Goal: Task Accomplishment & Management: Complete application form

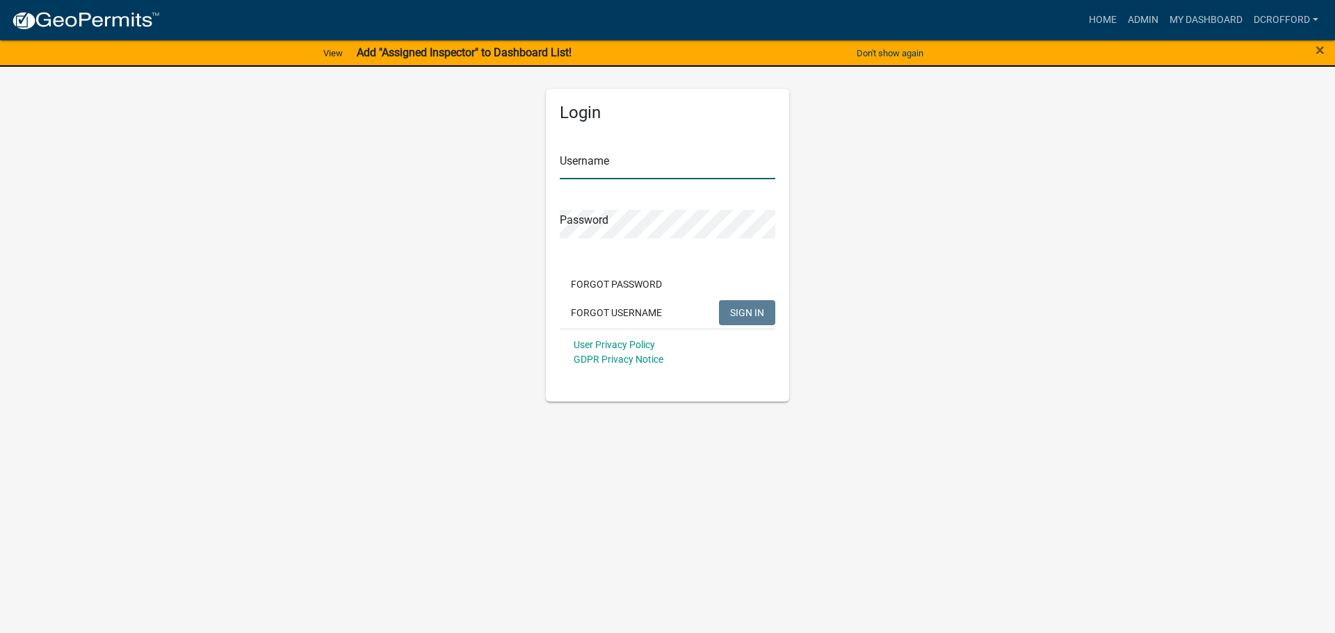
type input "dcrofford"
click at [746, 316] on span "SIGN IN" at bounding box center [747, 312] width 34 height 11
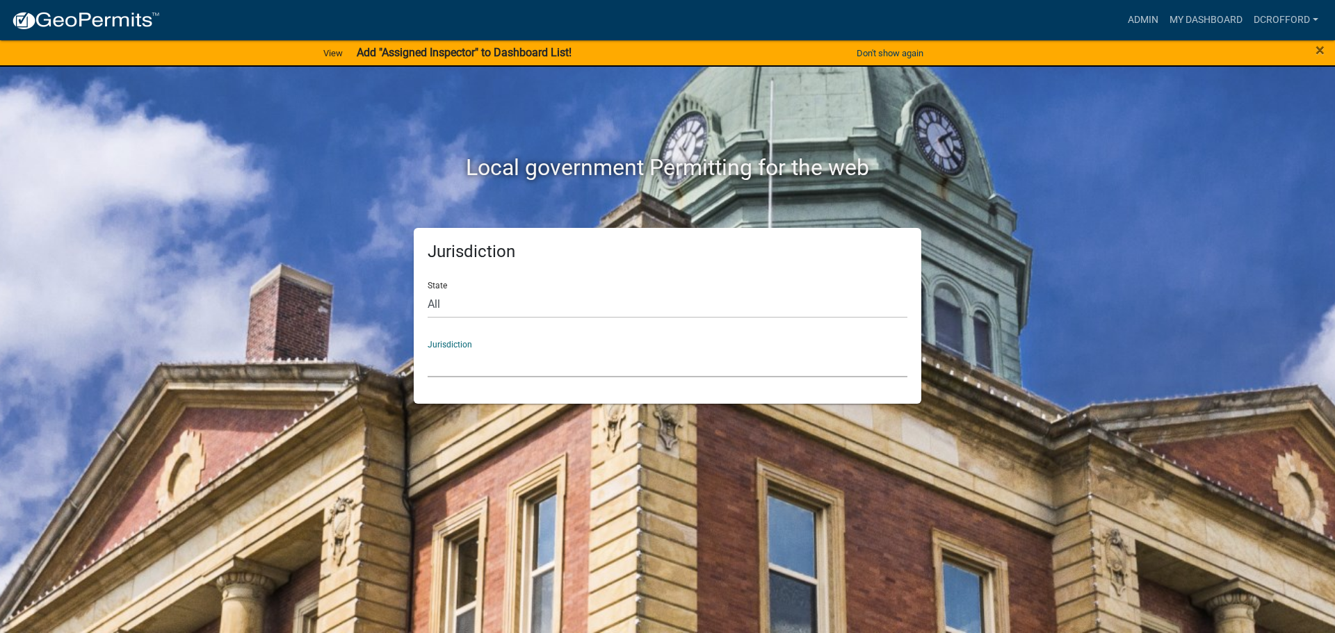
drag, startPoint x: 564, startPoint y: 361, endPoint x: 564, endPoint y: 353, distance: 8.4
click at [564, 361] on select "[GEOGRAPHIC_DATA], [US_STATE] [GEOGRAPHIC_DATA], [US_STATE][PERSON_NAME][GEOGRA…" at bounding box center [667, 363] width 480 height 28
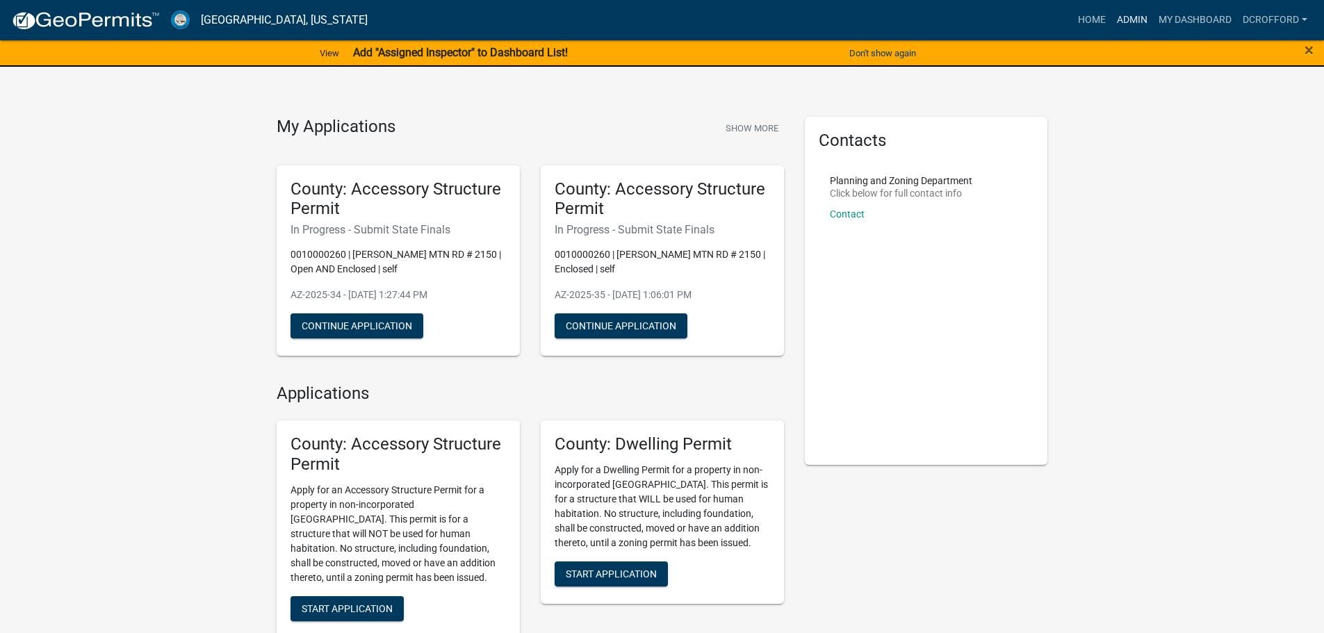
click at [1116, 26] on link "Admin" at bounding box center [1132, 20] width 42 height 26
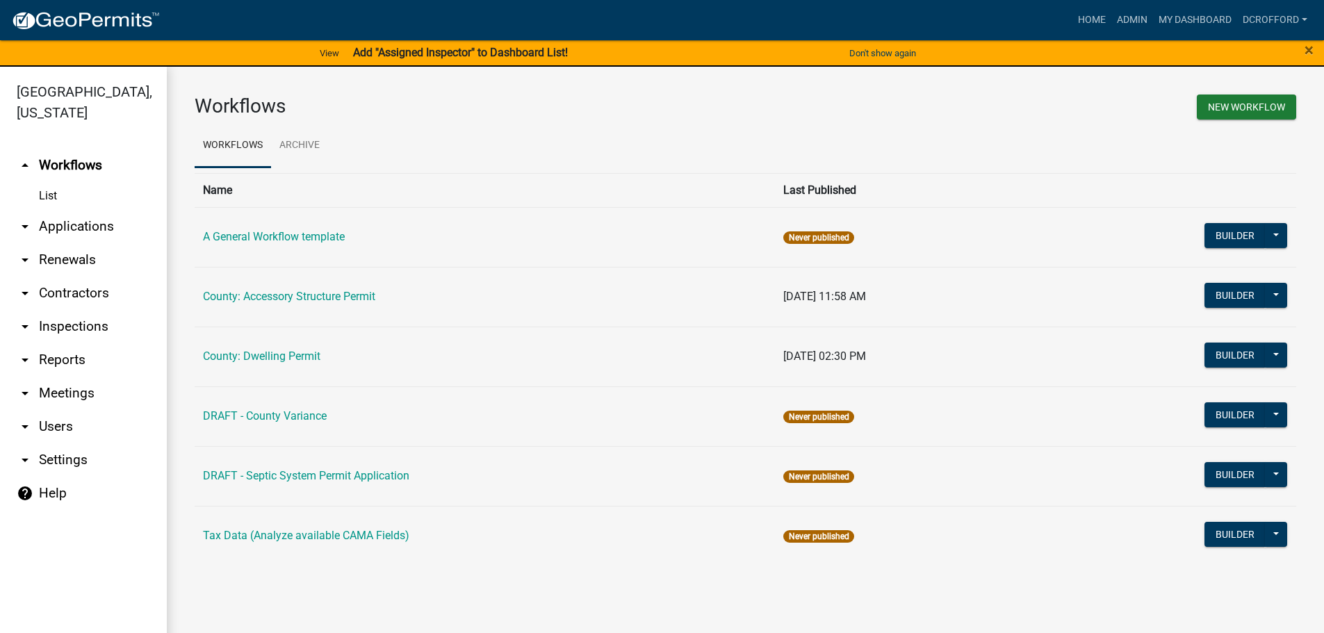
click at [84, 222] on link "arrow_drop_down Applications" at bounding box center [83, 226] width 167 height 33
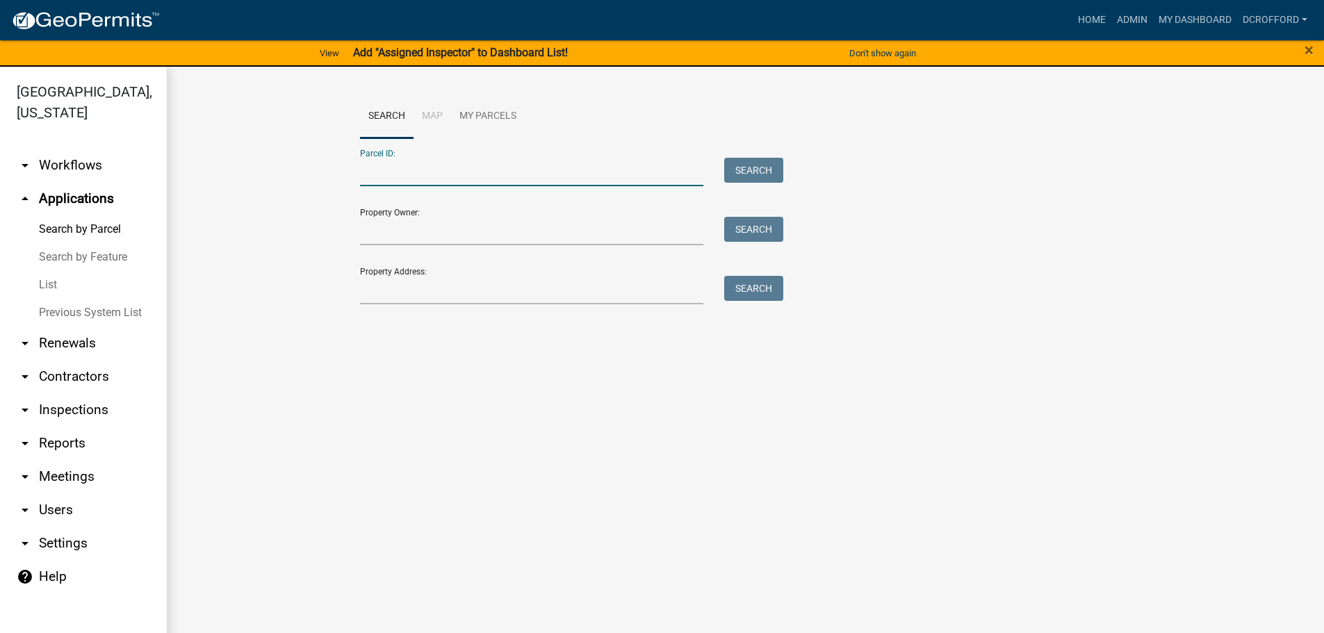
click at [511, 163] on input "Parcel ID:" at bounding box center [532, 172] width 344 height 28
type input "0010027800"
click at [764, 161] on button "Search" at bounding box center [753, 170] width 59 height 25
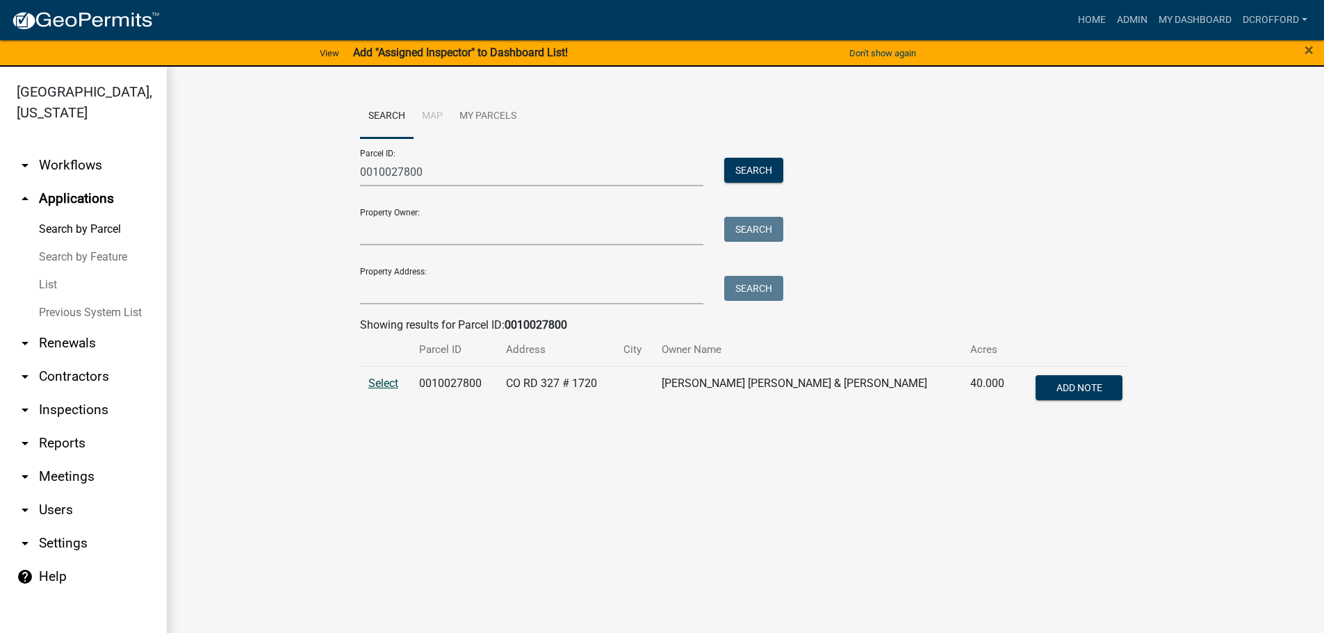
click at [381, 385] on span "Select" at bounding box center [383, 383] width 30 height 13
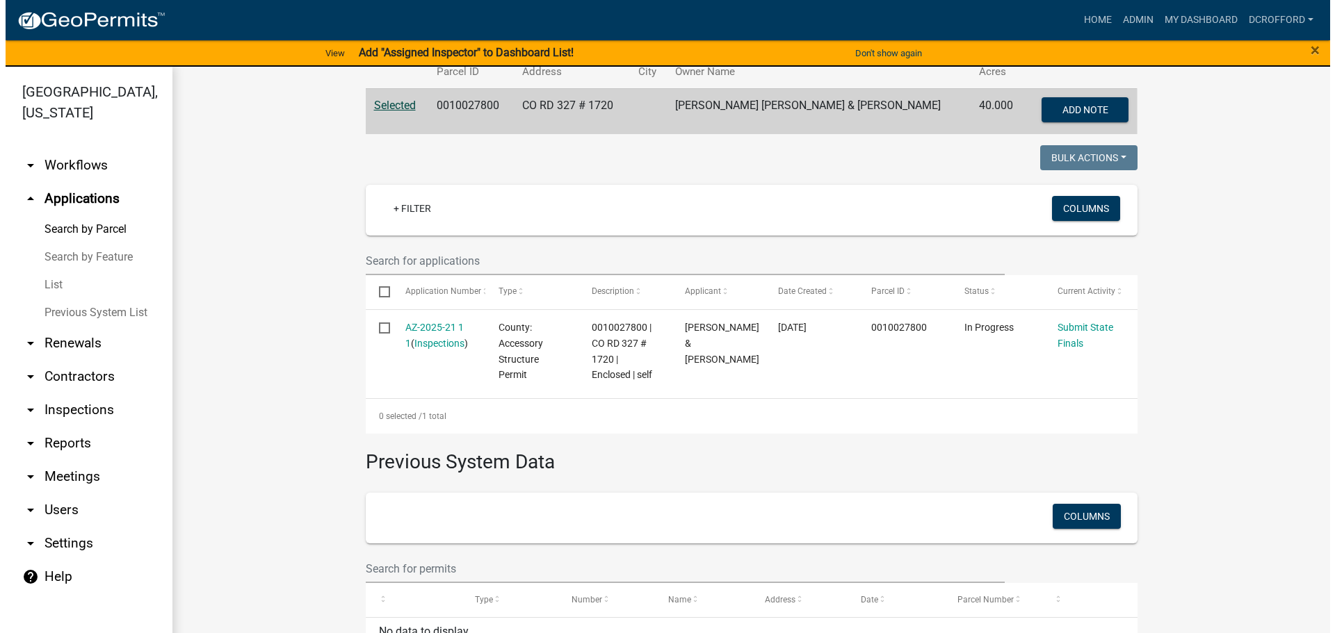
scroll to position [344, 0]
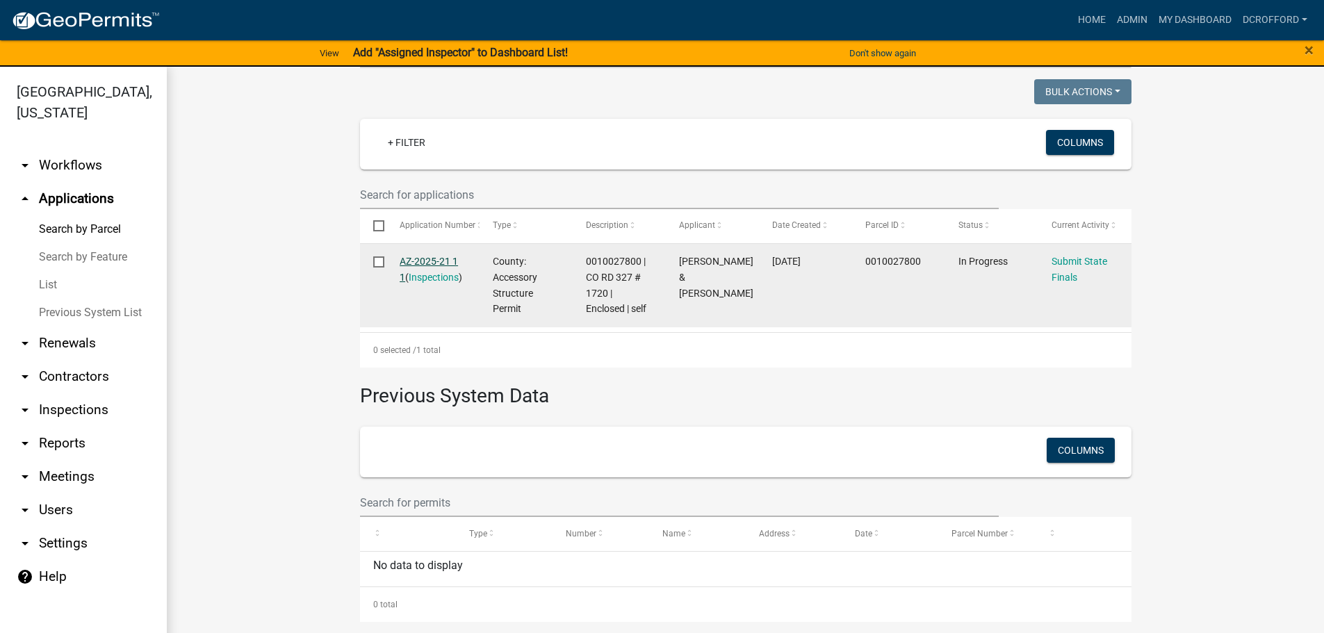
click at [428, 264] on link "AZ-2025-21 1 1" at bounding box center [429, 269] width 58 height 27
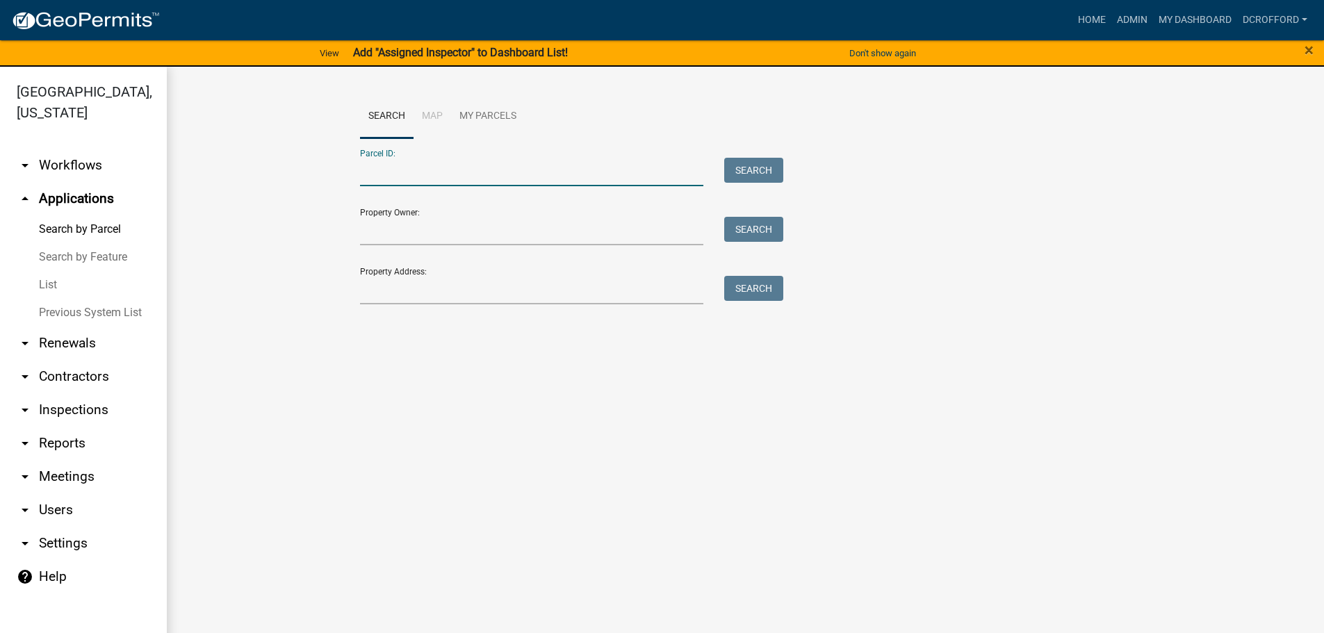
click at [452, 168] on input "Parcel ID:" at bounding box center [532, 172] width 344 height 28
type input "0010162300"
click at [758, 156] on div "Parcel ID: 0010162300 Search" at bounding box center [568, 162] width 417 height 48
click at [753, 167] on button "Search" at bounding box center [753, 170] width 59 height 25
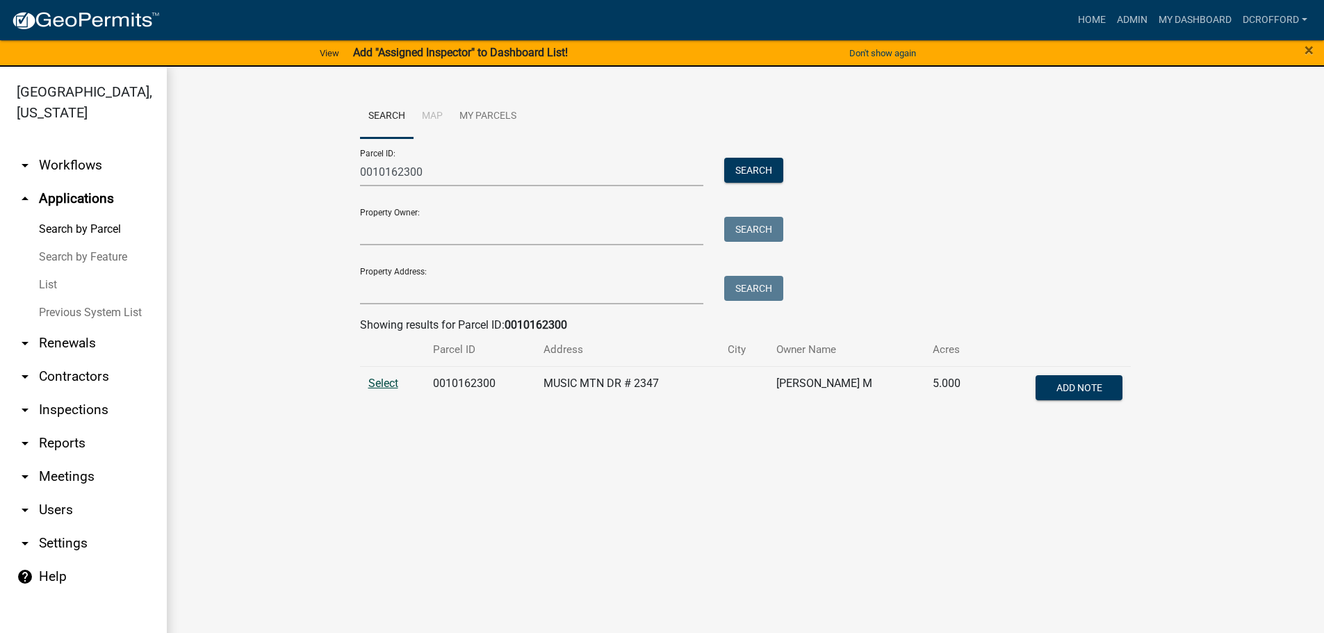
click at [391, 382] on span "Select" at bounding box center [383, 383] width 30 height 13
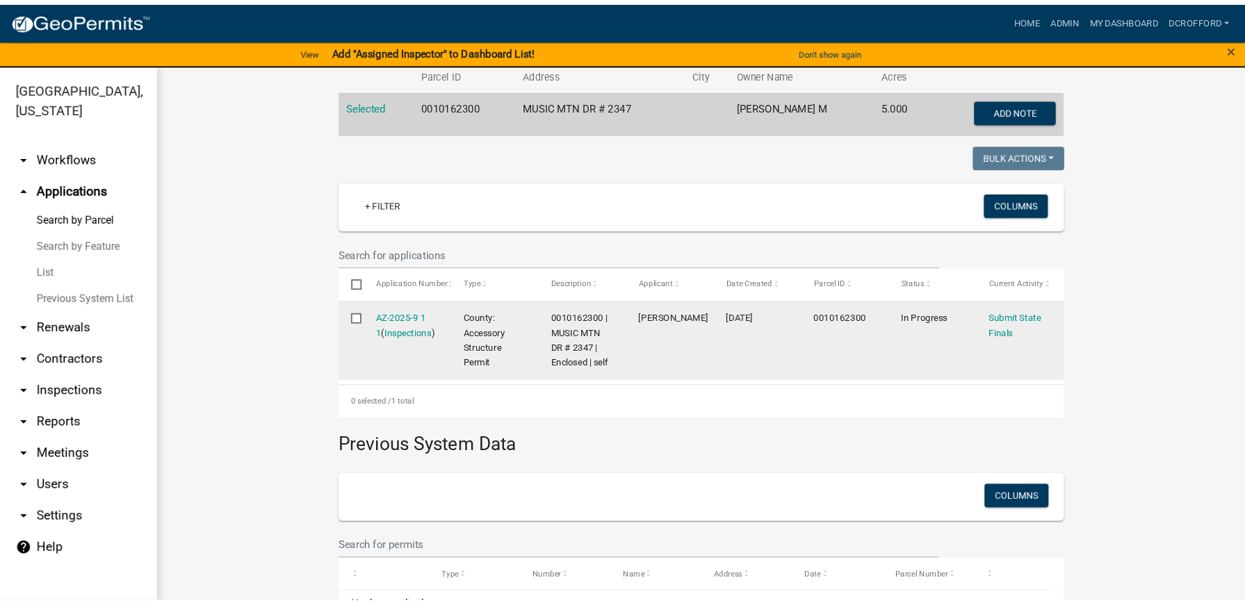
scroll to position [344, 0]
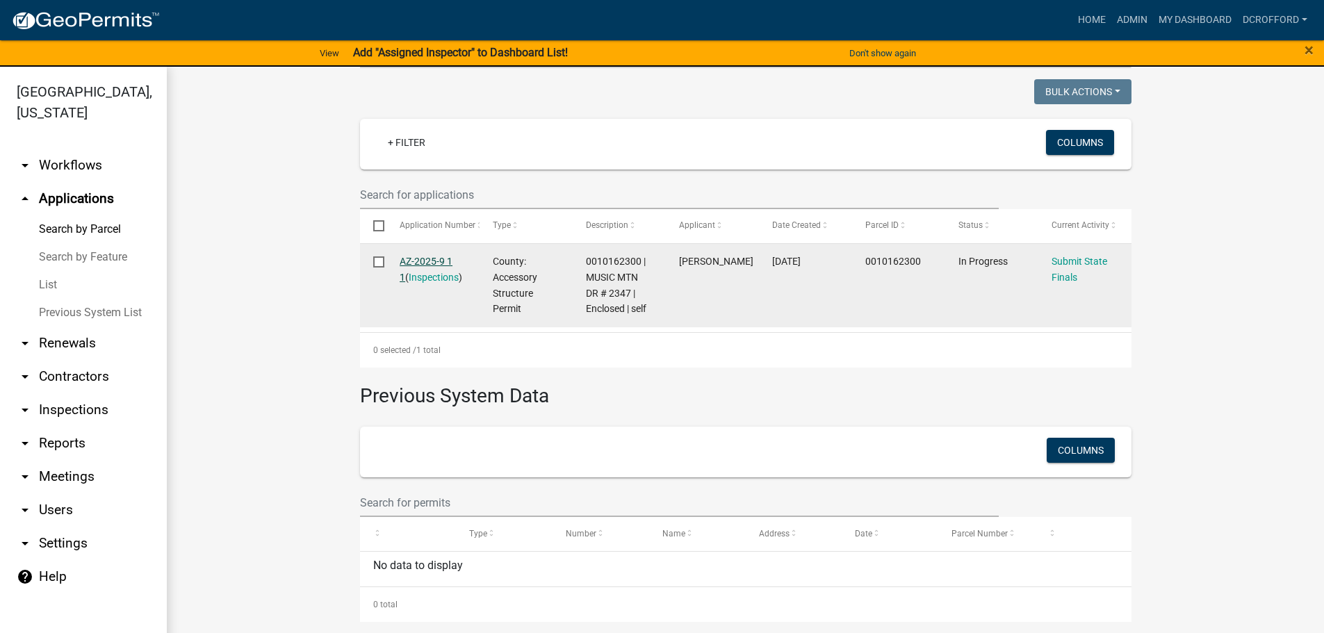
click at [426, 260] on link "AZ-2025-9 1 1" at bounding box center [426, 269] width 53 height 27
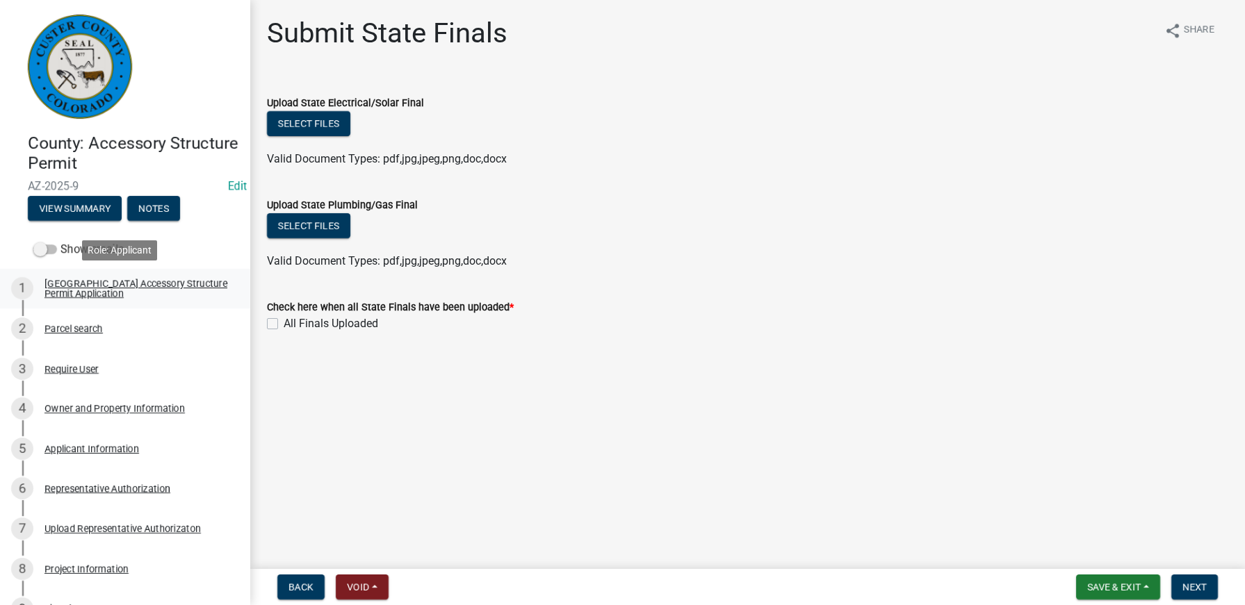
click at [181, 290] on div "[GEOGRAPHIC_DATA] Accessory Structure Permit Application" at bounding box center [136, 288] width 184 height 19
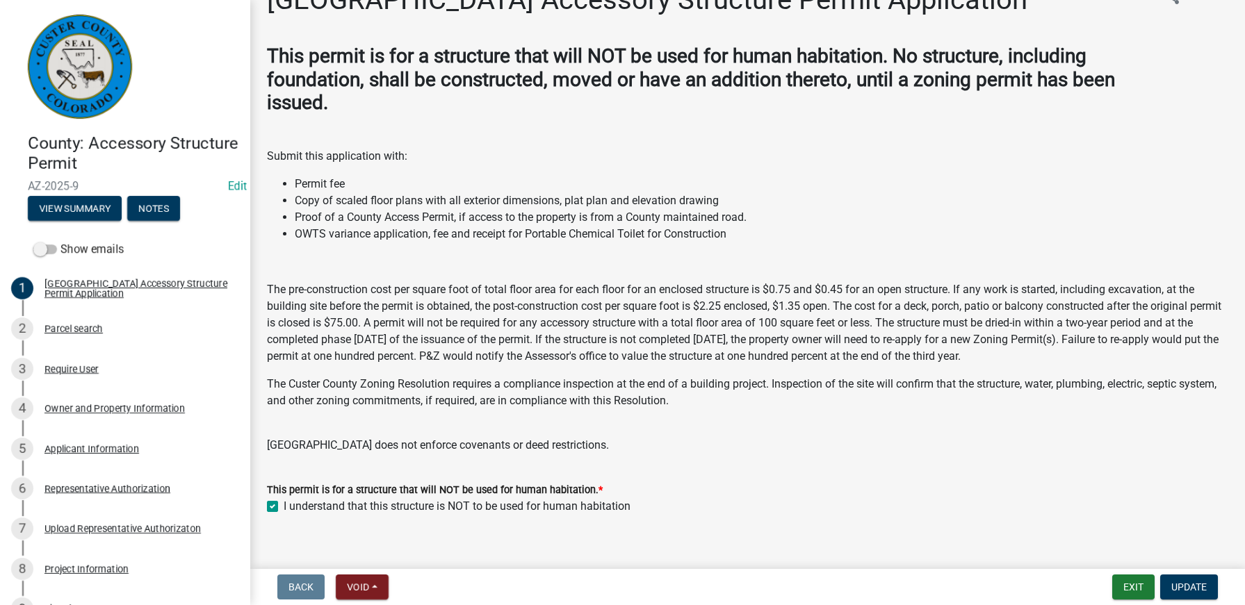
scroll to position [51, 0]
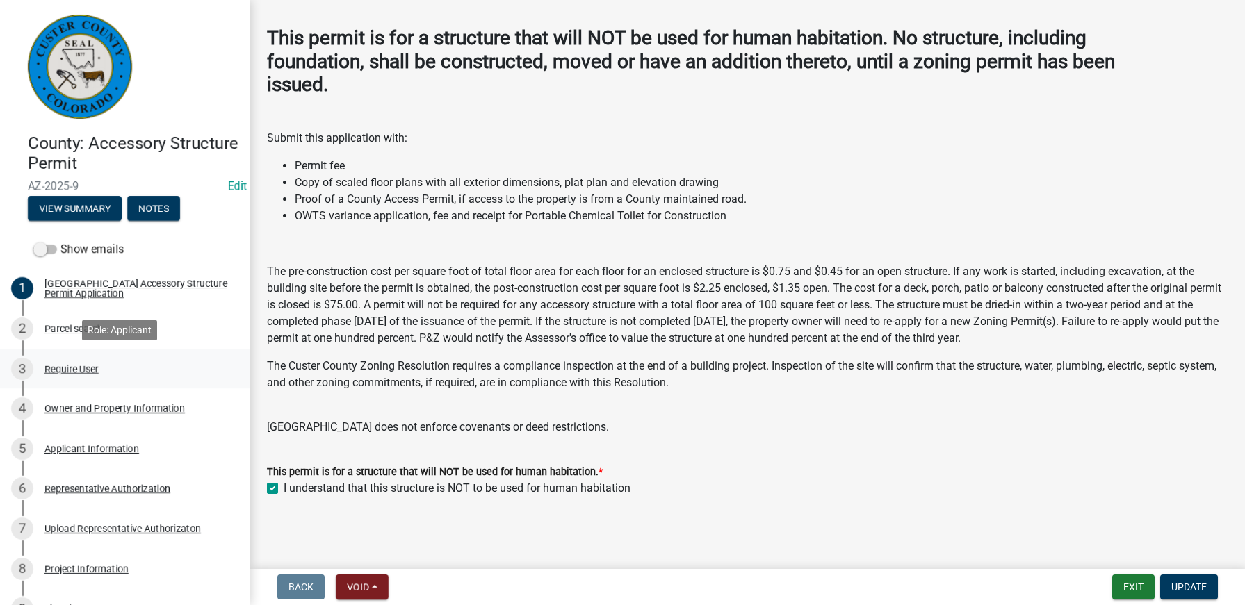
click at [82, 366] on div "Require User" at bounding box center [71, 369] width 54 height 10
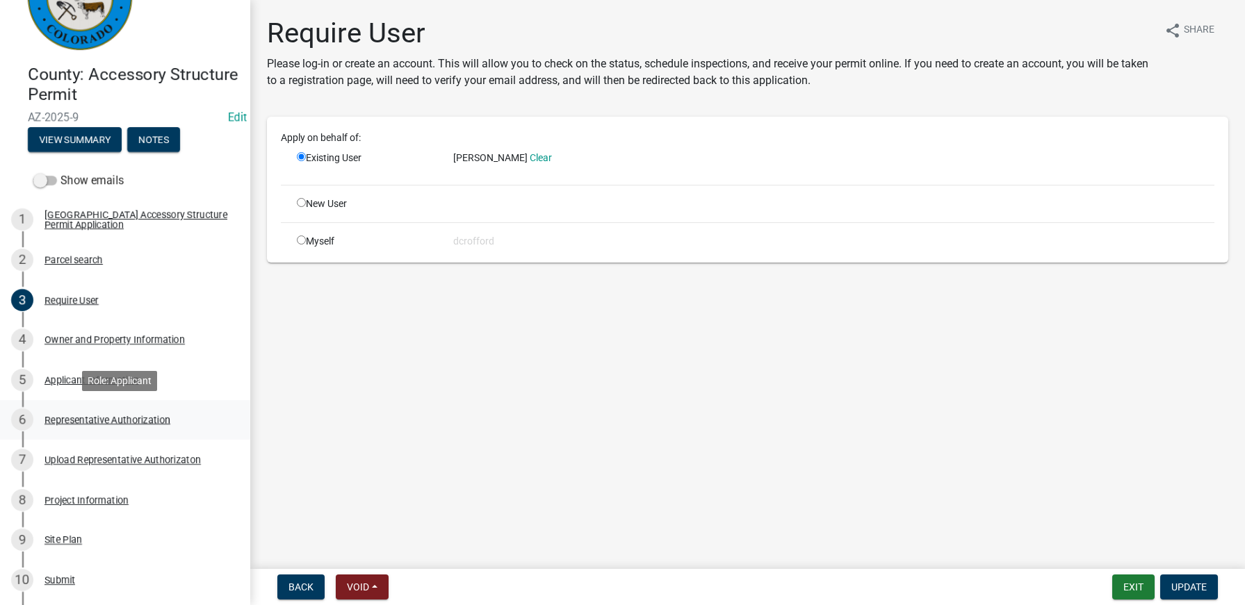
scroll to position [70, 0]
click at [147, 341] on div "Owner and Property Information" at bounding box center [114, 339] width 140 height 10
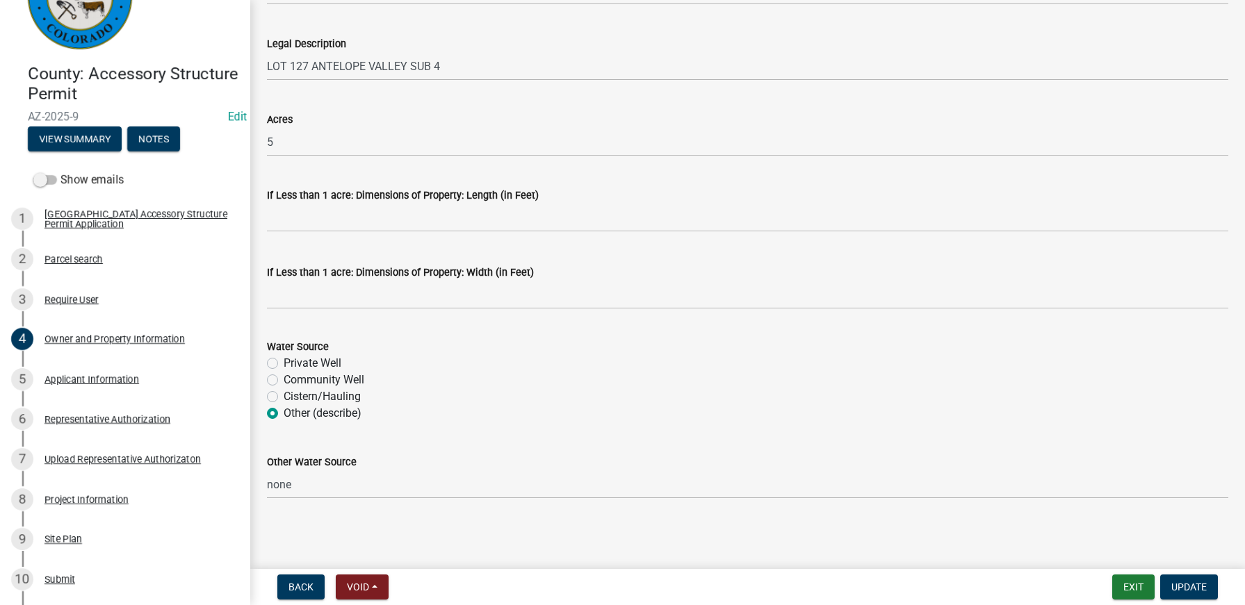
scroll to position [1130, 0]
click at [80, 380] on div "Applicant Information" at bounding box center [91, 380] width 95 height 10
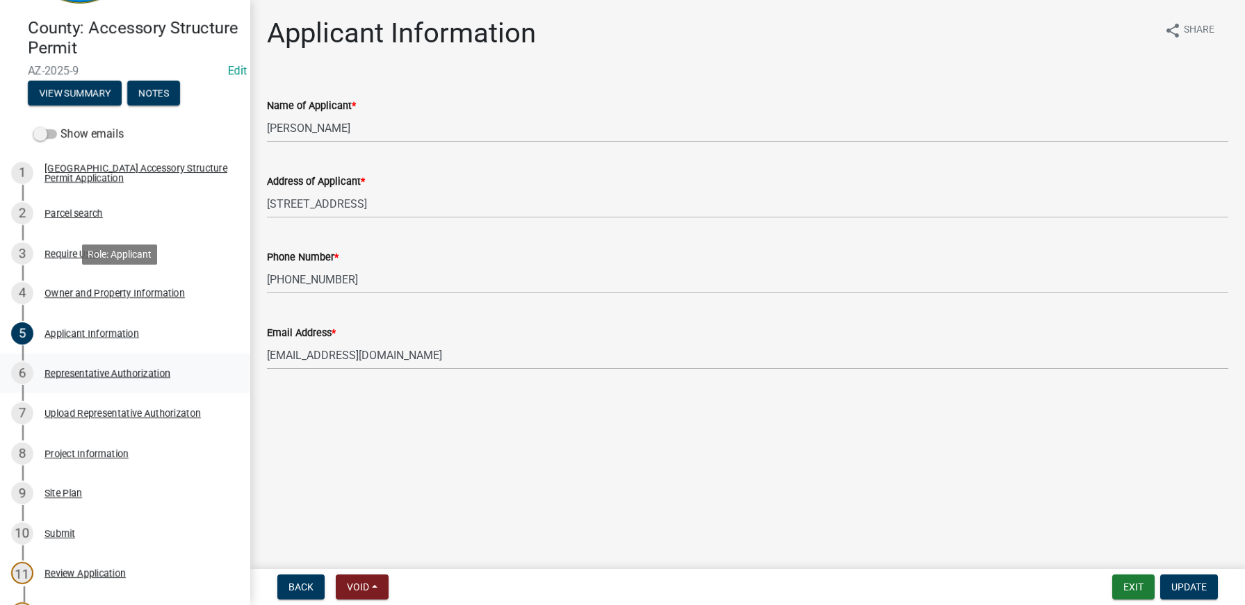
scroll to position [209, 0]
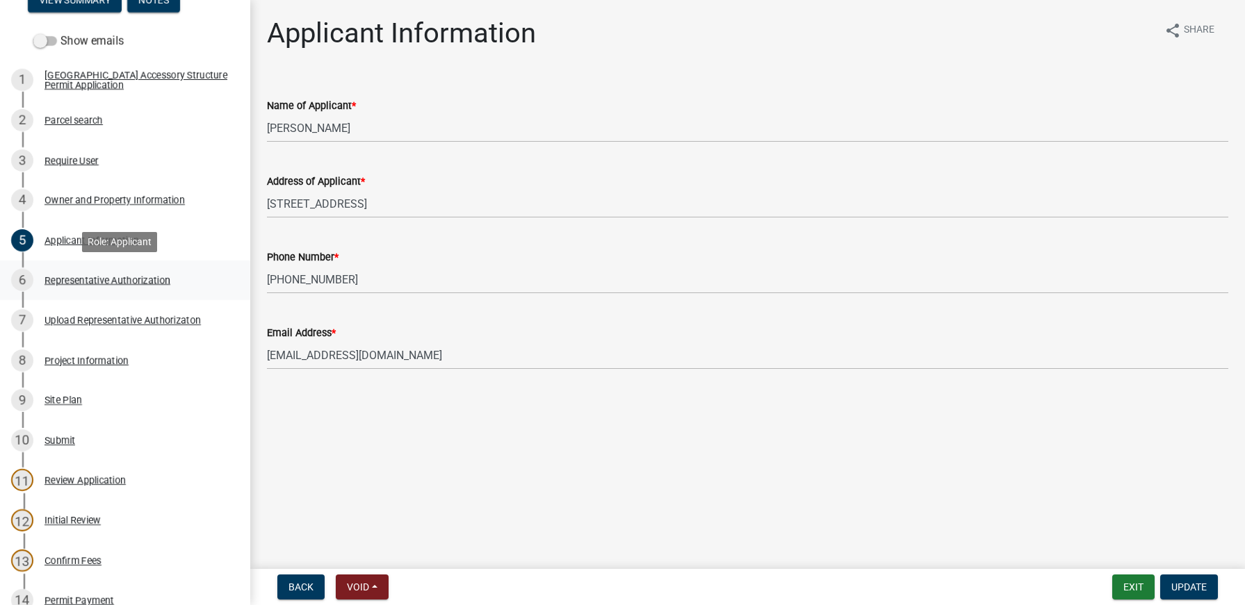
click at [89, 277] on div "Representative Authorization" at bounding box center [107, 280] width 126 height 10
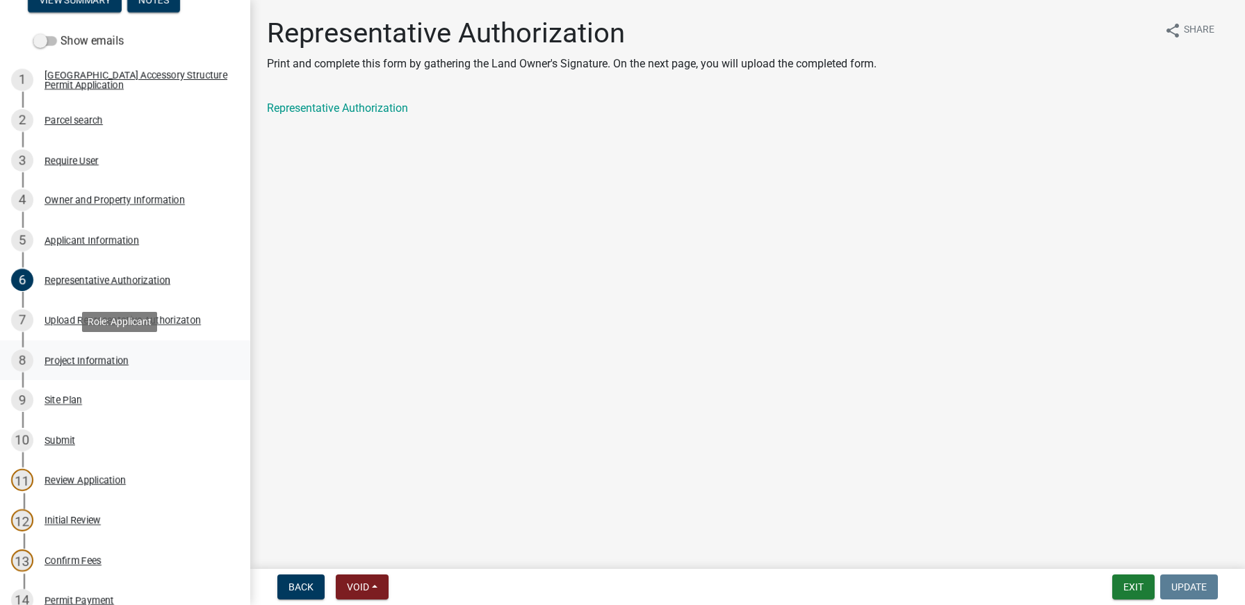
click at [86, 360] on div "Project Information" at bounding box center [86, 361] width 84 height 10
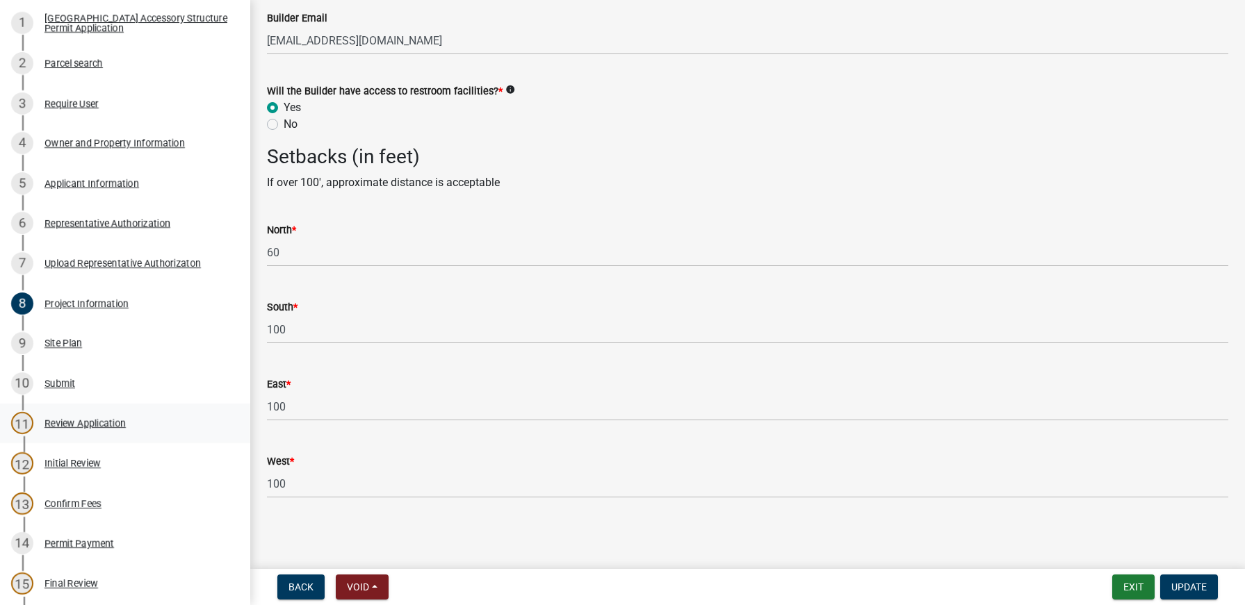
scroll to position [348, 0]
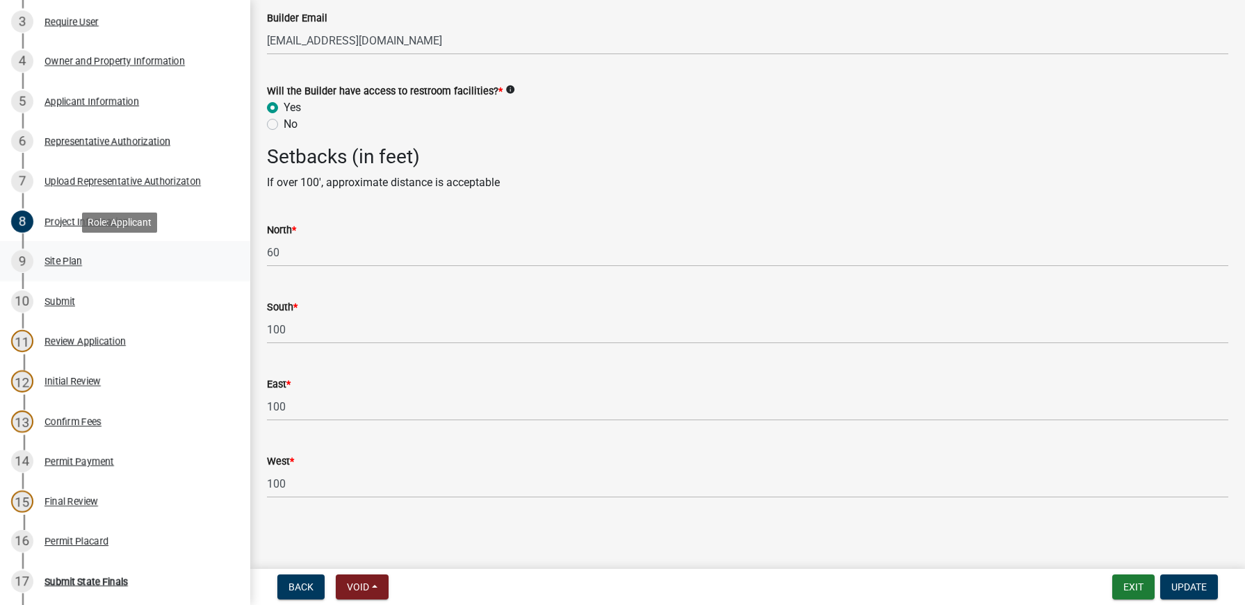
click at [65, 265] on div "Site Plan" at bounding box center [63, 261] width 38 height 10
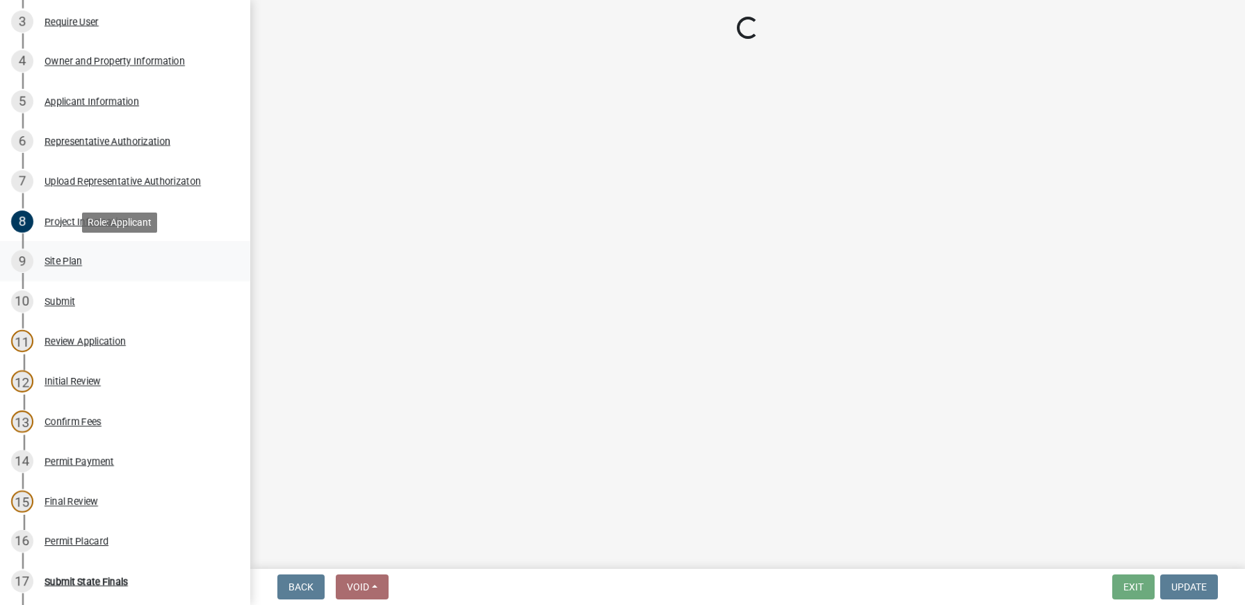
scroll to position [0, 0]
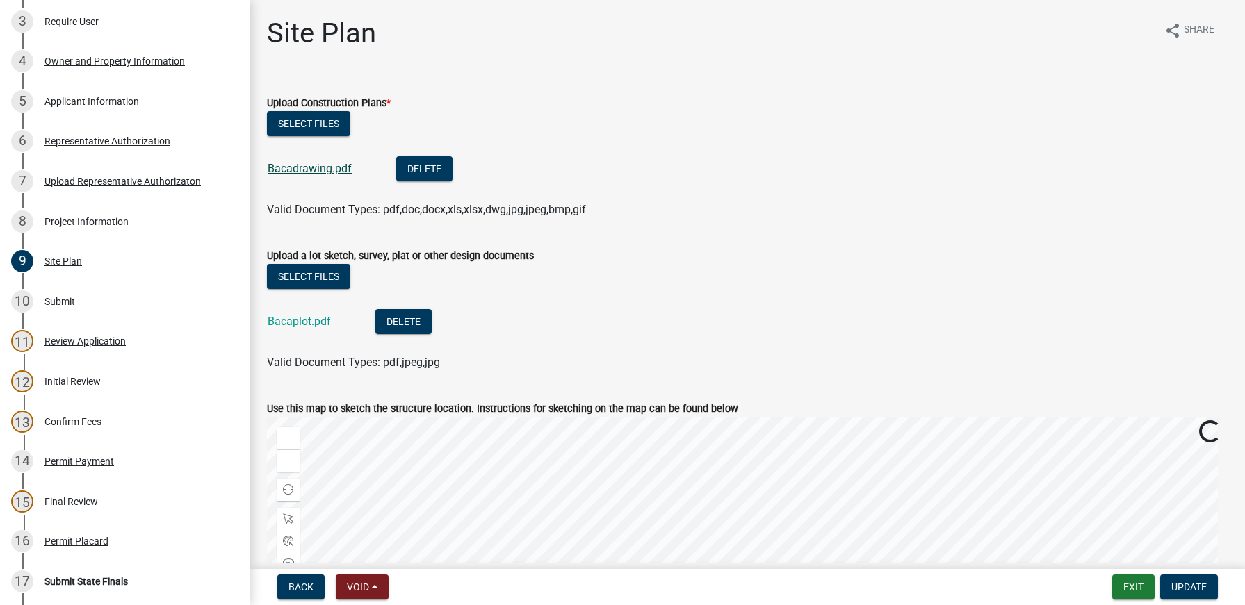
click at [316, 172] on link "Bacadrawing.pdf" at bounding box center [310, 168] width 84 height 13
click at [313, 323] on link "Bacaplot.pdf" at bounding box center [299, 321] width 63 height 13
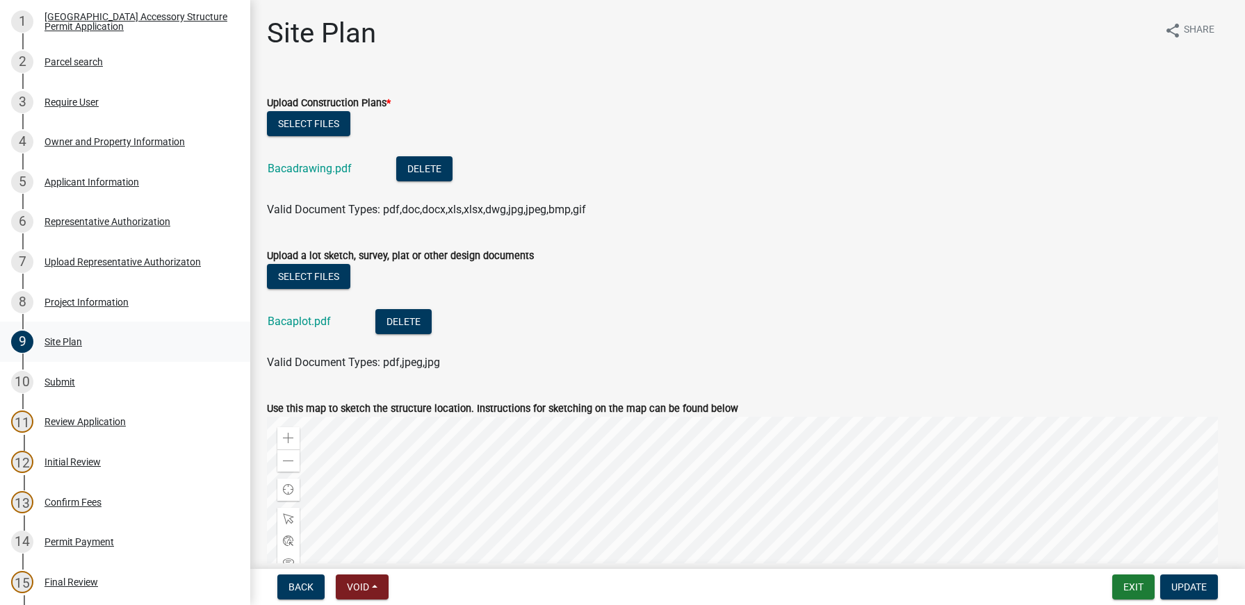
scroll to position [139, 0]
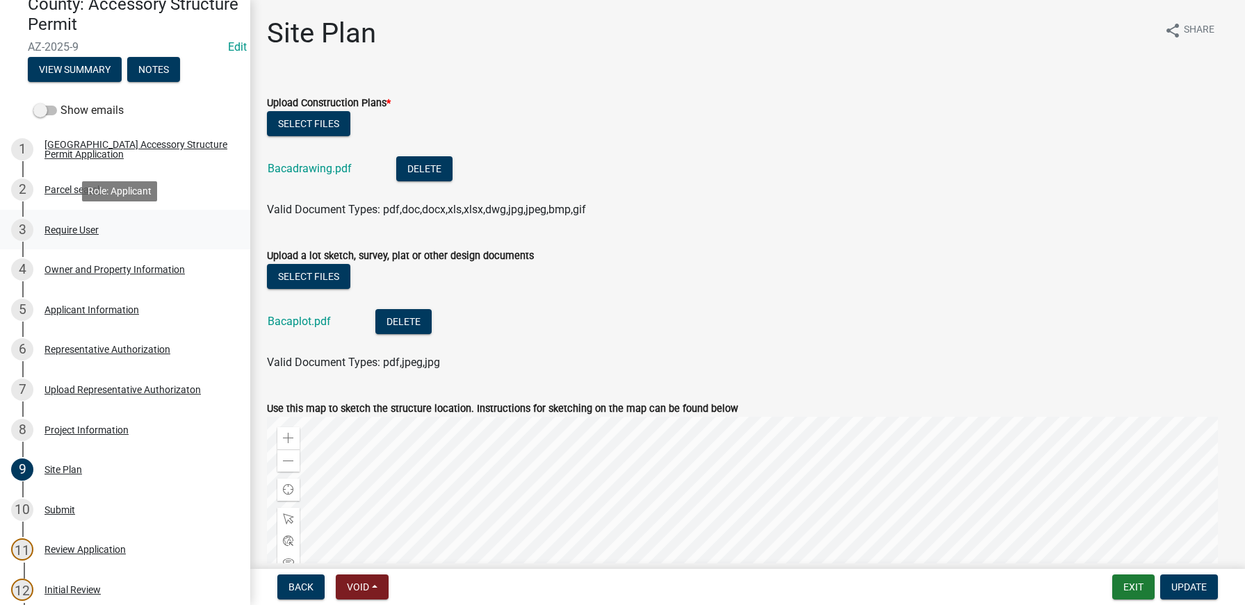
click at [81, 229] on div "Require User" at bounding box center [71, 230] width 54 height 10
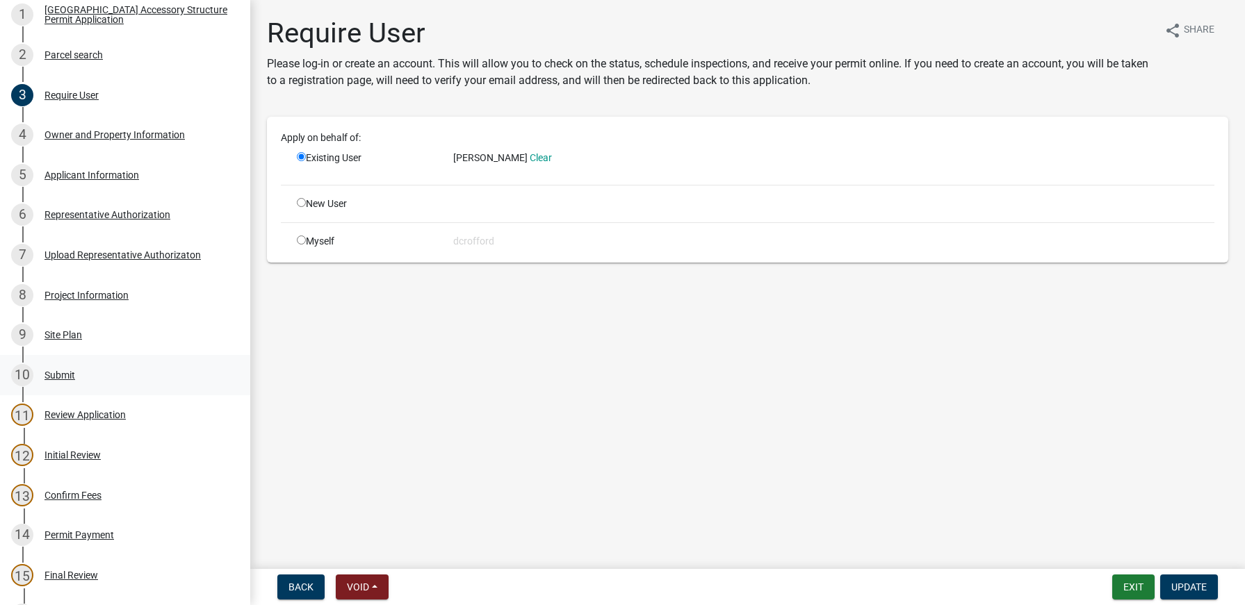
scroll to position [278, 0]
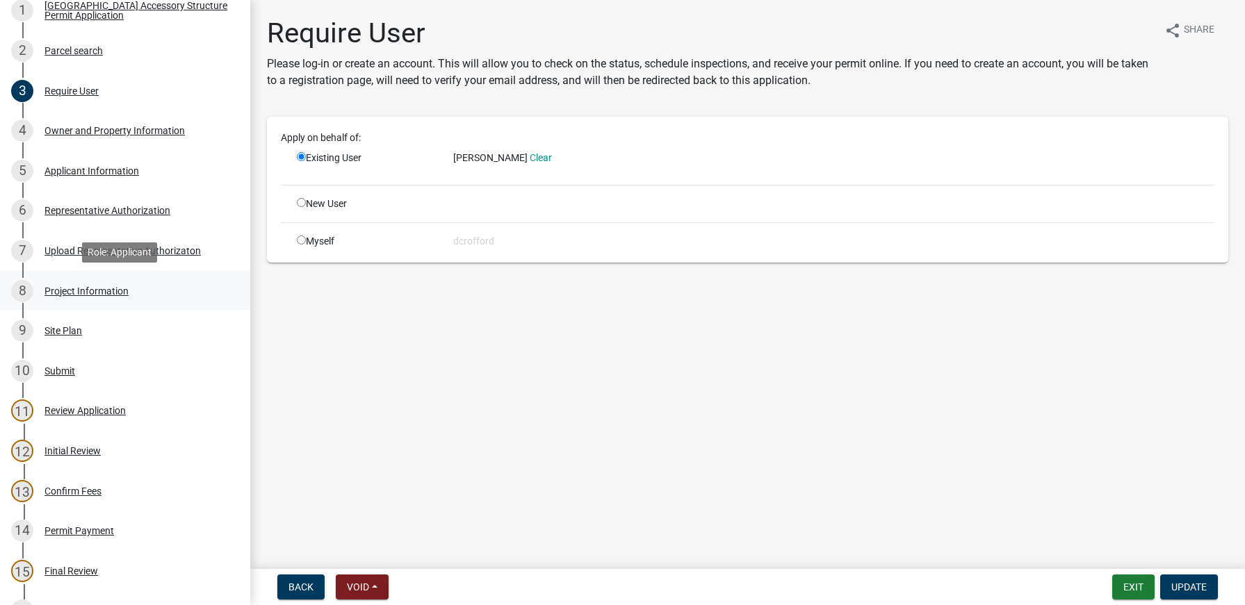
click at [67, 282] on div "8 Project Information" at bounding box center [119, 291] width 217 height 22
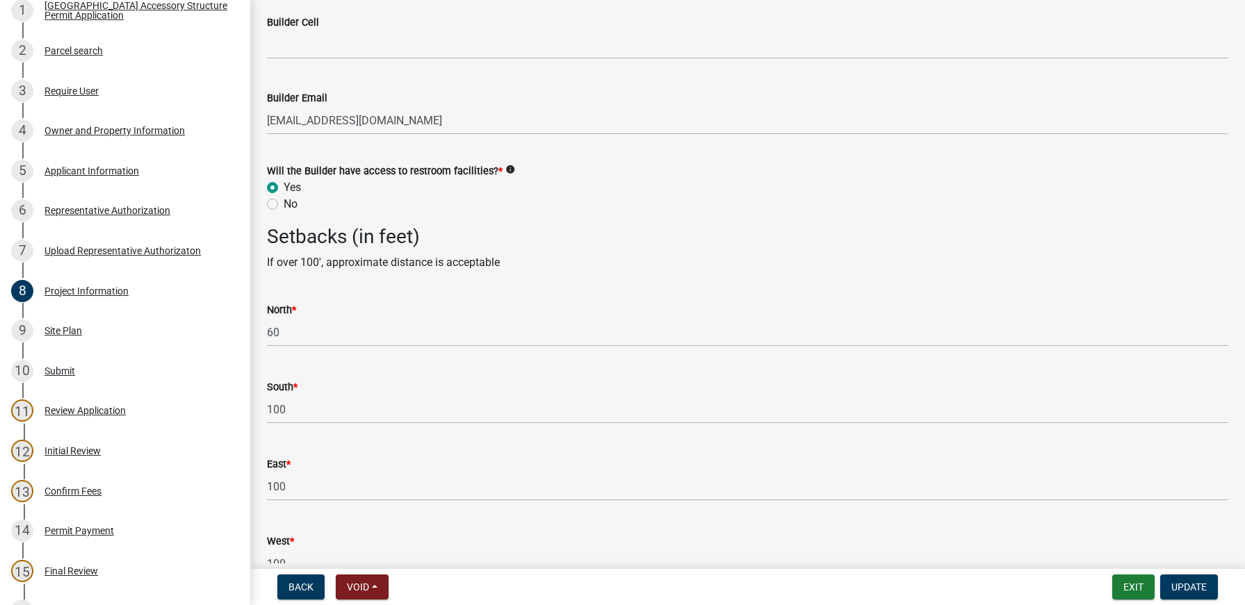
scroll to position [1798, 0]
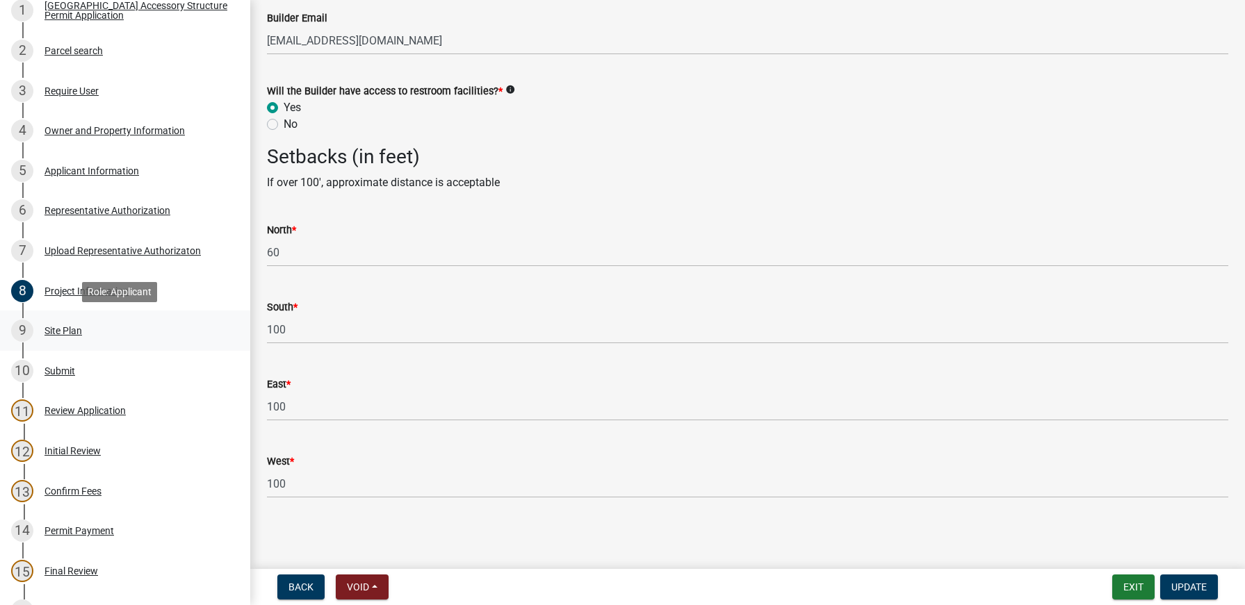
click at [75, 324] on div "9 Site Plan" at bounding box center [119, 331] width 217 height 22
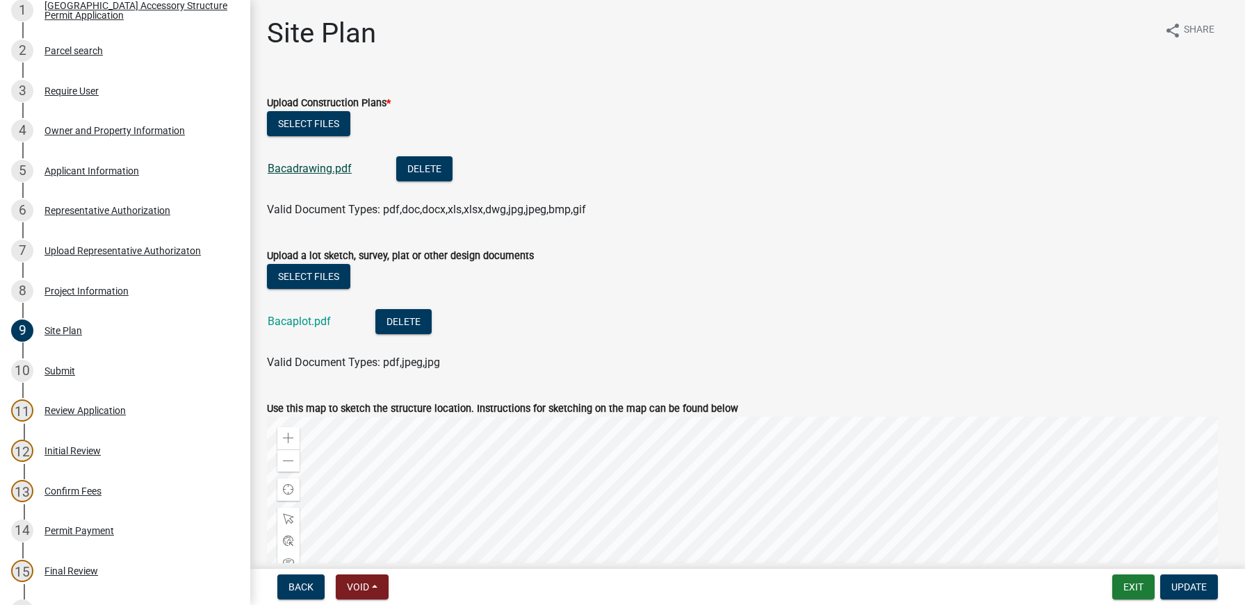
drag, startPoint x: 318, startPoint y: 168, endPoint x: 304, endPoint y: 170, distance: 14.1
click at [304, 170] on link "Bacadrawing.pdf" at bounding box center [310, 168] width 84 height 13
click at [297, 318] on link "Bacaplot.pdf" at bounding box center [299, 321] width 63 height 13
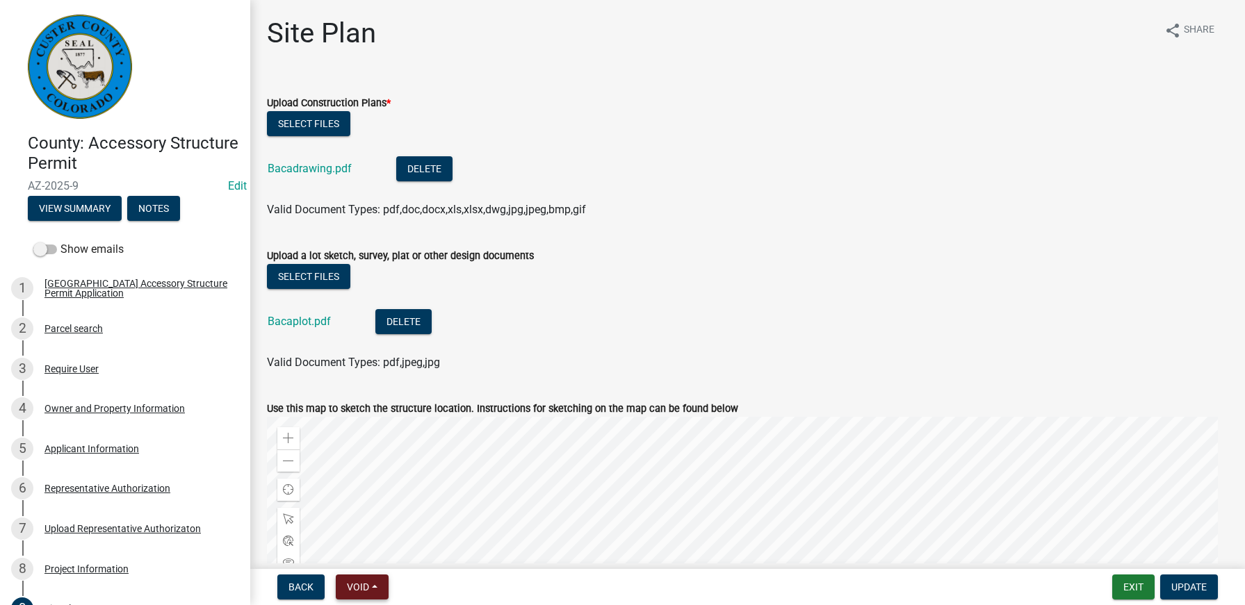
click at [376, 586] on button "Void" at bounding box center [362, 587] width 53 height 25
click at [382, 453] on button "Withdraw" at bounding box center [391, 450] width 111 height 33
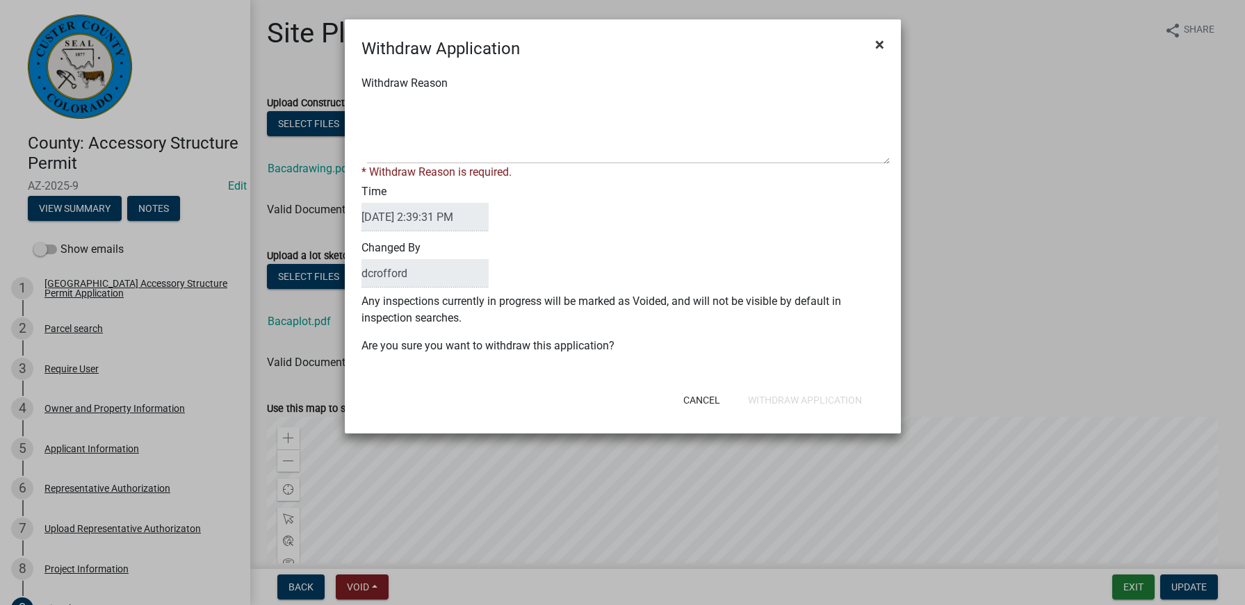
click at [882, 49] on span "×" at bounding box center [879, 44] width 9 height 19
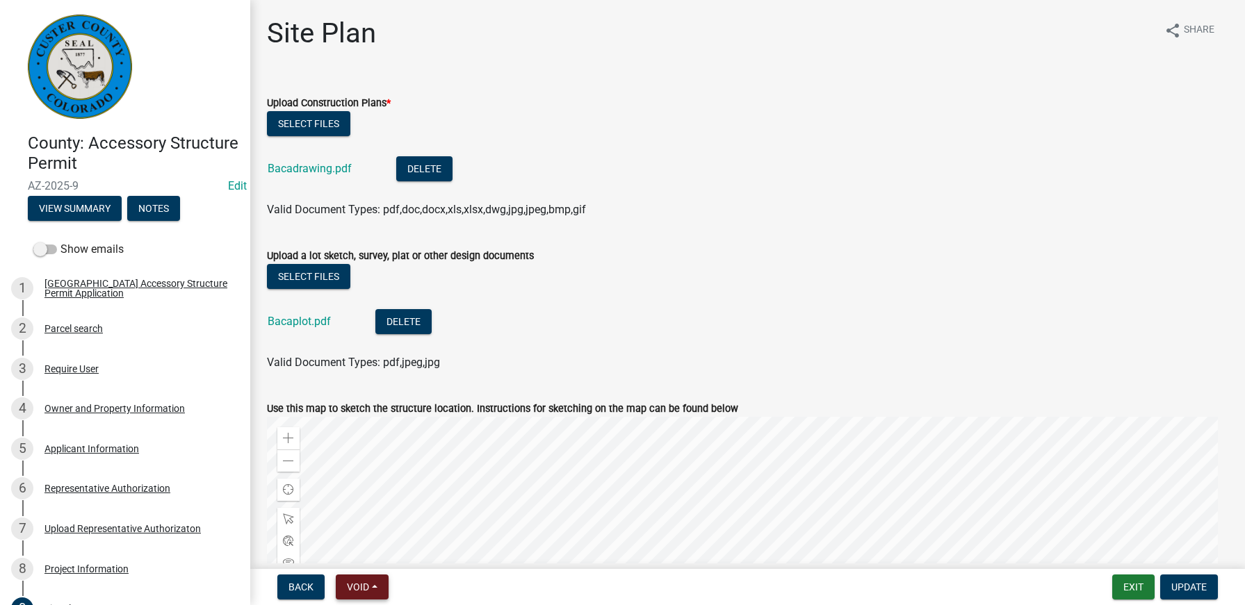
click at [378, 587] on button "Void" at bounding box center [362, 587] width 53 height 25
click at [368, 555] on button "Void" at bounding box center [391, 551] width 111 height 33
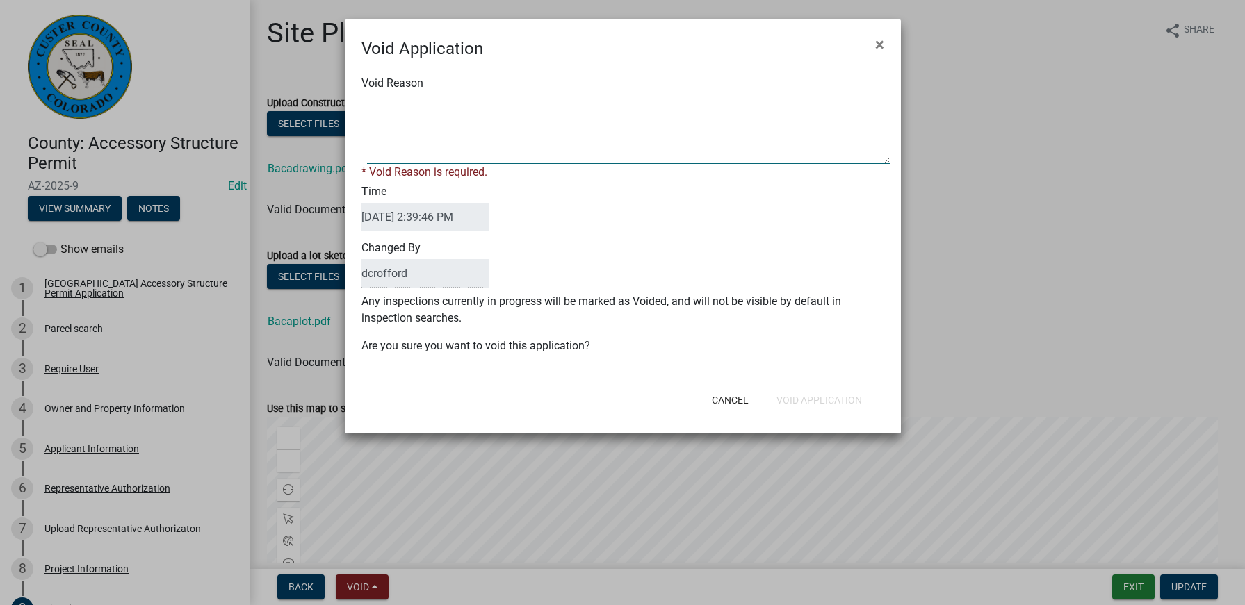
click at [473, 140] on textarea "Void Reason" at bounding box center [628, 130] width 523 height 70
click at [507, 108] on textarea "Void Reason" at bounding box center [628, 130] width 523 height 70
click at [551, 138] on textarea "Void Reason" at bounding box center [628, 130] width 523 height 70
type textarea "Permit was switched to a dwelling permit"
click at [820, 403] on form "Void Application × Void Reason * Void Reason is required. Time [DATE] 2:39:46 P…" at bounding box center [623, 220] width 556 height 402
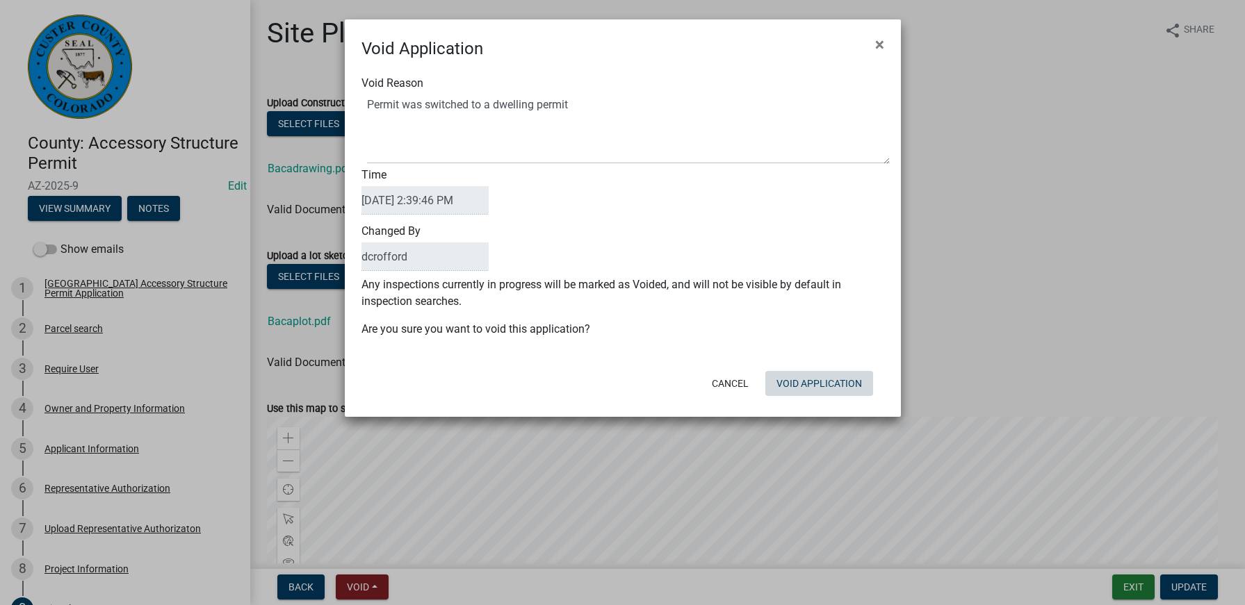
click at [819, 377] on button "Void Application" at bounding box center [819, 383] width 108 height 25
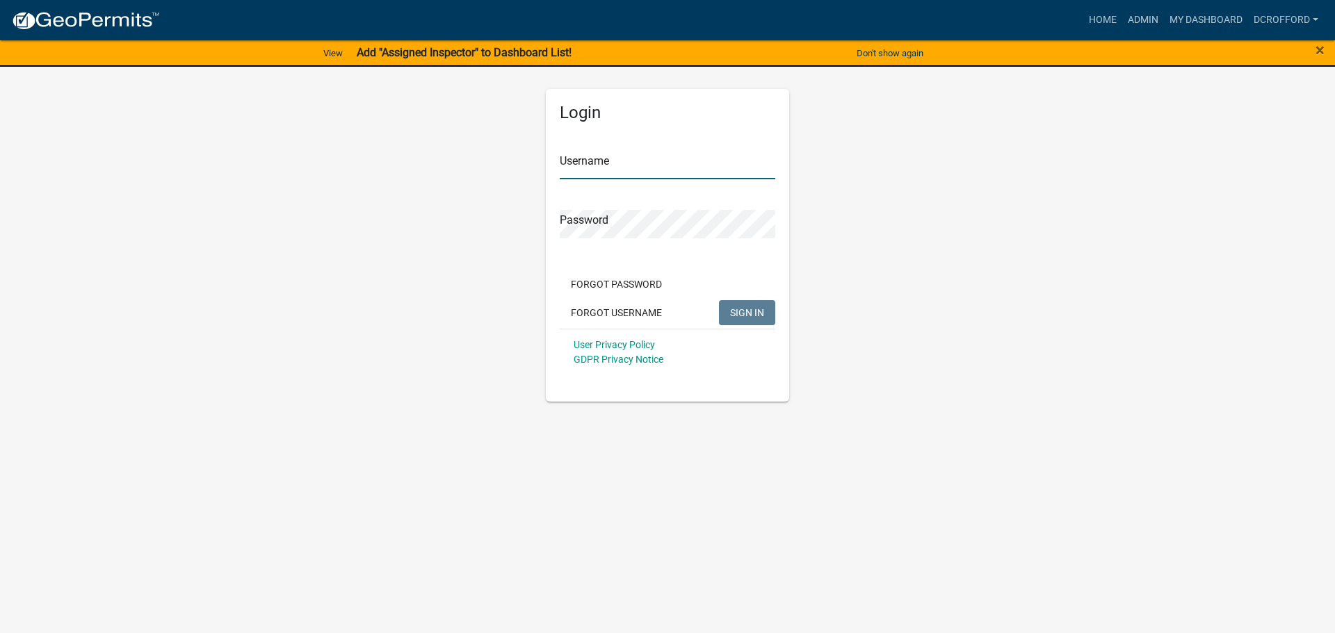
type input "dcrofford"
click at [758, 307] on span "SIGN IN" at bounding box center [747, 312] width 34 height 11
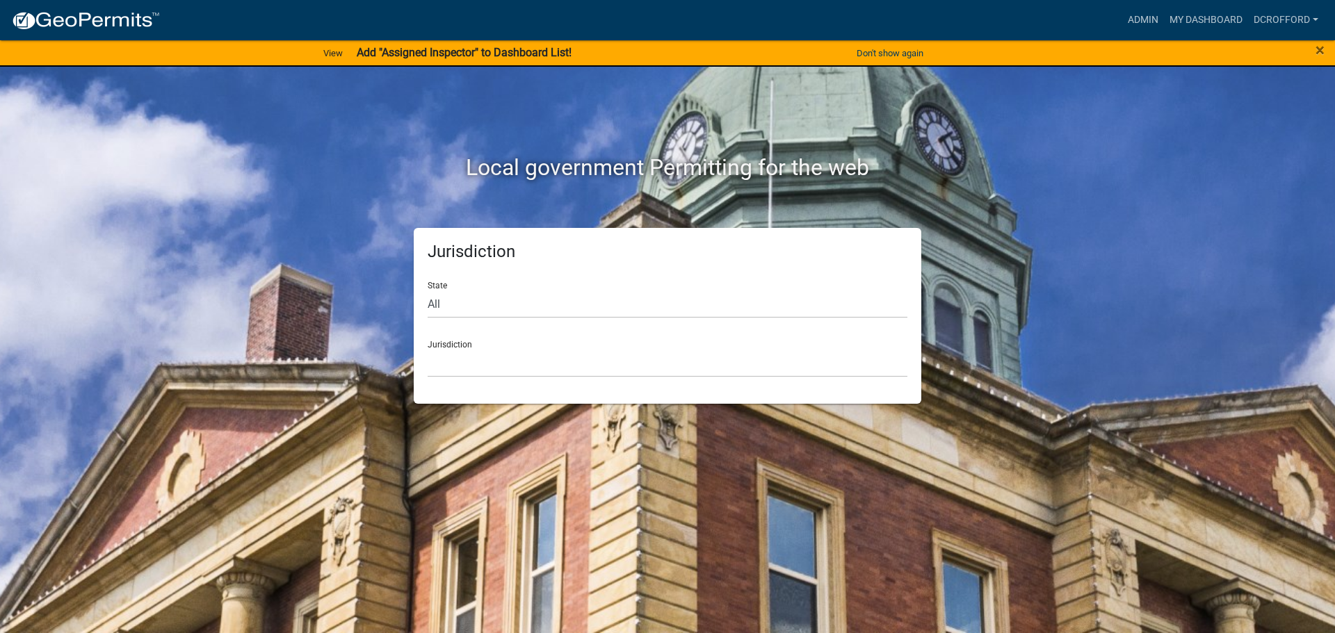
click at [557, 386] on div "Jurisdiction State All [US_STATE] [US_STATE] [US_STATE] [US_STATE] [US_STATE] […" at bounding box center [667, 316] width 507 height 176
click at [561, 367] on select "[GEOGRAPHIC_DATA], [US_STATE] [GEOGRAPHIC_DATA], [US_STATE][PERSON_NAME][GEOGRA…" at bounding box center [667, 363] width 480 height 28
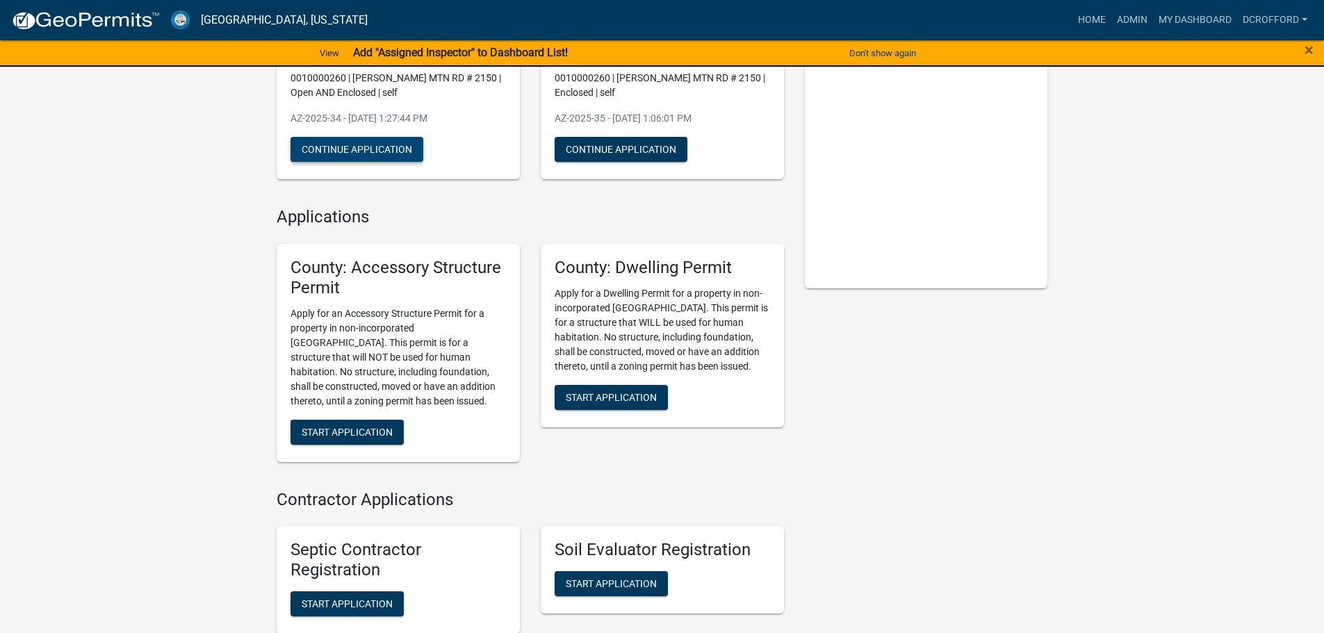
scroll to position [209, 0]
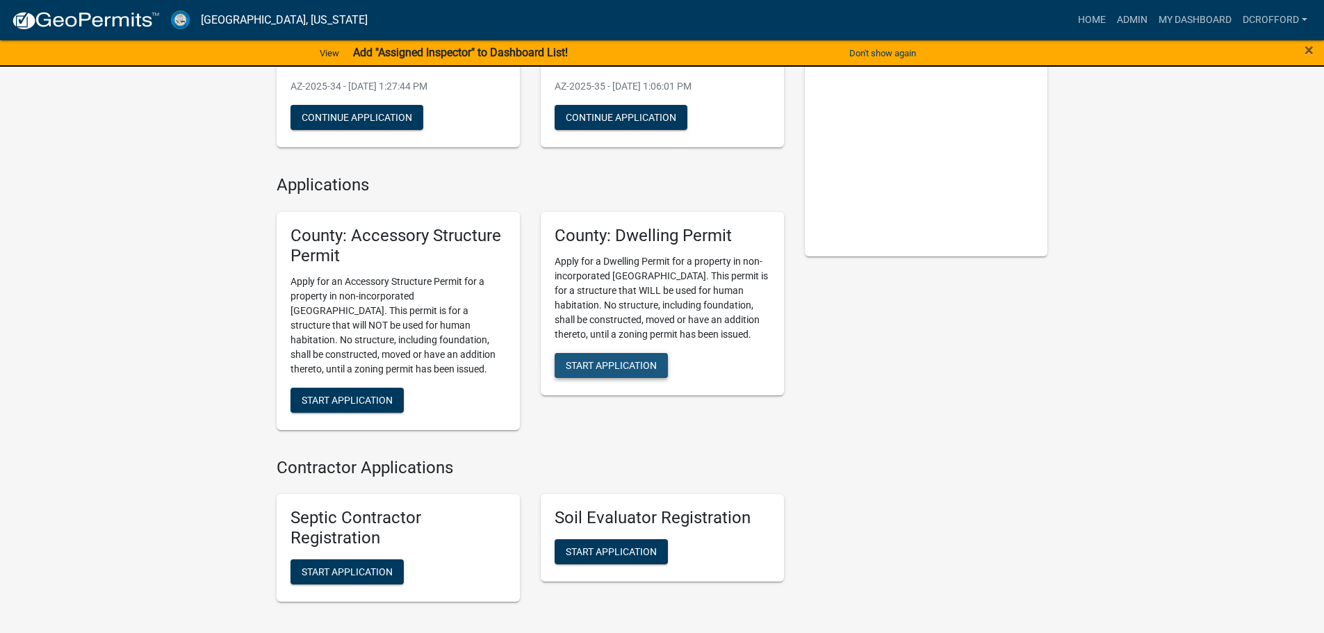
click at [573, 364] on span "Start Application" at bounding box center [611, 364] width 91 height 11
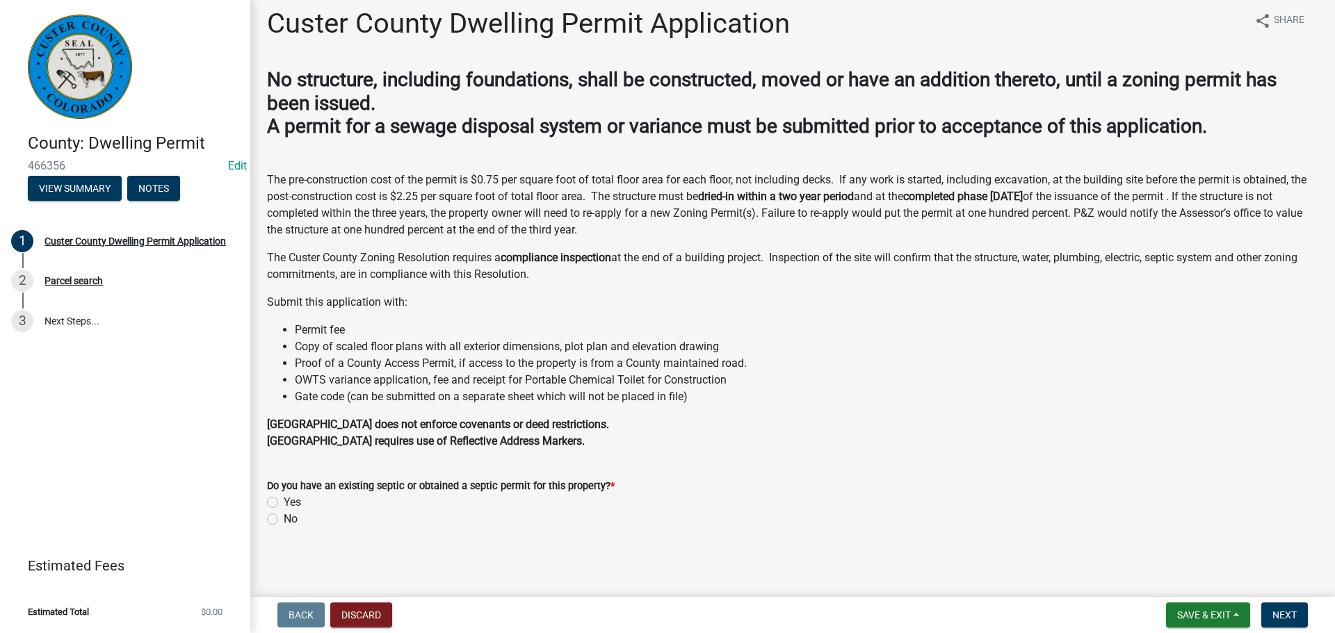
scroll to position [13, 0]
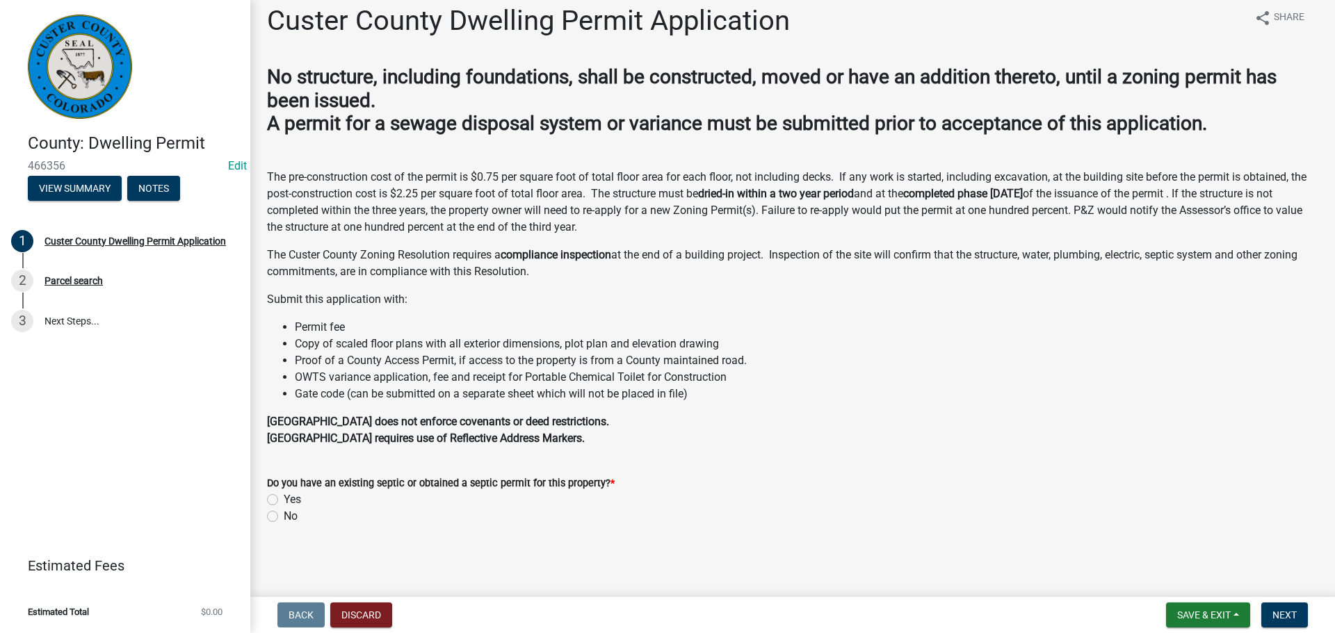
click at [284, 500] on label "Yes" at bounding box center [292, 499] width 17 height 17
click at [284, 500] on input "Yes" at bounding box center [288, 495] width 9 height 9
radio input "true"
click at [1298, 618] on button "Next" at bounding box center [1284, 615] width 47 height 25
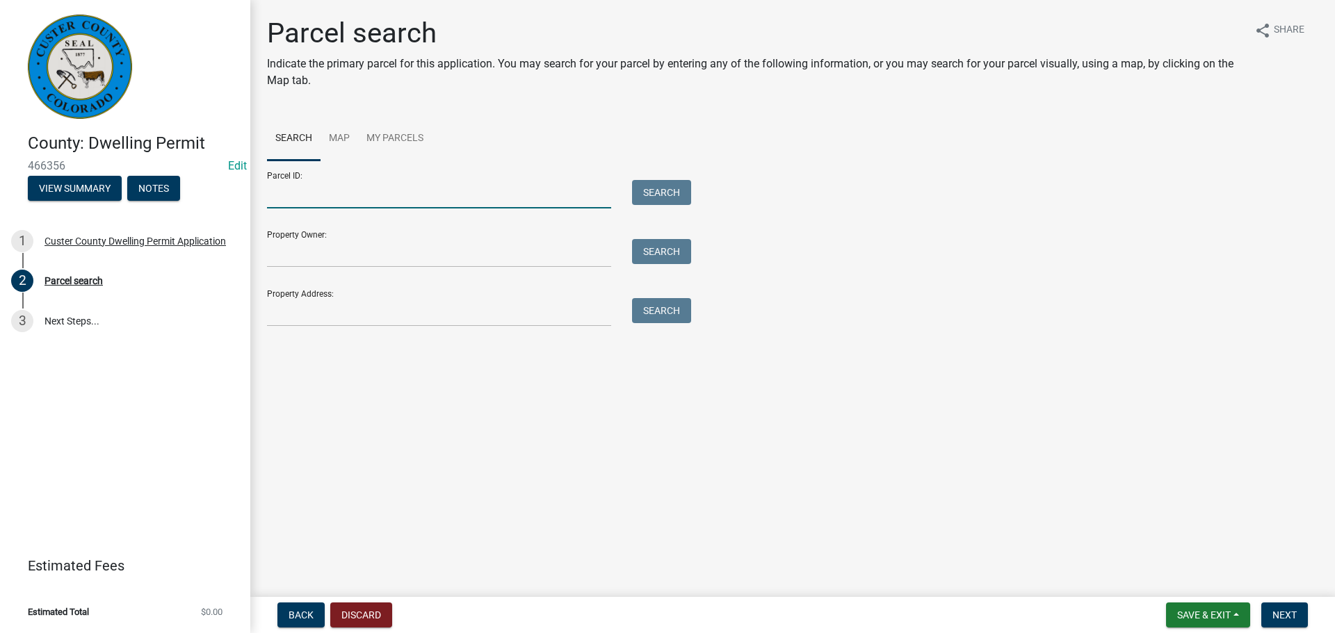
click at [420, 197] on input "Parcel ID:" at bounding box center [439, 194] width 344 height 28
type input "0010162300"
click at [654, 190] on button "Search" at bounding box center [661, 192] width 59 height 25
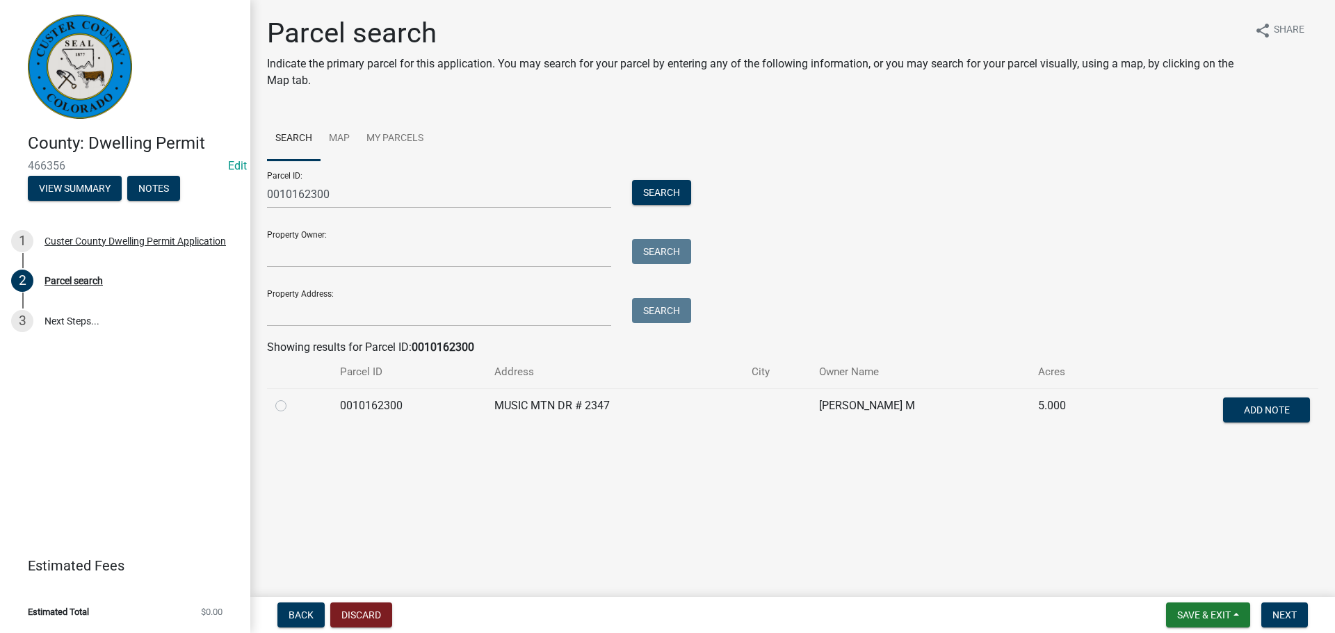
click at [292, 398] on label at bounding box center [292, 398] width 0 height 0
click at [292, 403] on input "radio" at bounding box center [296, 402] width 9 height 9
radio input "true"
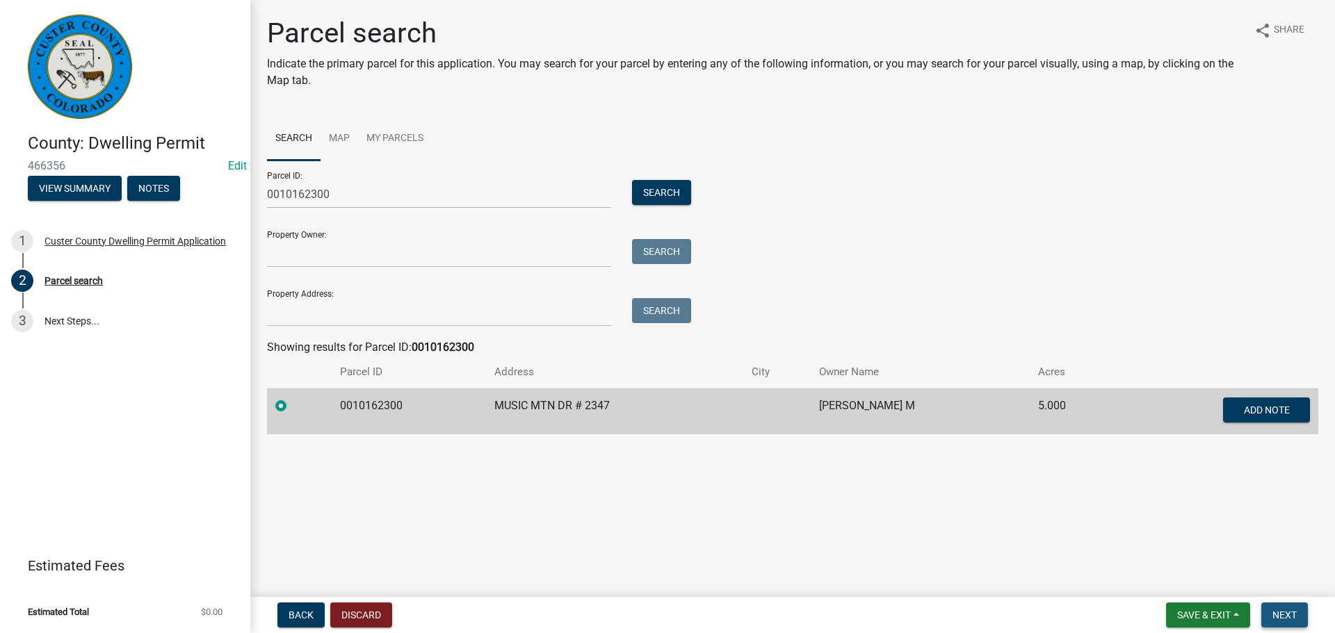
click at [1289, 617] on span "Next" at bounding box center [1284, 615] width 24 height 11
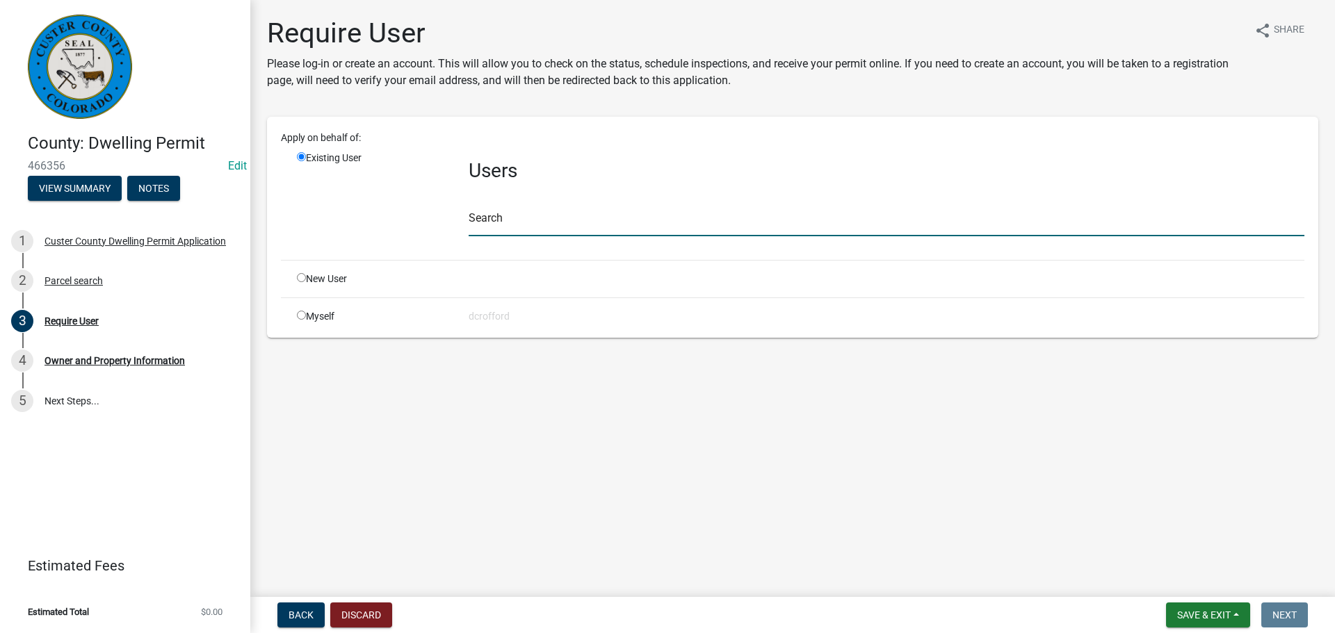
click at [491, 218] on input "text" at bounding box center [886, 222] width 836 height 28
click at [571, 210] on input "text" at bounding box center [886, 222] width 836 height 28
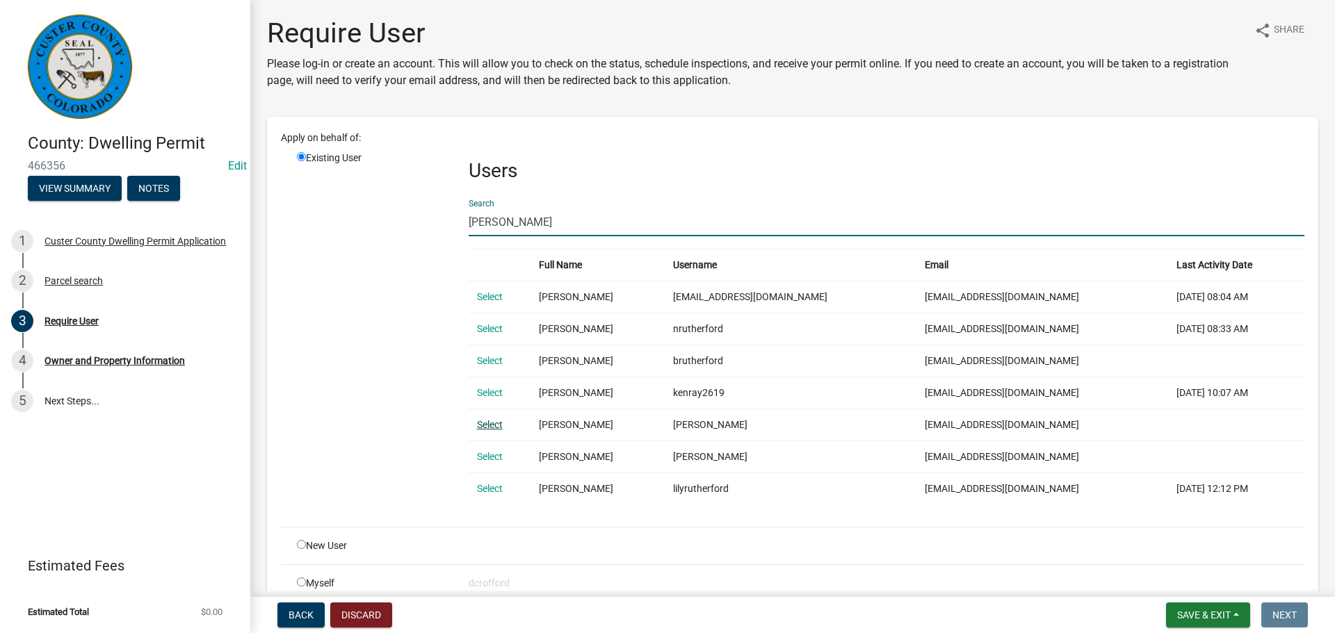
type input "[PERSON_NAME]"
click at [484, 423] on link "Select" at bounding box center [490, 424] width 26 height 11
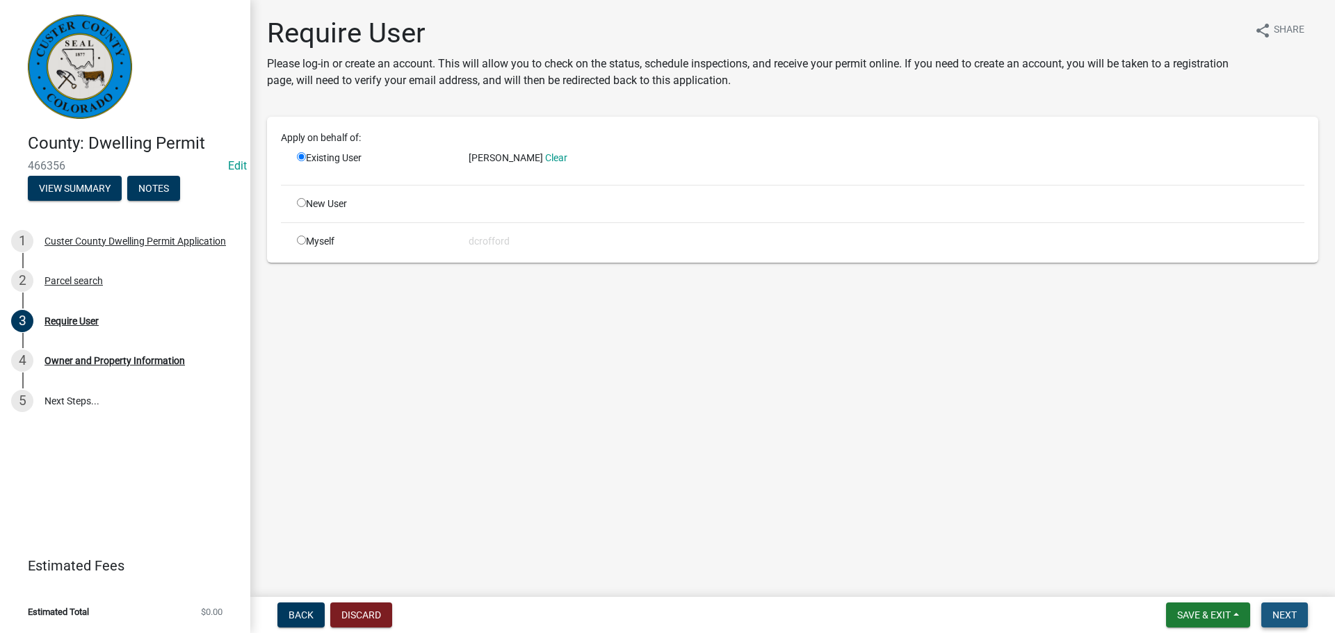
click at [1287, 613] on span "Next" at bounding box center [1284, 615] width 24 height 11
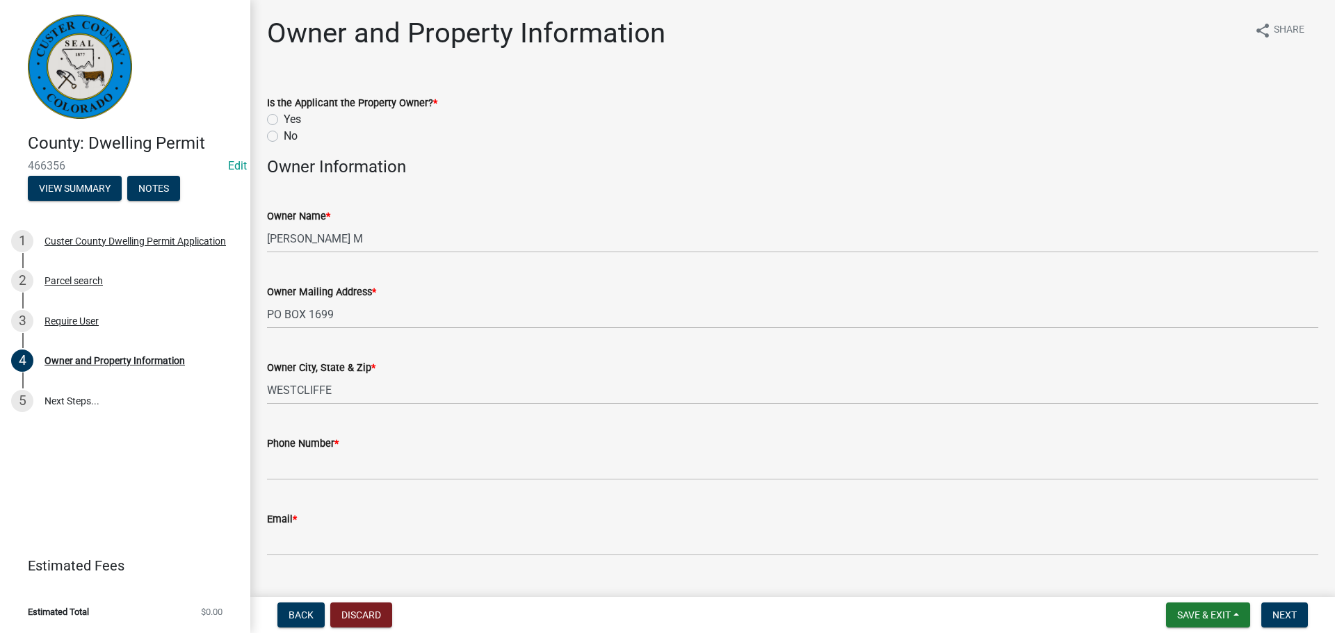
click at [284, 120] on label "Yes" at bounding box center [292, 119] width 17 height 17
click at [284, 120] on input "Yes" at bounding box center [288, 115] width 9 height 9
radio input "true"
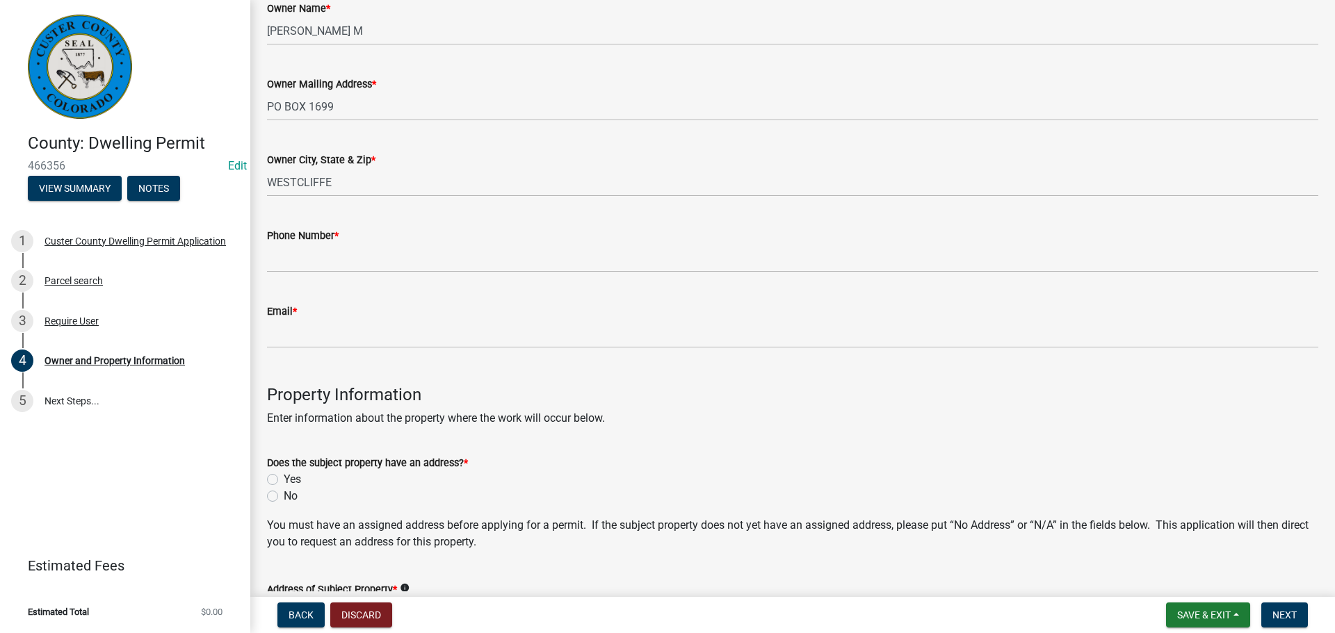
scroll to position [209, 0]
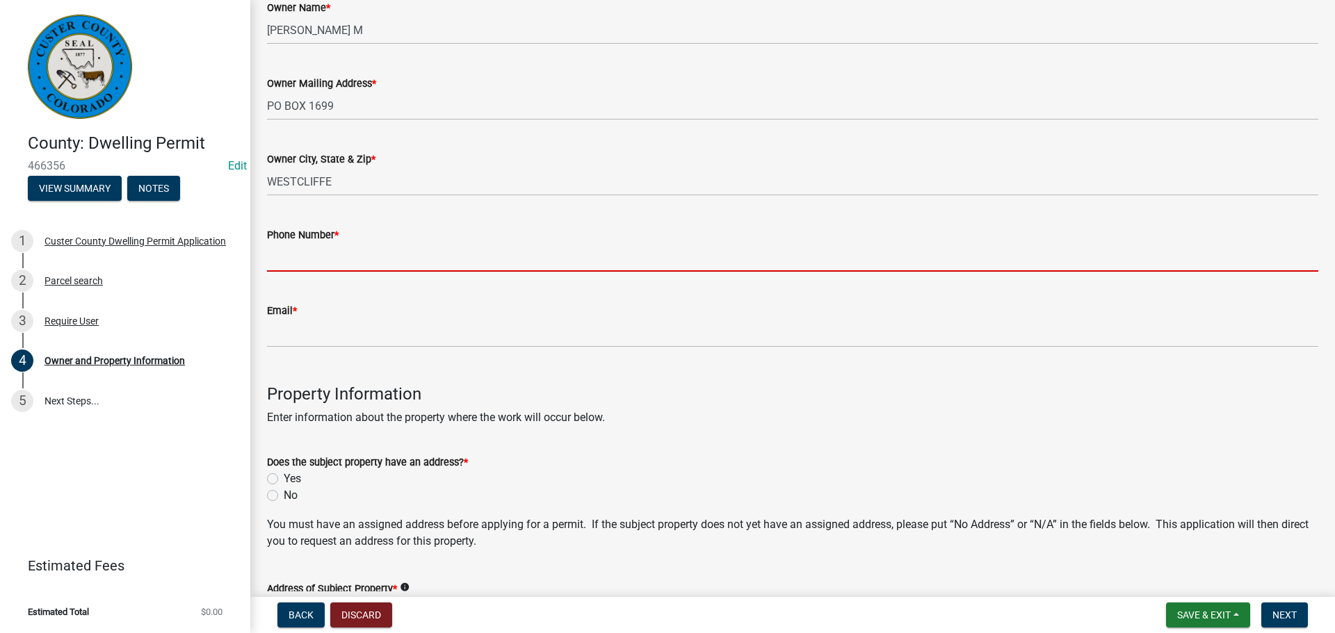
click at [450, 261] on input "Phone Number *" at bounding box center [792, 257] width 1051 height 28
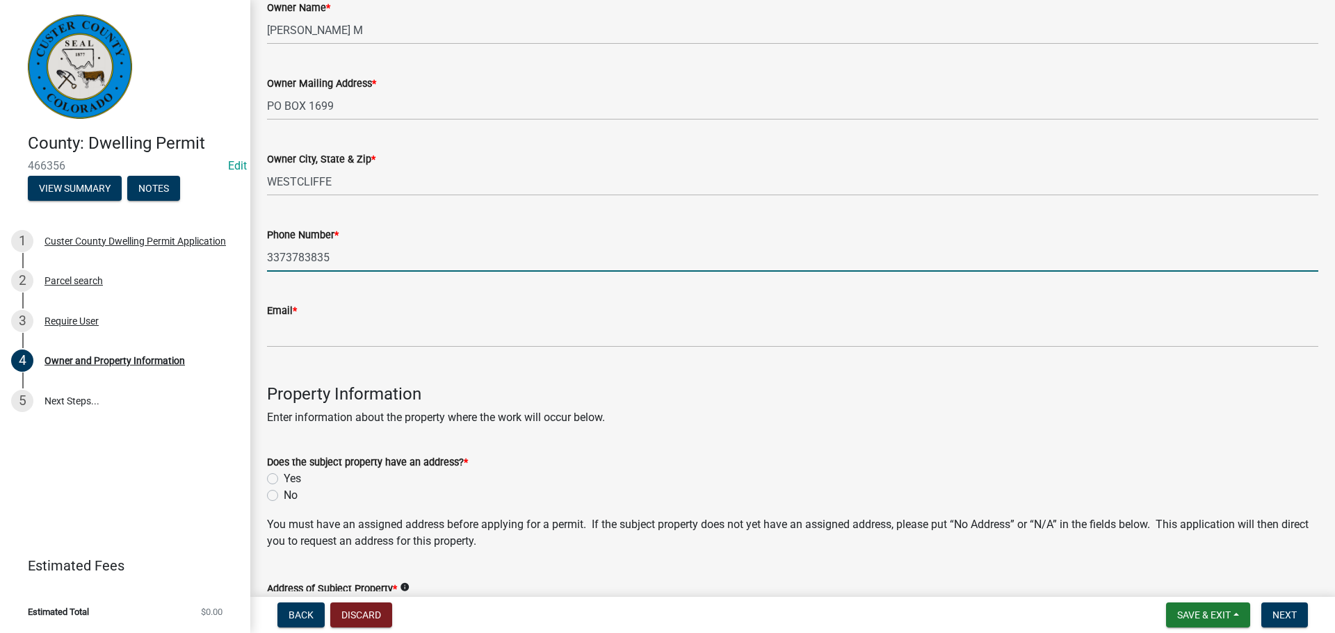
type input "3373783835"
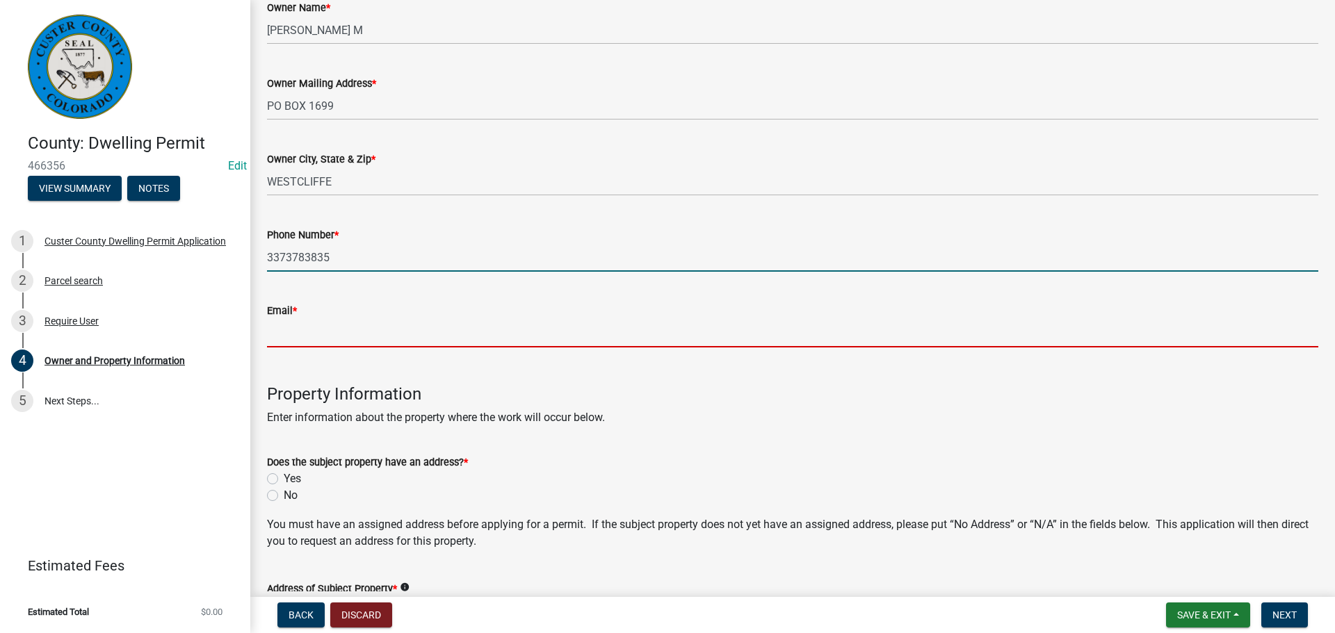
click at [336, 336] on input "Email *" at bounding box center [792, 333] width 1051 height 28
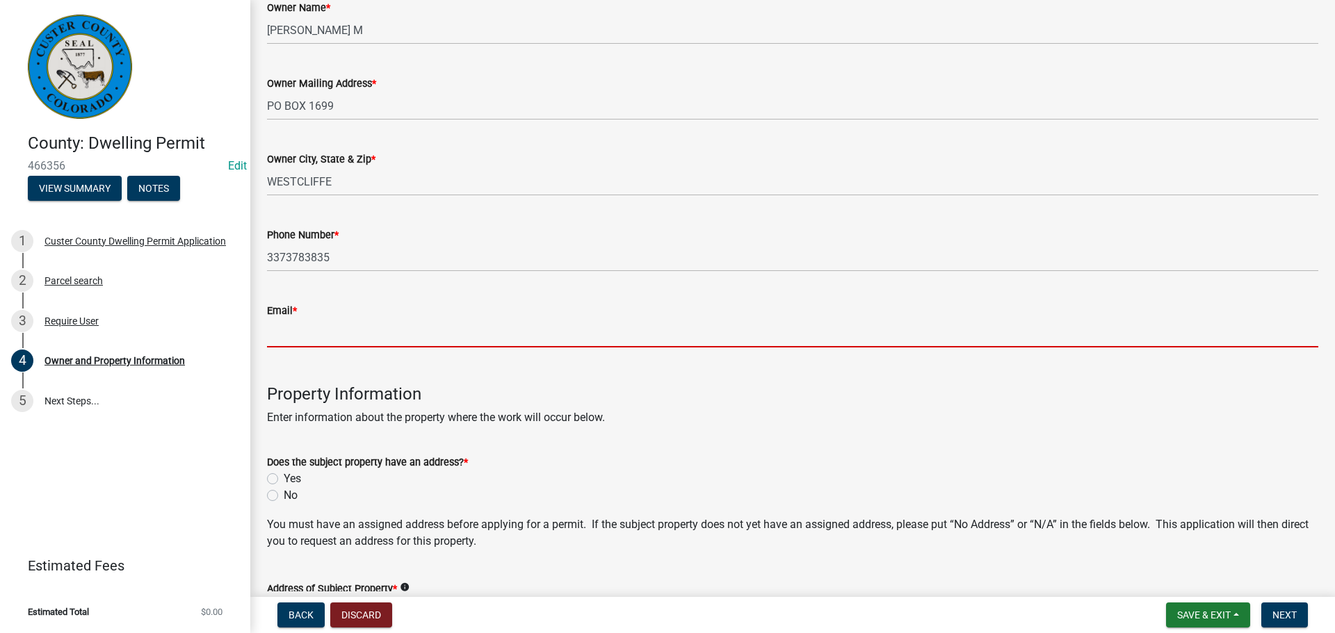
type input "[EMAIL_ADDRESS][DOMAIN_NAME]"
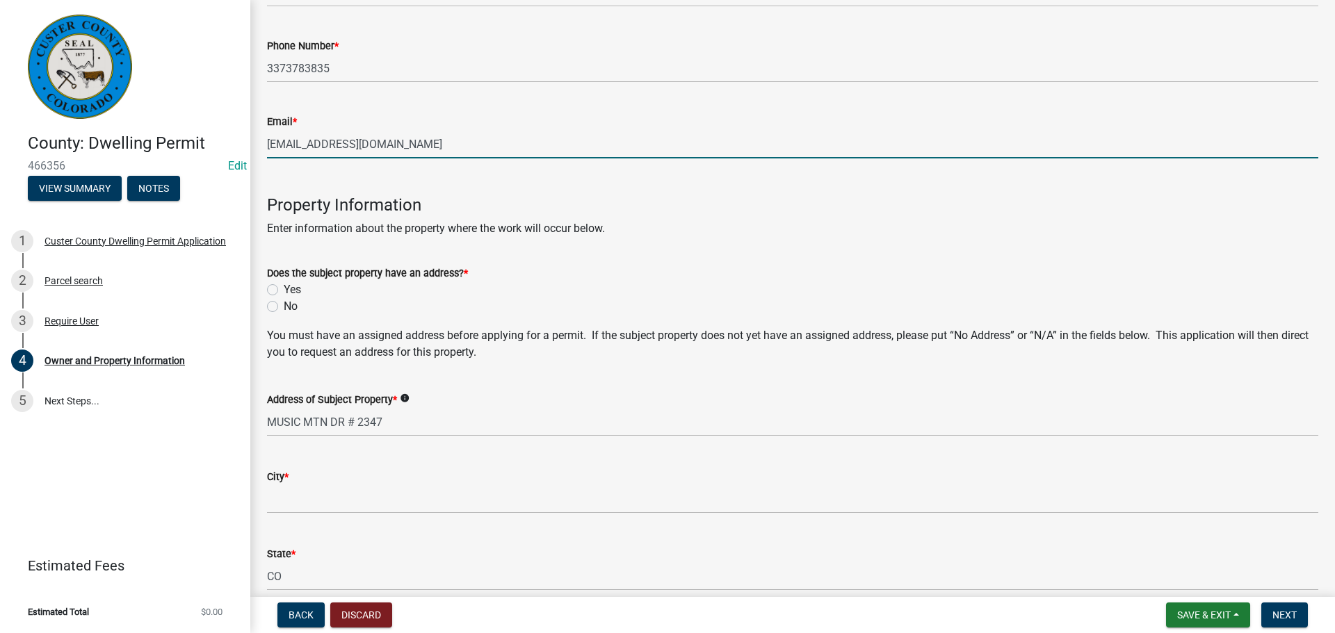
scroll to position [417, 0]
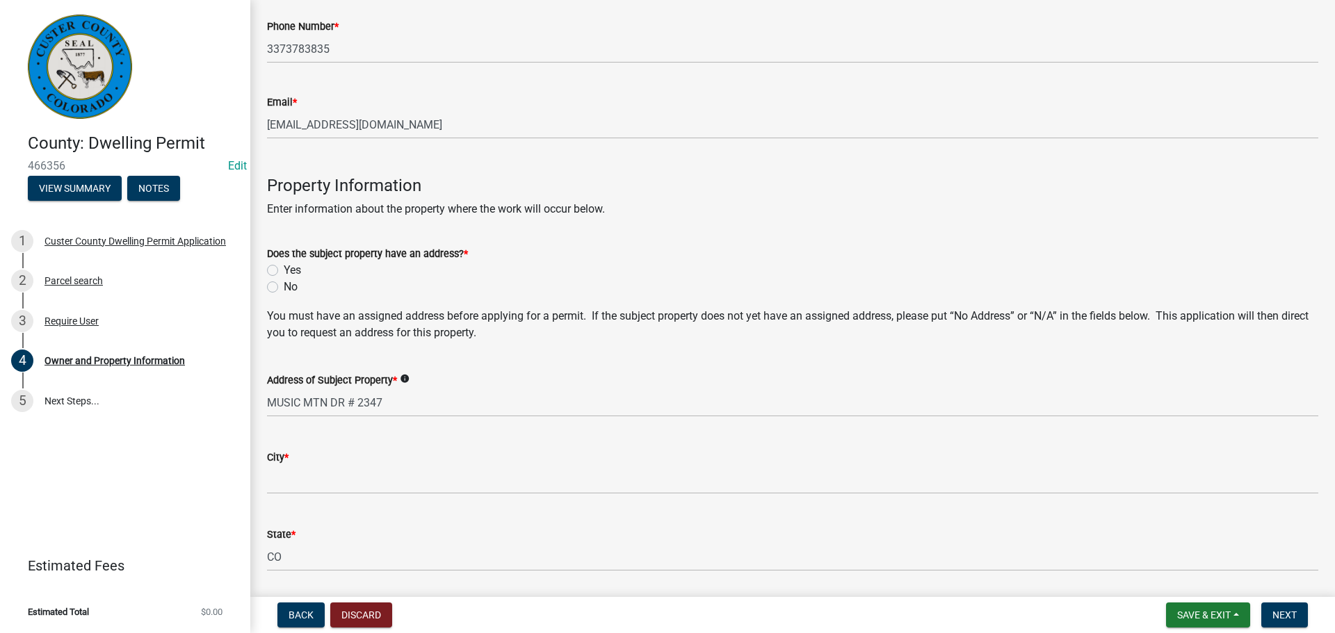
click at [284, 269] on label "Yes" at bounding box center [292, 270] width 17 height 17
click at [284, 269] on input "Yes" at bounding box center [288, 266] width 9 height 9
radio input "true"
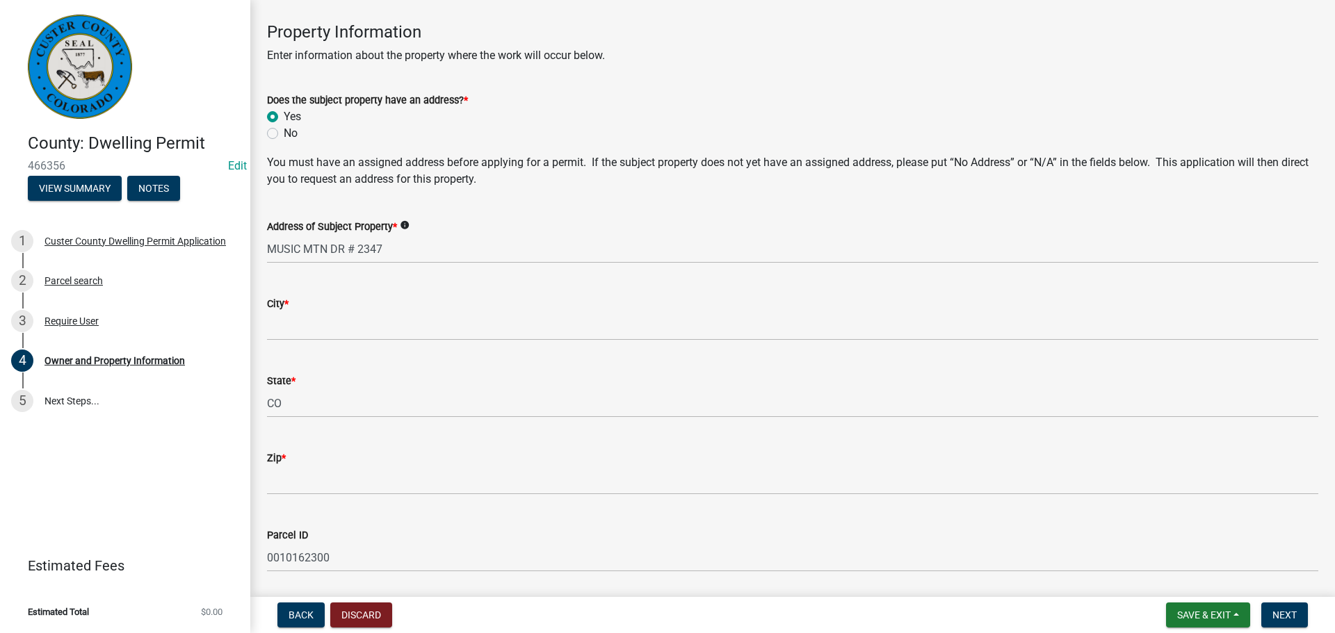
scroll to position [626, 0]
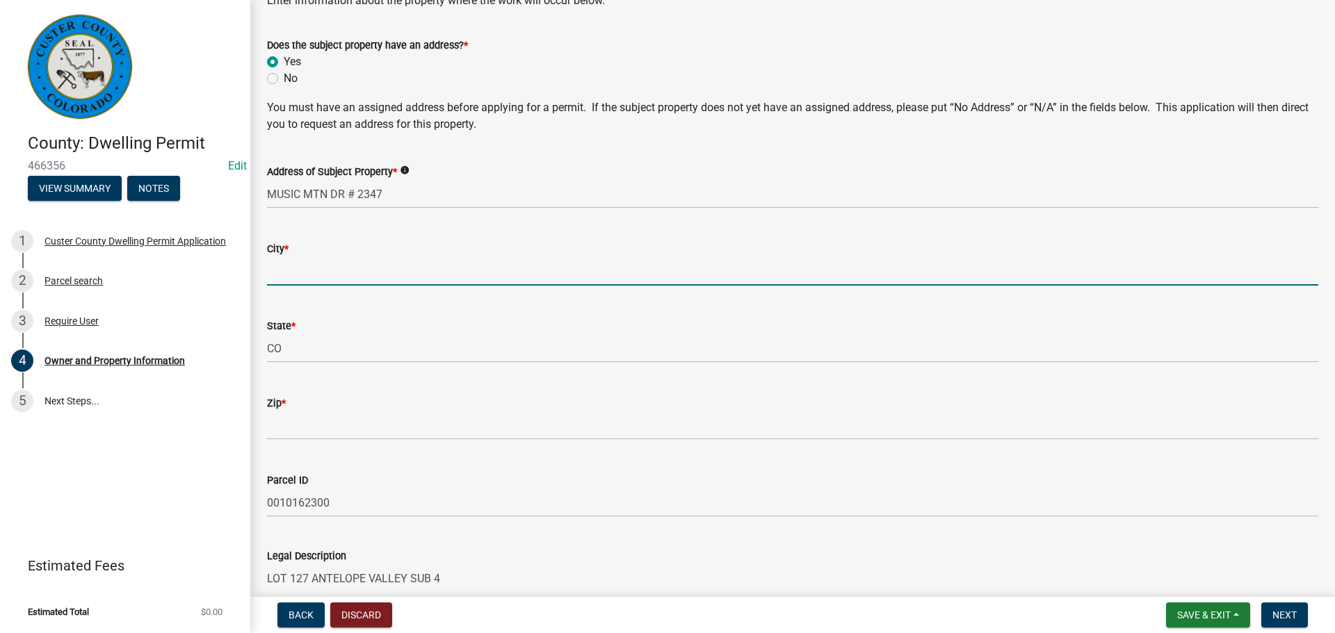
click at [388, 275] on input "City *" at bounding box center [792, 271] width 1051 height 28
type input "Westcliffe"
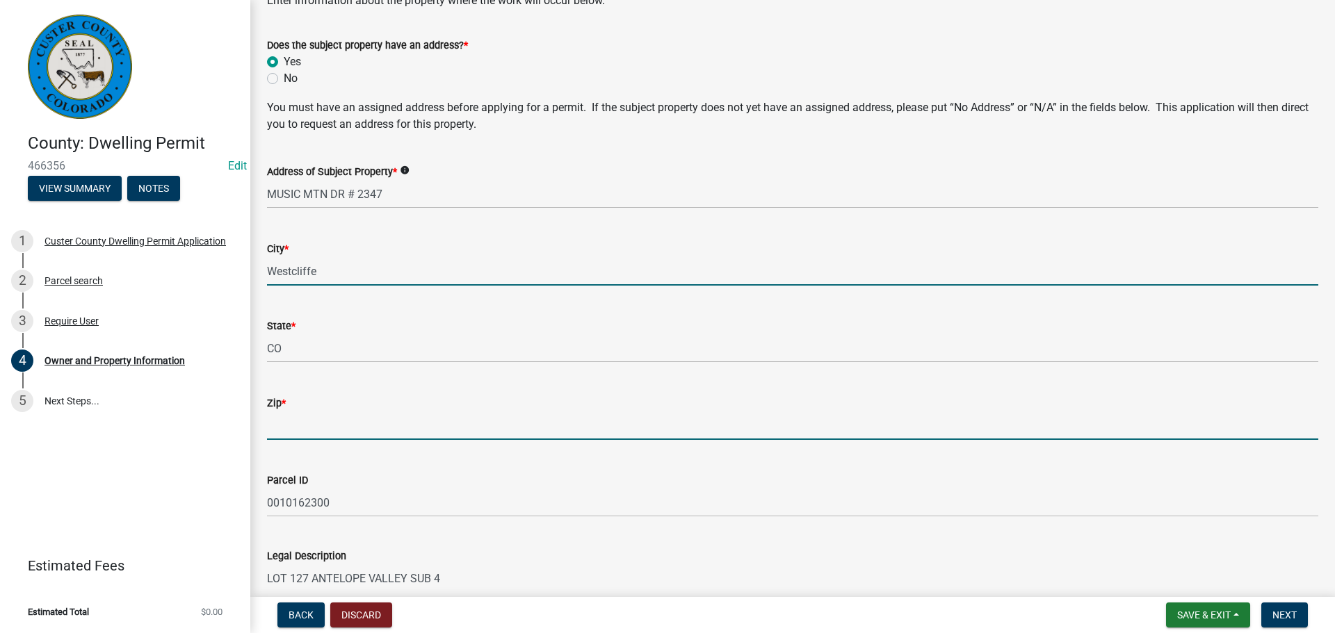
type input "81252"
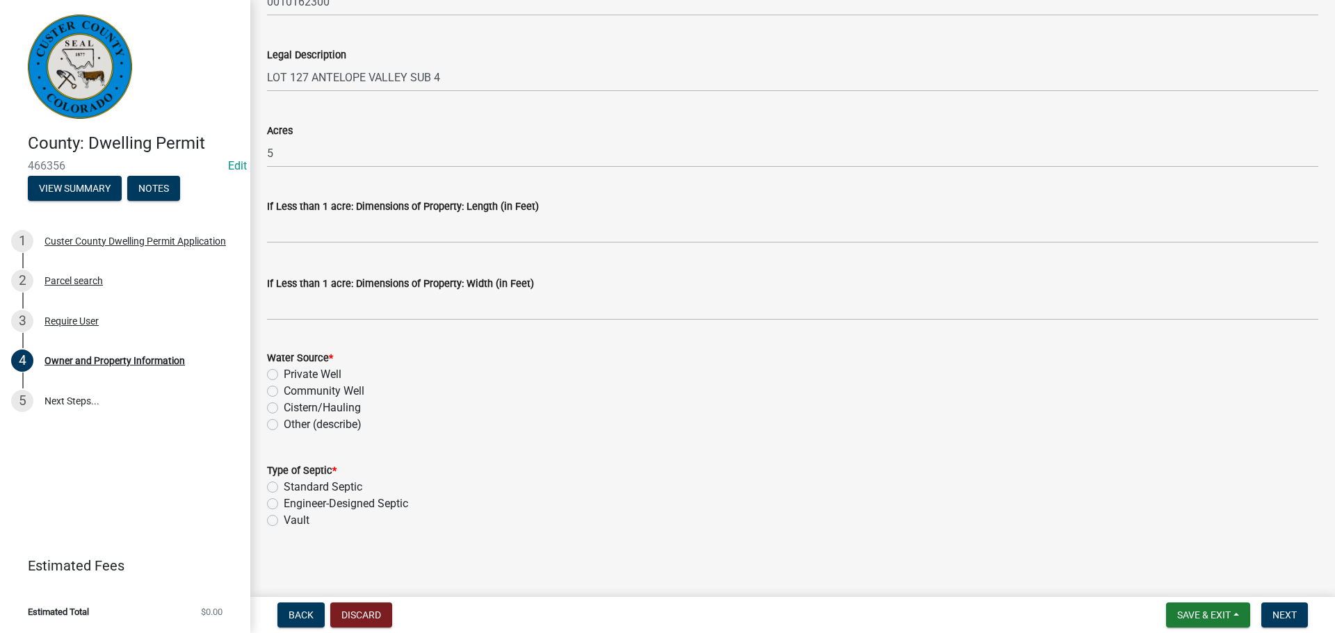
scroll to position [1131, 0]
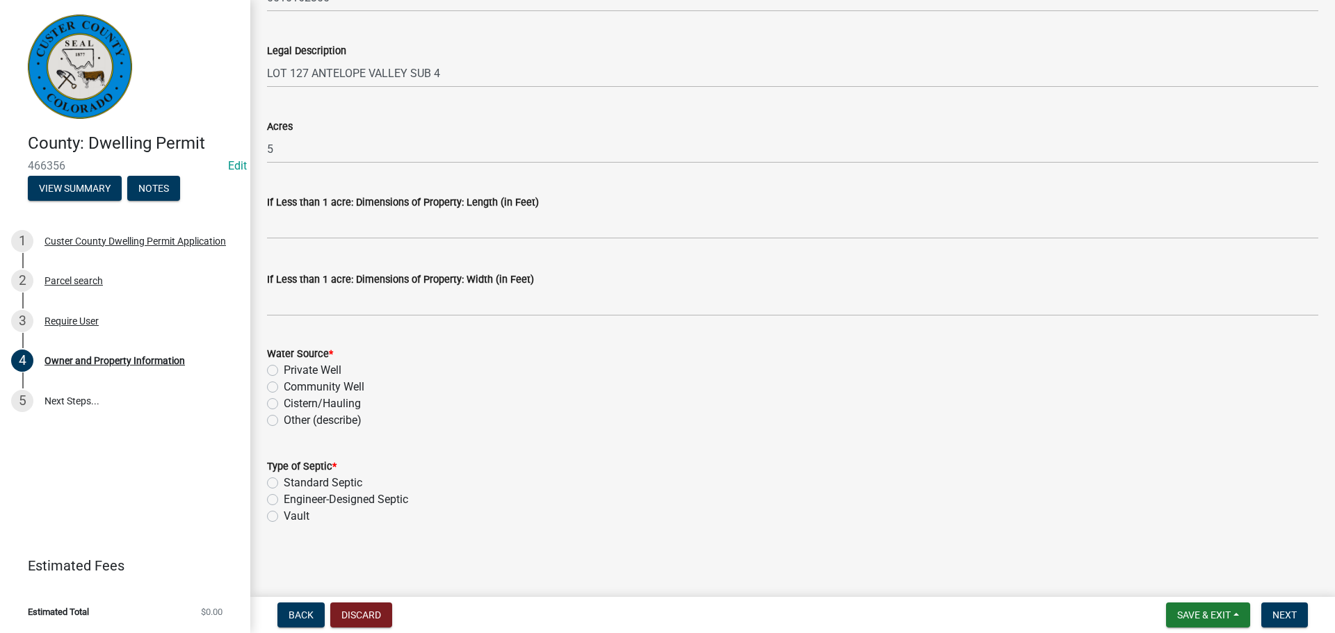
click at [284, 424] on label "Other (describe)" at bounding box center [323, 420] width 78 height 17
click at [284, 421] on input "Other (describe)" at bounding box center [288, 416] width 9 height 9
radio input "true"
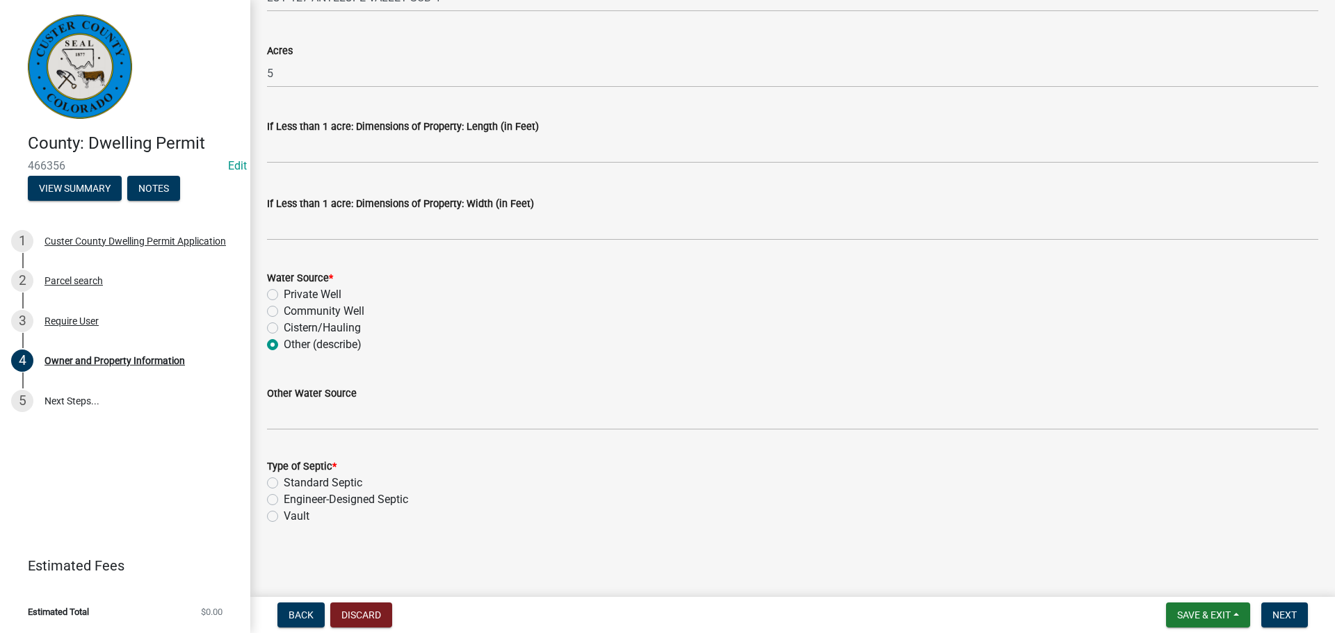
click at [284, 484] on label "Standard Septic" at bounding box center [323, 483] width 79 height 17
click at [284, 484] on input "Standard Septic" at bounding box center [288, 479] width 9 height 9
radio input "true"
click at [1276, 615] on span "Next" at bounding box center [1284, 615] width 24 height 11
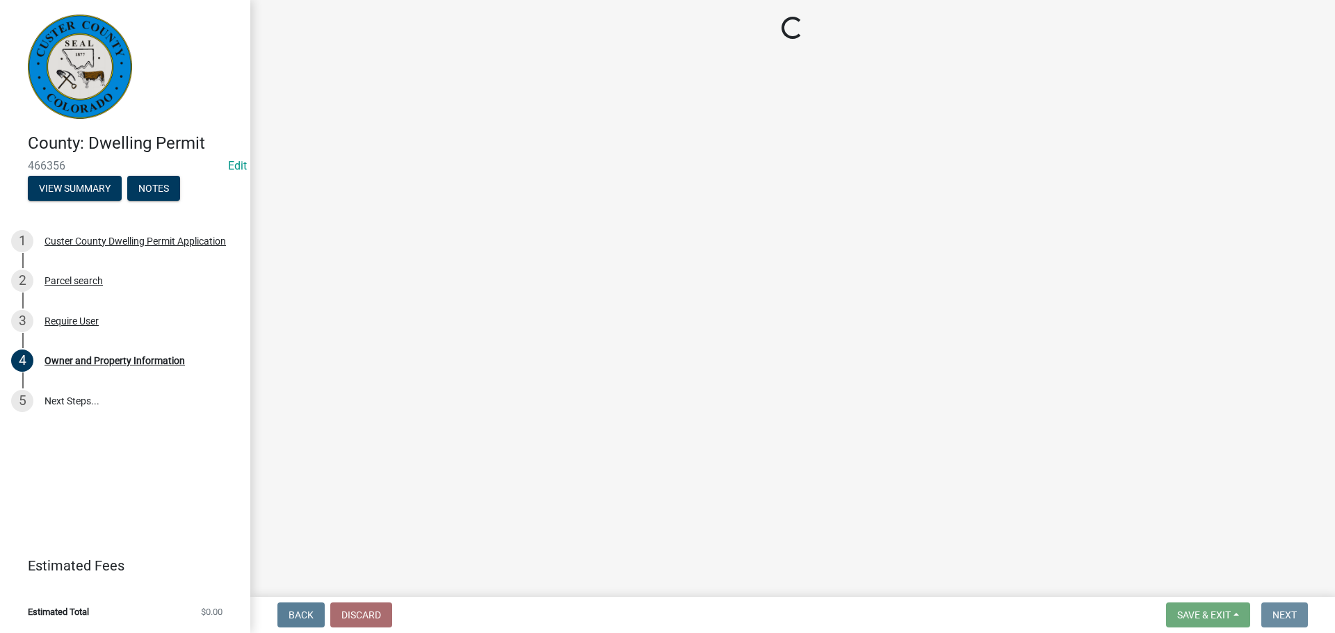
scroll to position [0, 0]
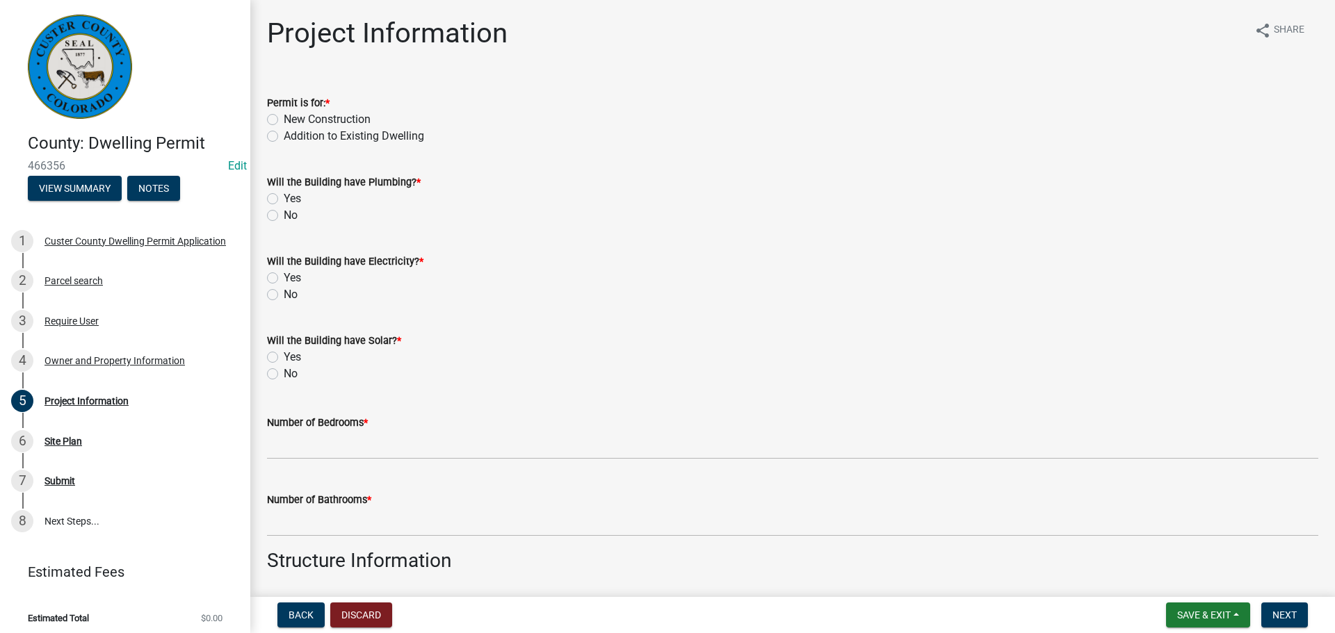
click at [284, 122] on label "New Construction" at bounding box center [327, 119] width 87 height 17
click at [284, 120] on input "New Construction" at bounding box center [288, 115] width 9 height 9
radio input "true"
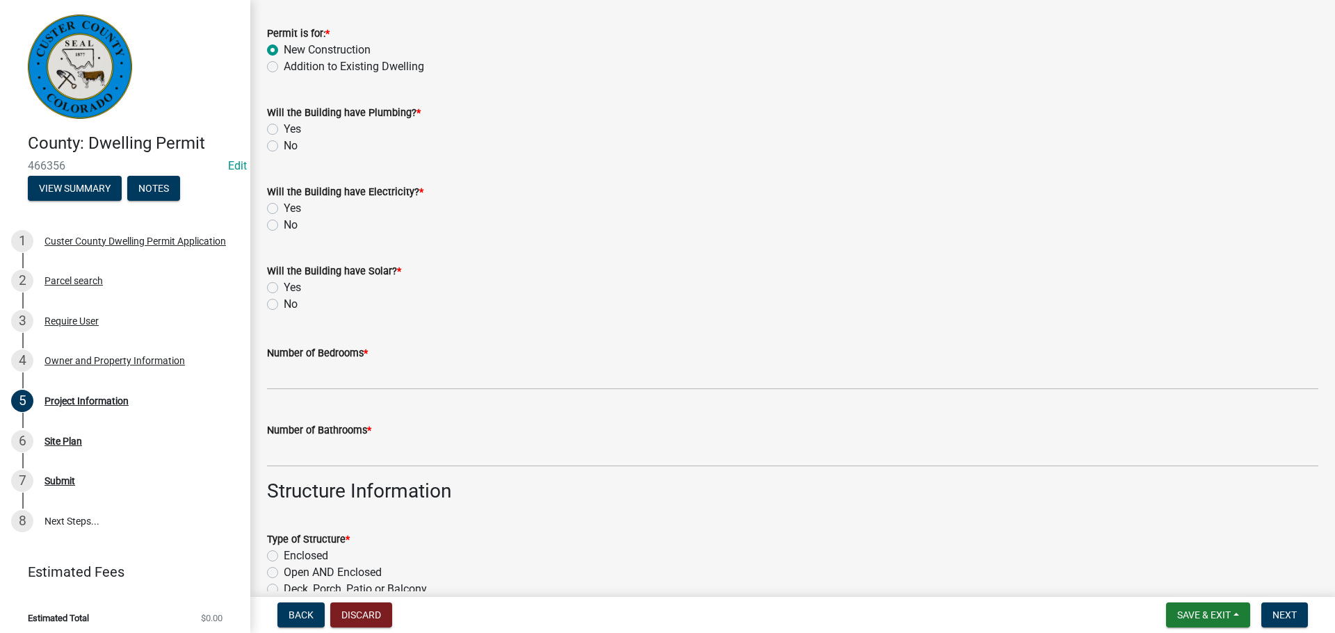
click at [284, 128] on label "Yes" at bounding box center [292, 129] width 17 height 17
click at [284, 128] on input "Yes" at bounding box center [288, 125] width 9 height 9
radio input "true"
click at [284, 210] on label "Yes" at bounding box center [292, 208] width 17 height 17
click at [284, 209] on input "Yes" at bounding box center [288, 204] width 9 height 9
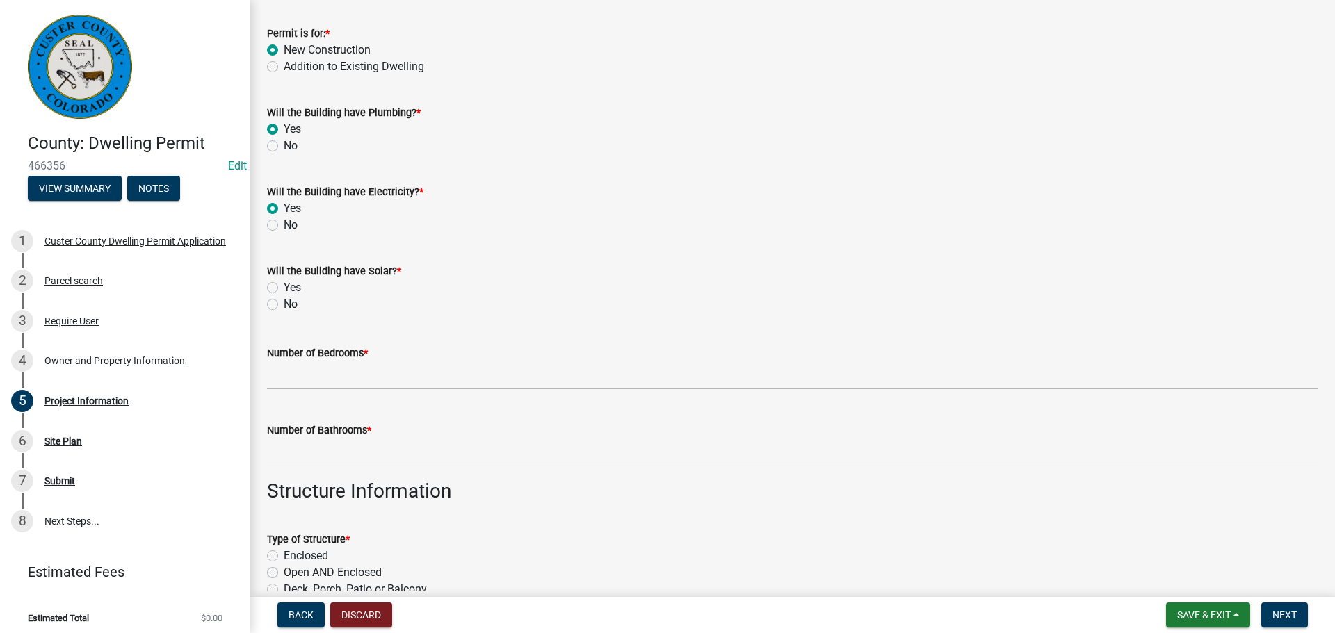
radio input "true"
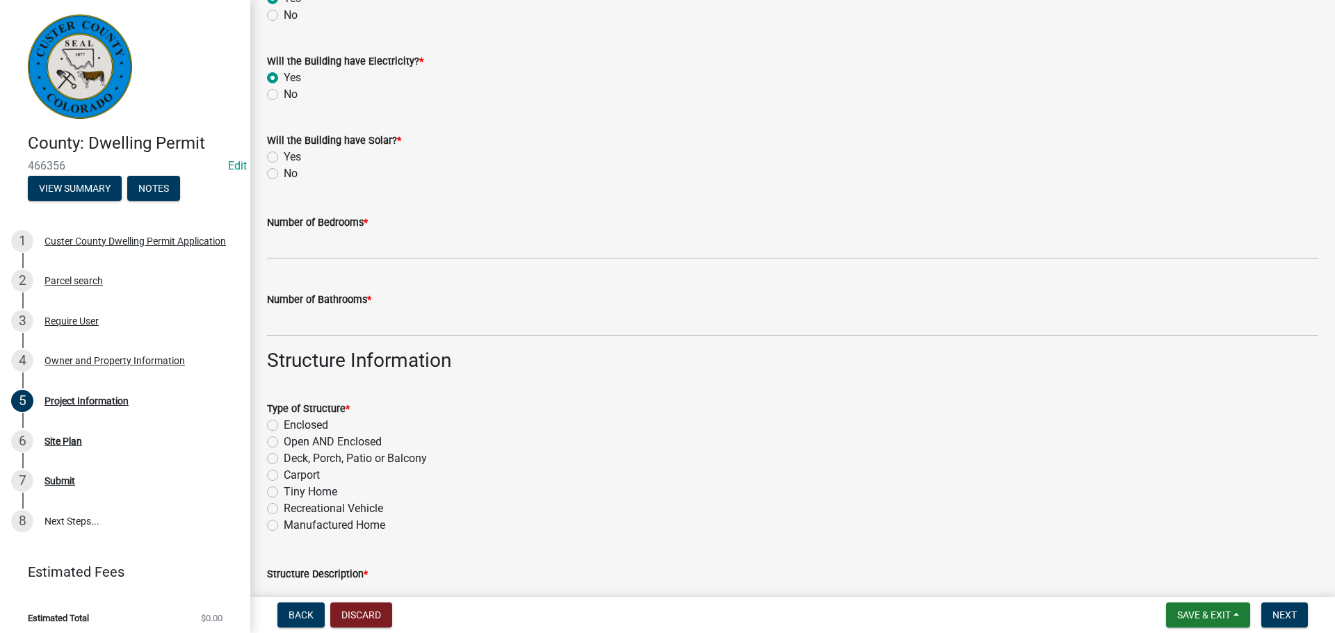
scroll to position [209, 0]
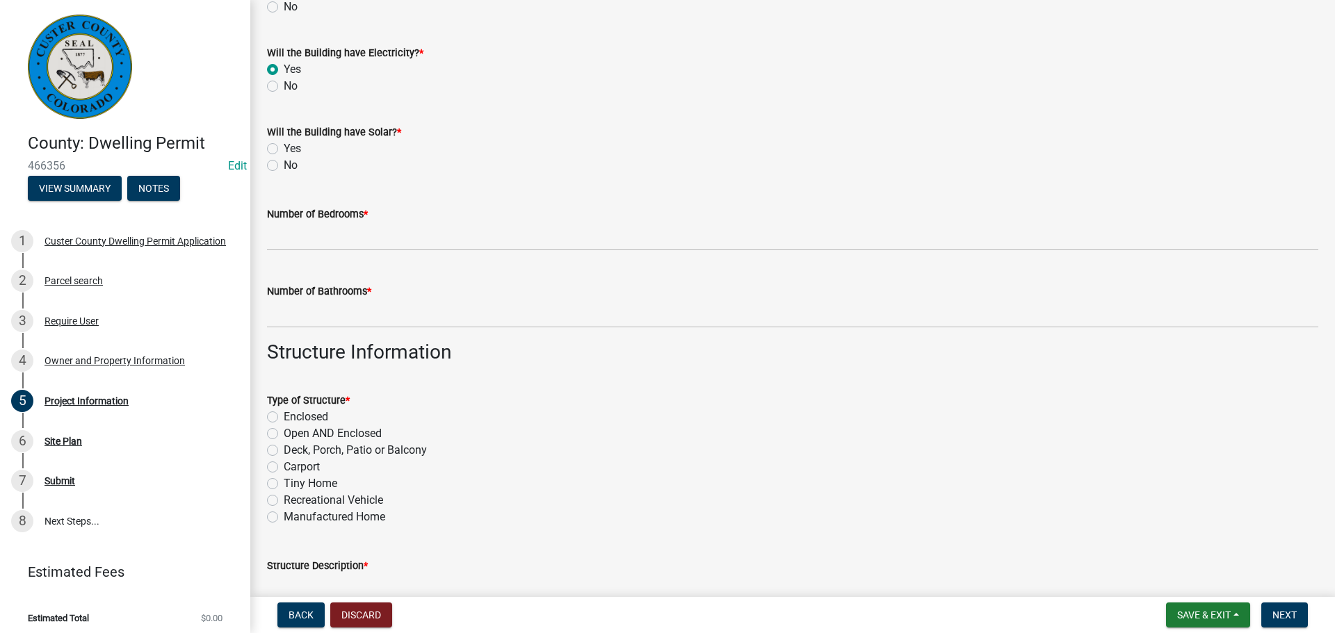
click at [271, 158] on div "No" at bounding box center [792, 165] width 1051 height 17
click at [284, 160] on label "No" at bounding box center [291, 165] width 14 height 17
click at [284, 160] on input "No" at bounding box center [288, 161] width 9 height 9
radio input "true"
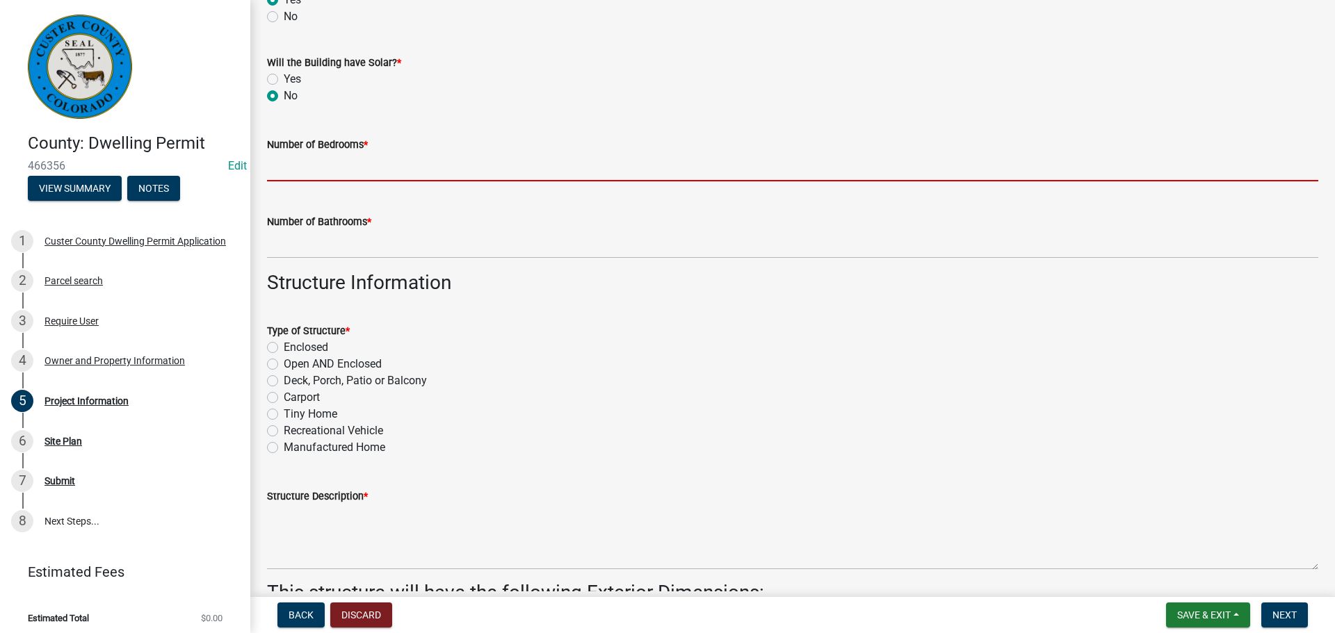
click at [355, 173] on input "text" at bounding box center [792, 167] width 1051 height 28
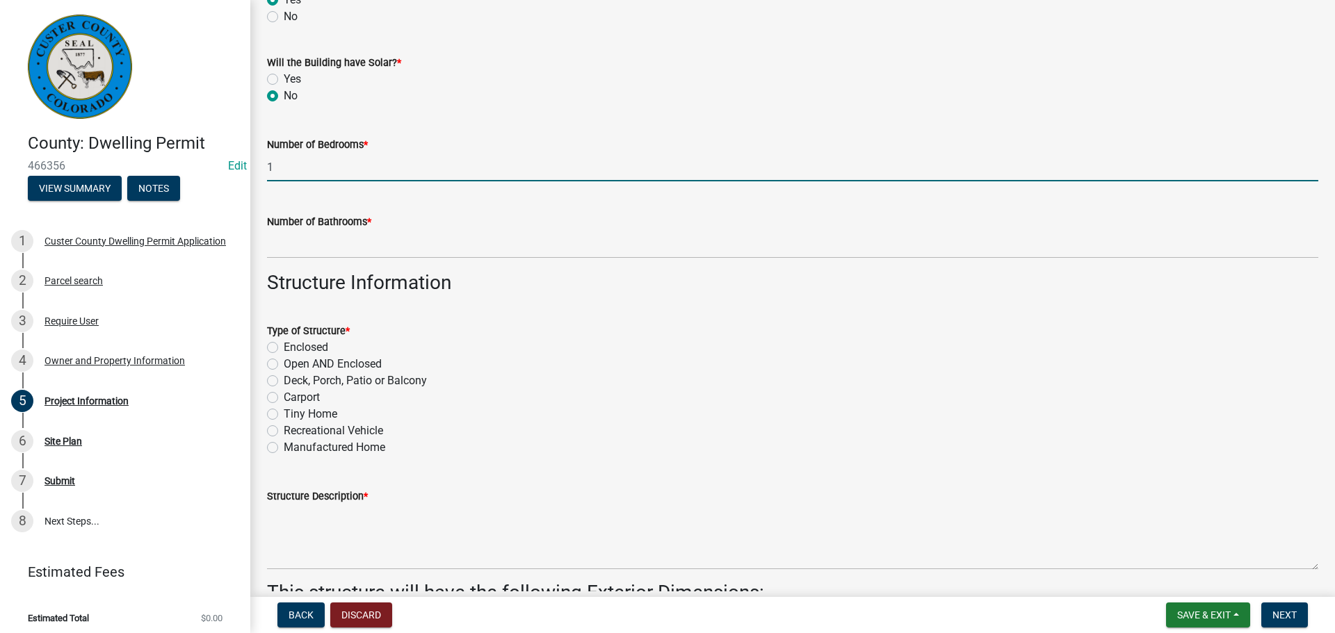
type input "1"
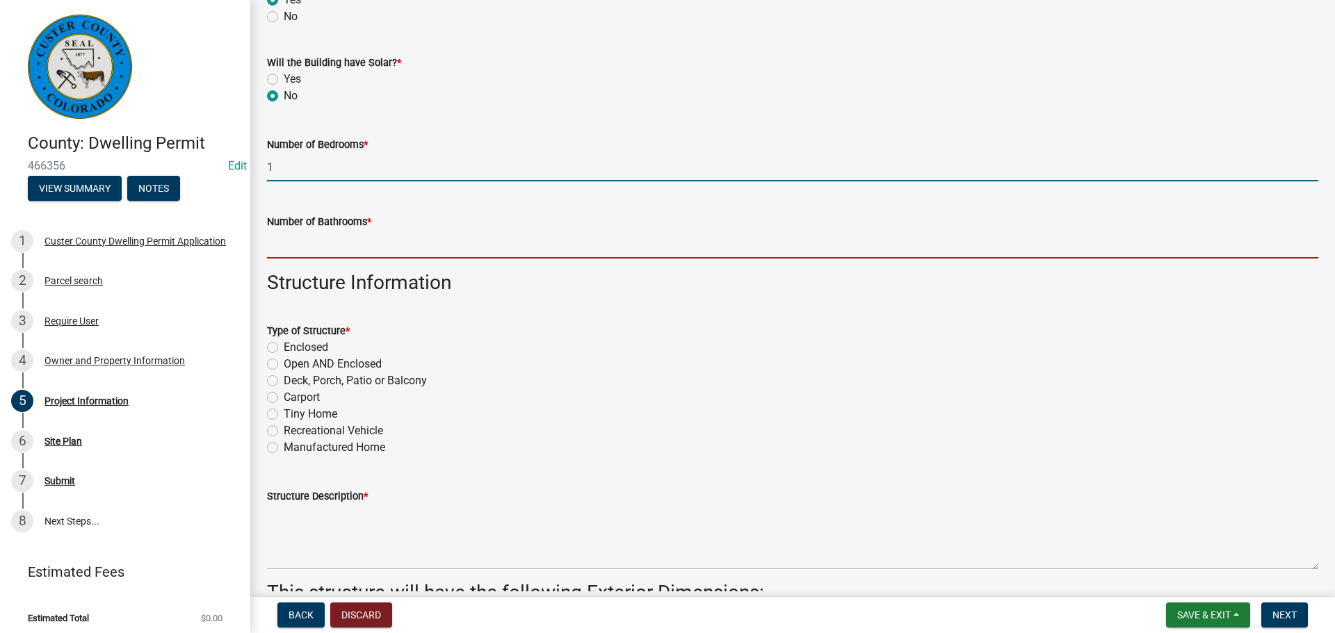
click at [334, 240] on input "text" at bounding box center [792, 244] width 1051 height 28
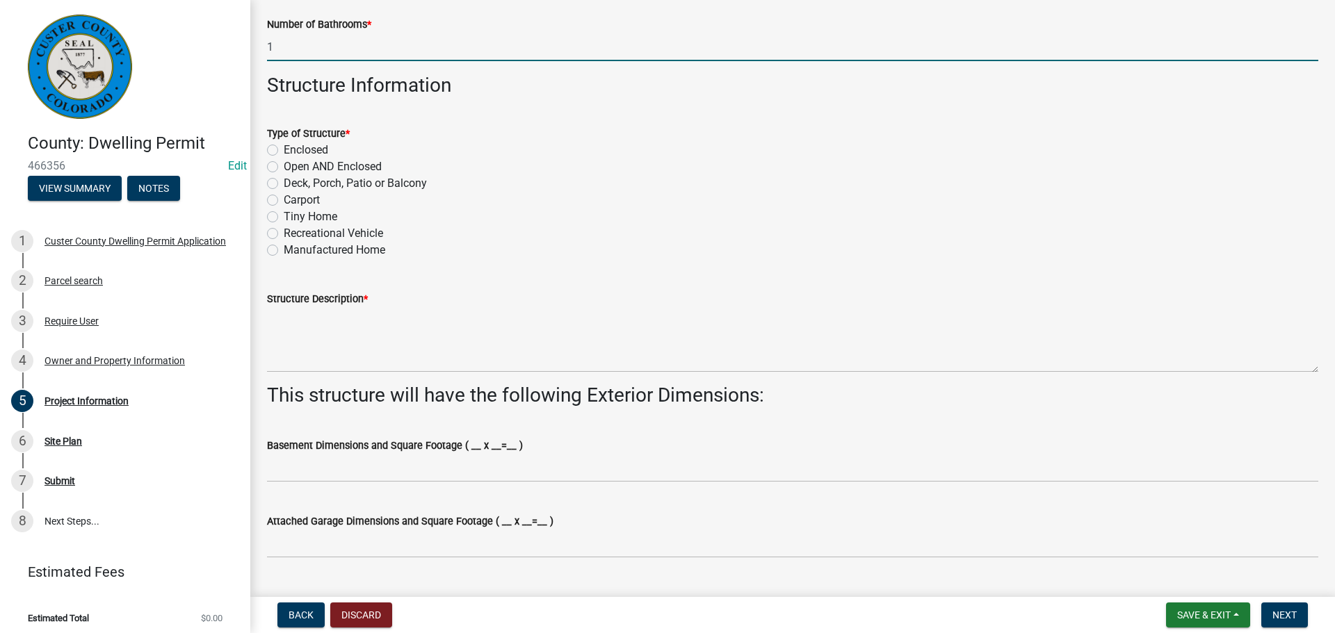
scroll to position [487, 0]
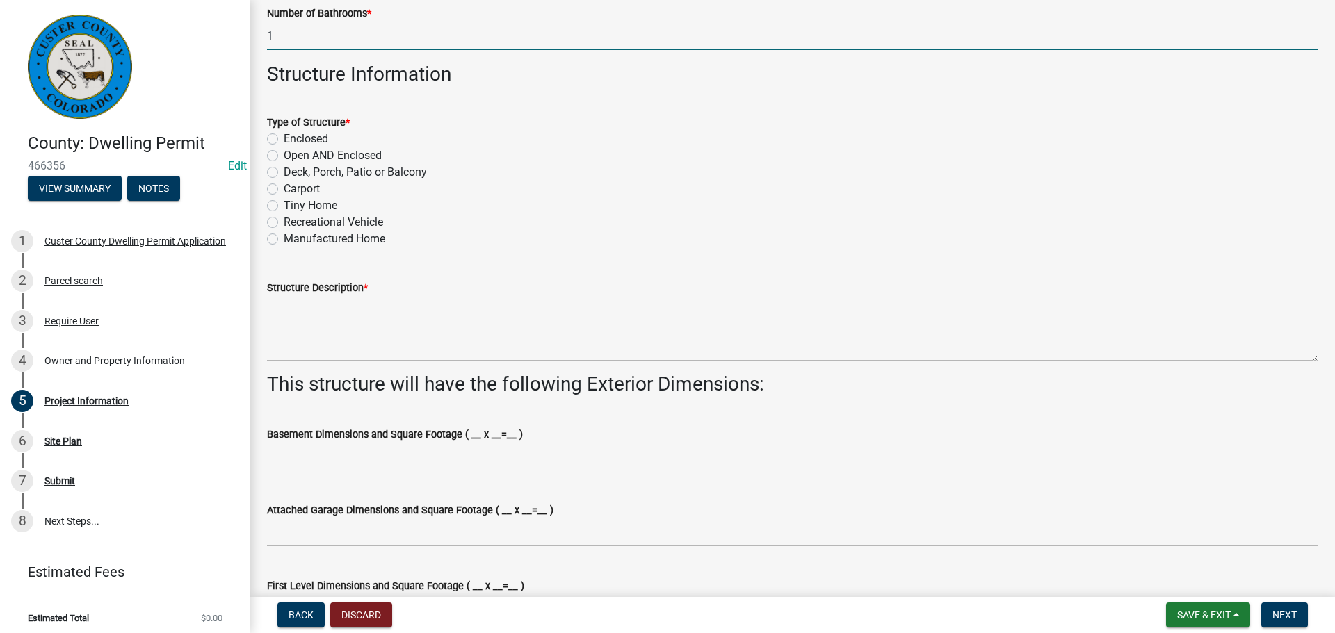
type input "1"
click at [284, 139] on label "Enclosed" at bounding box center [306, 139] width 44 height 17
click at [284, 139] on input "Enclosed" at bounding box center [288, 135] width 9 height 9
radio input "true"
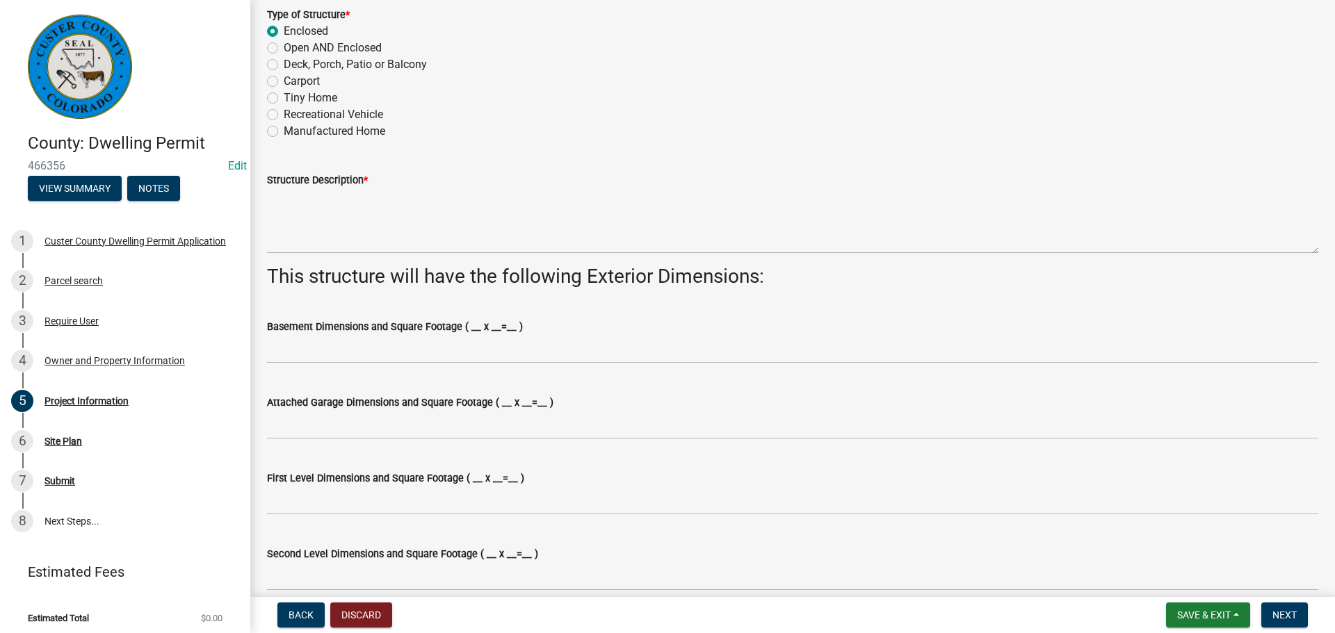
scroll to position [626, 0]
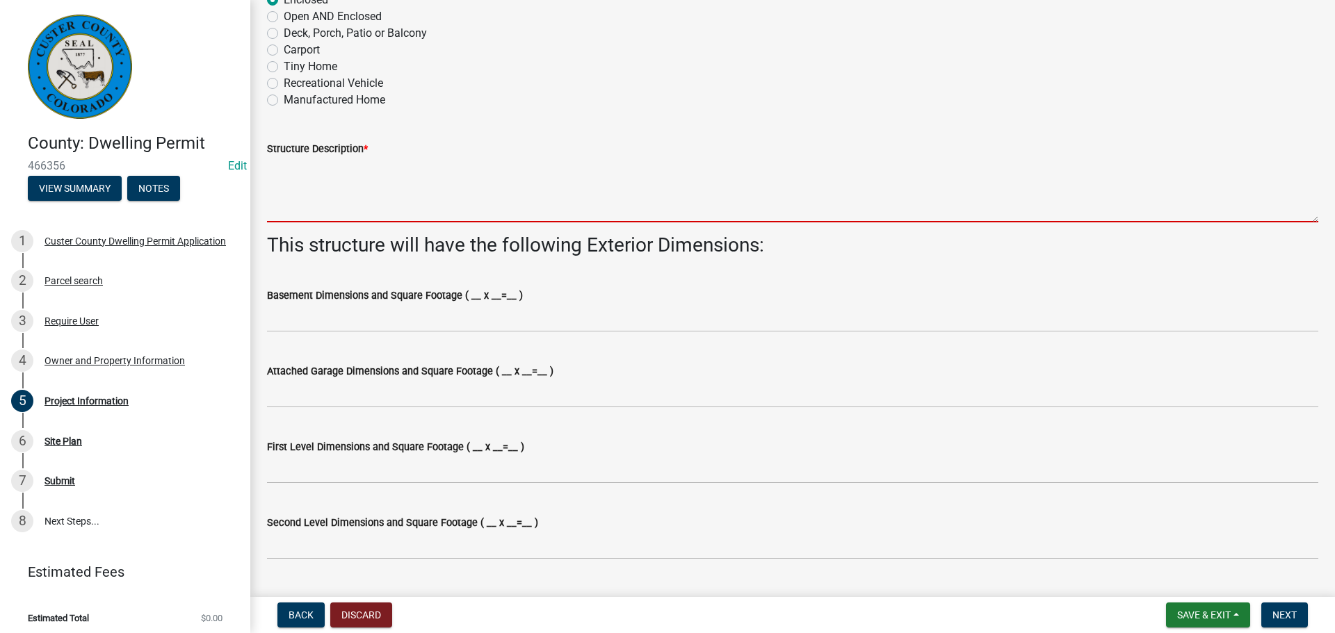
click at [419, 206] on textarea "Structure Description *" at bounding box center [792, 189] width 1051 height 65
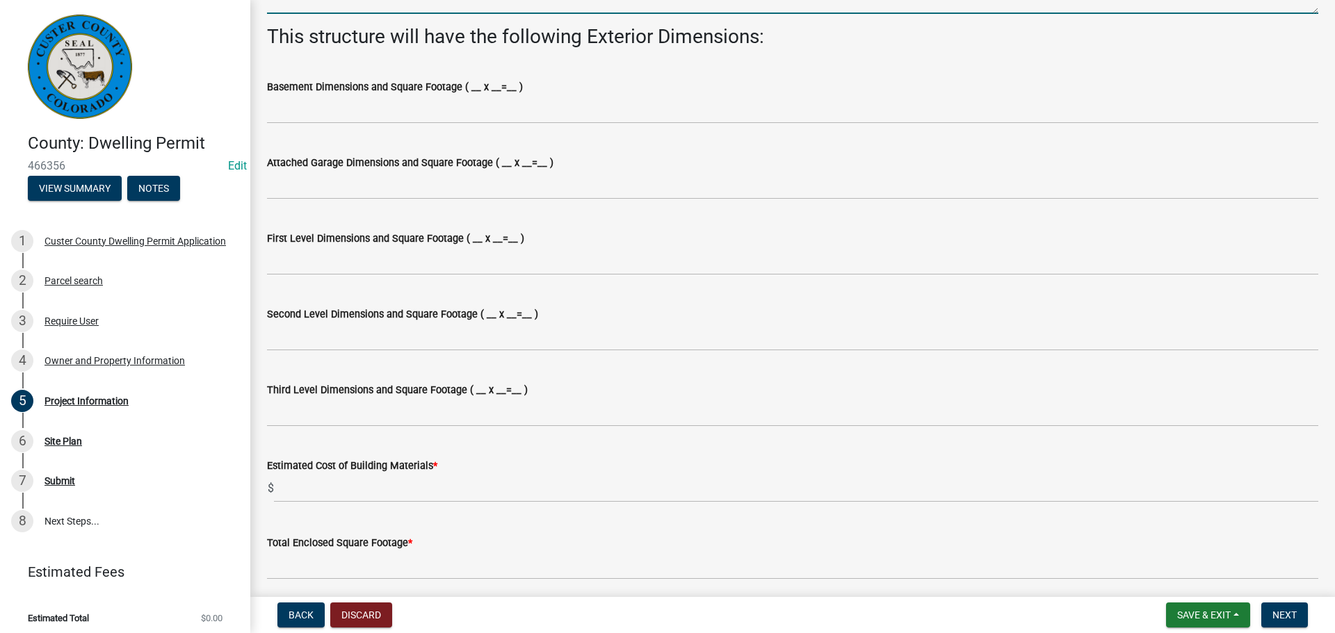
scroll to position [904, 0]
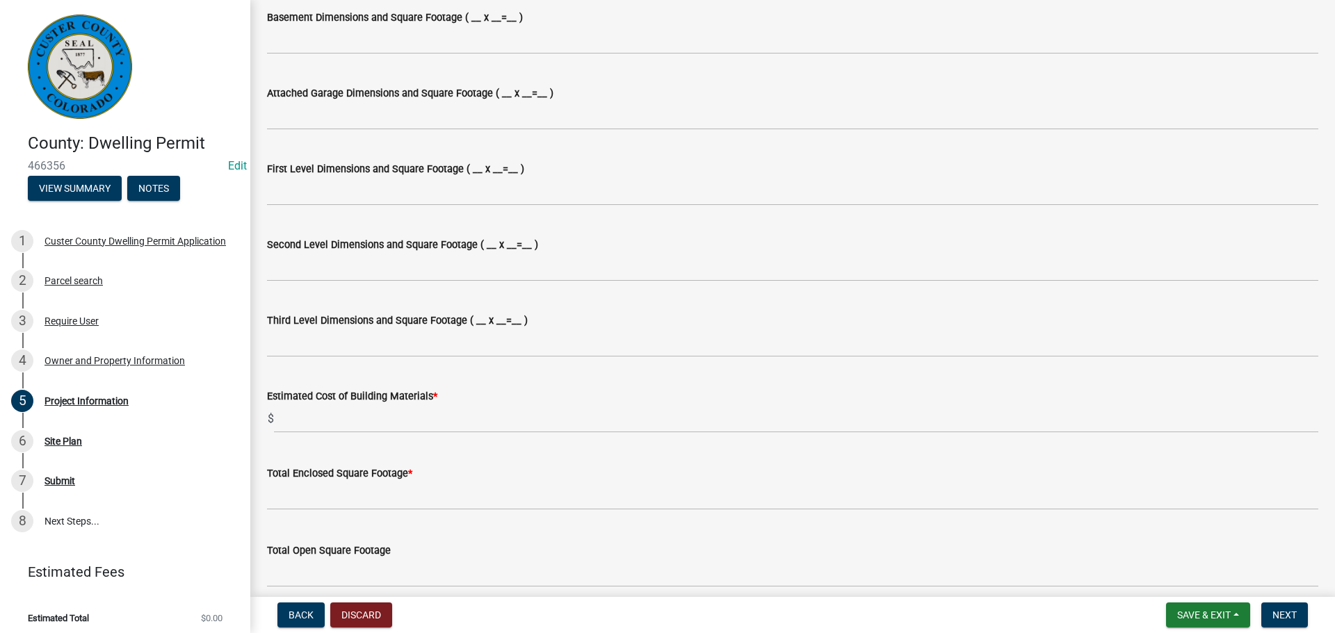
type textarea "Prefab Shed permit being switched to a dwelling"
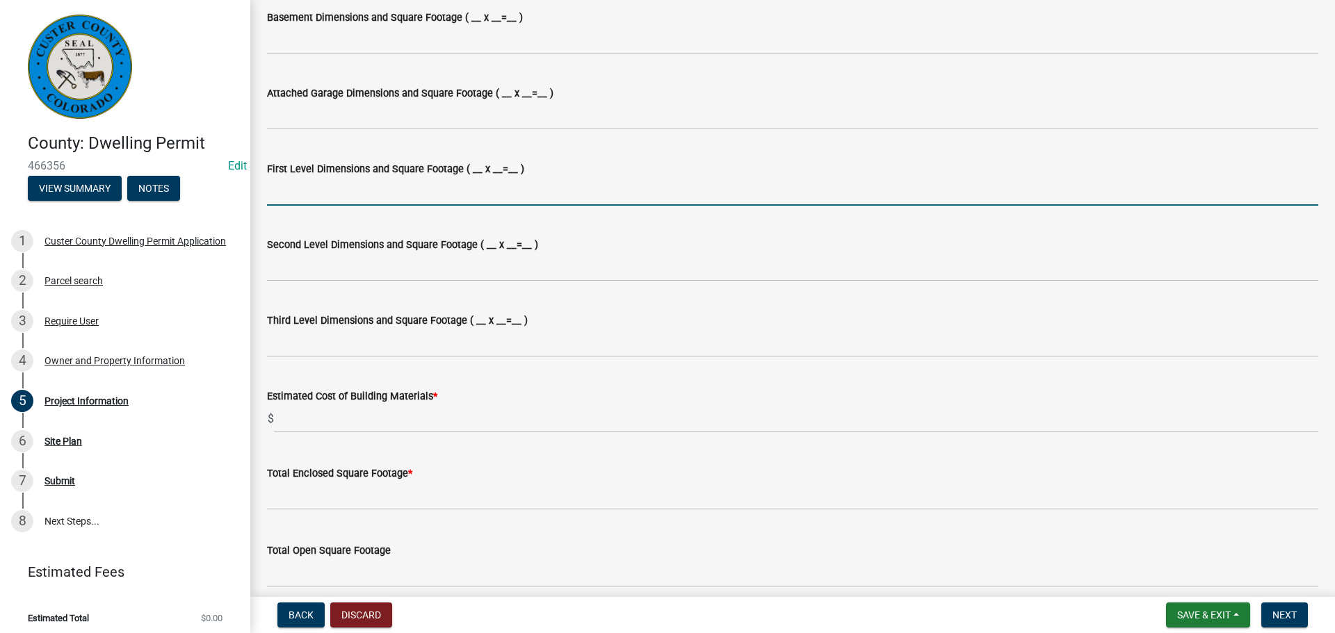
click at [358, 185] on input "First Level Dimensions and Square Footage ( __ x __=__ )" at bounding box center [792, 191] width 1051 height 28
click at [394, 193] on input "First Level Dimensions and Square Footage ( __ x __=__ )" at bounding box center [792, 191] width 1051 height 28
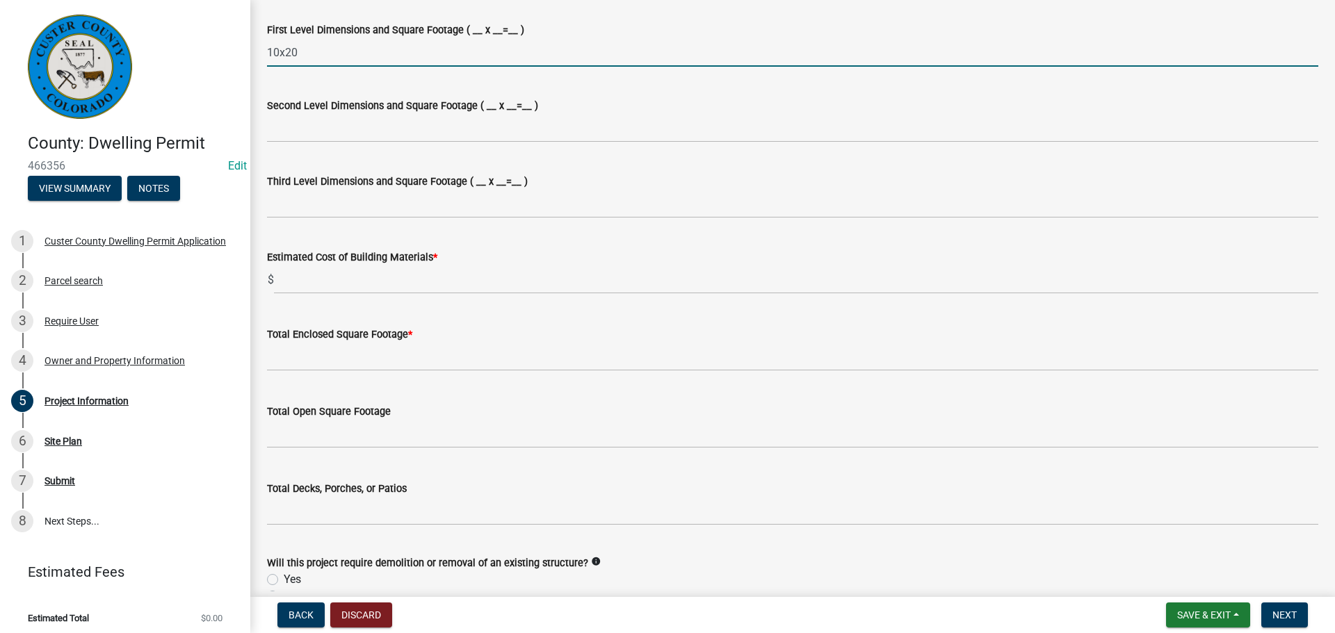
scroll to position [1112, 0]
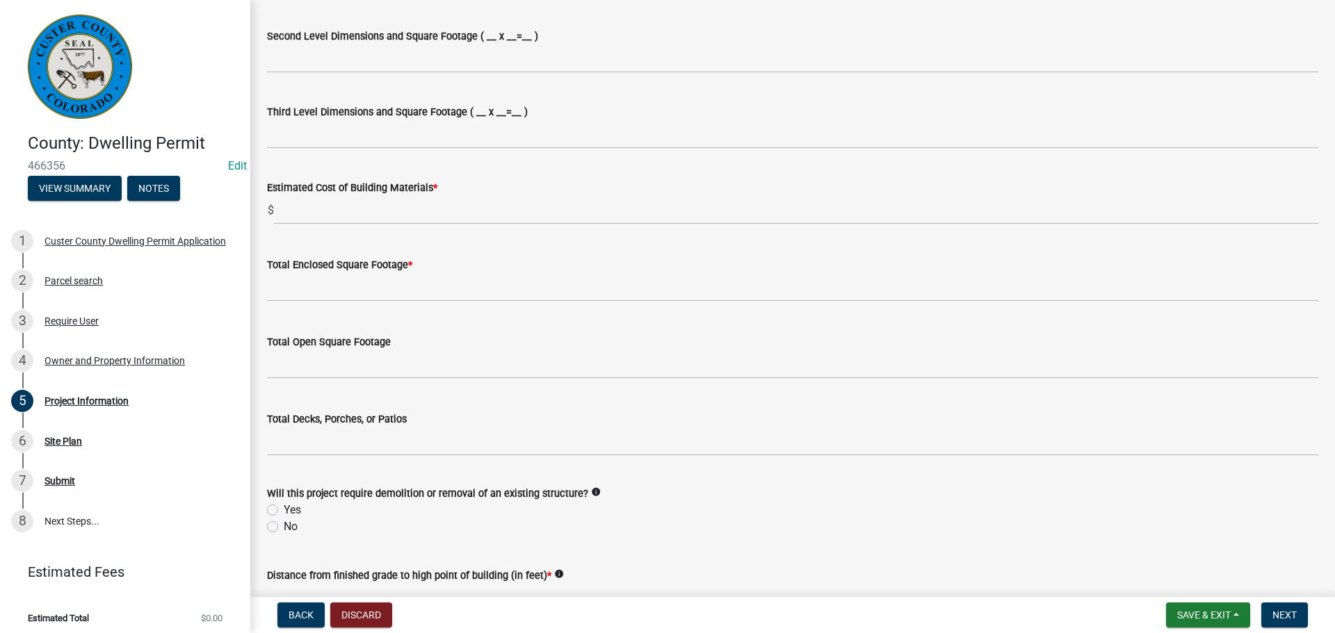
type input "10x20"
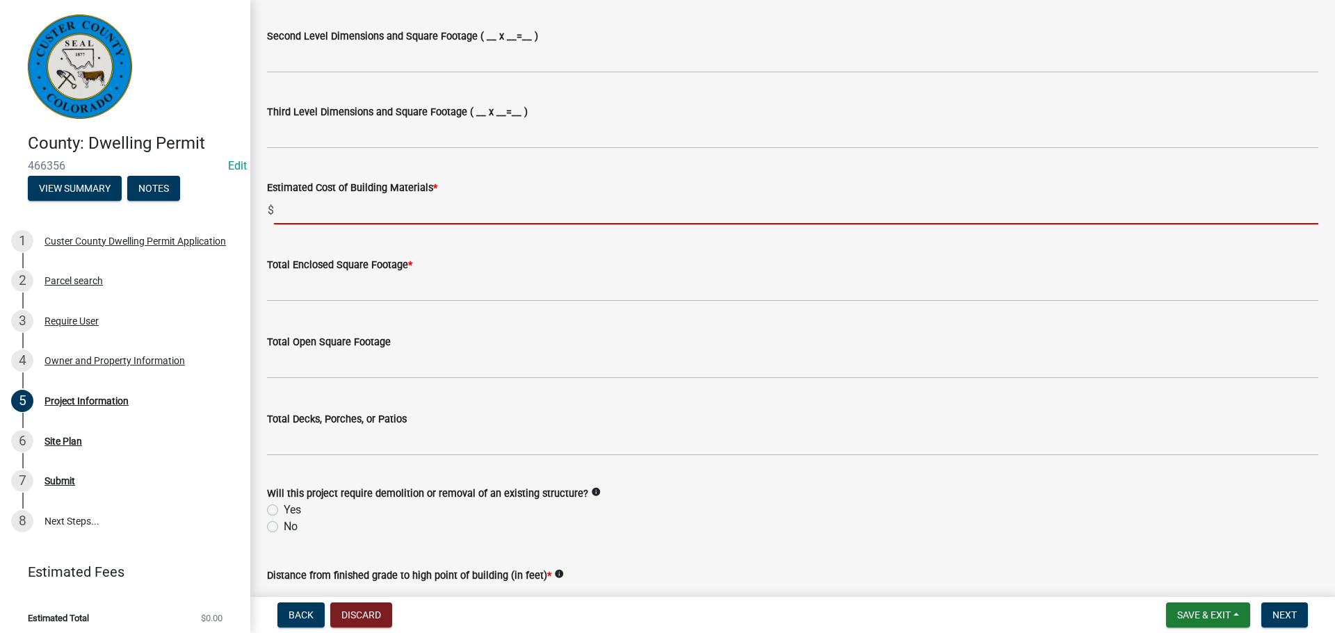
click at [372, 211] on input "text" at bounding box center [796, 210] width 1044 height 28
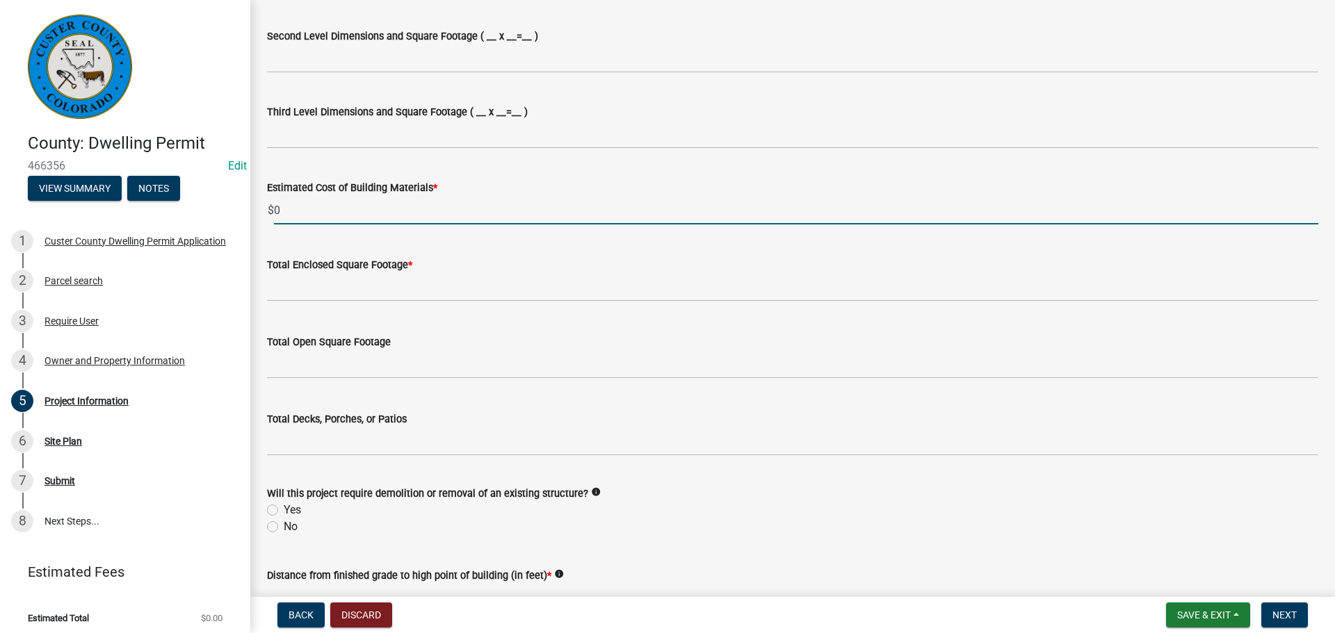
scroll to position [1182, 0]
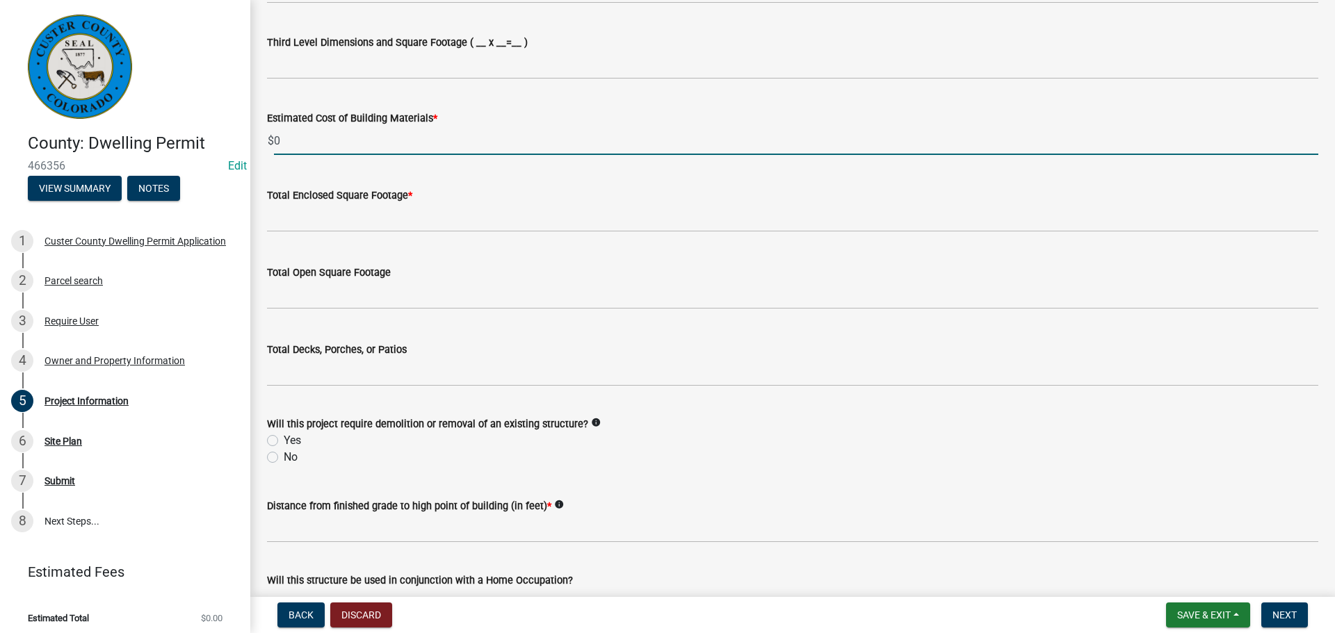
type input "0"
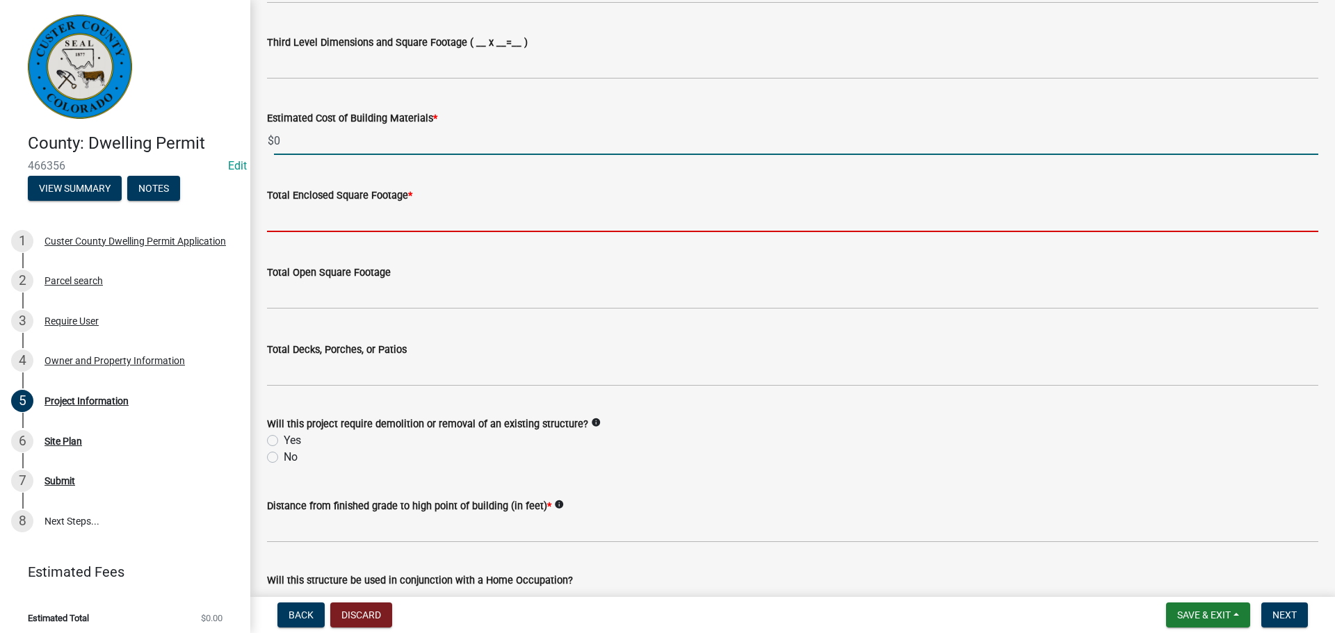
click at [370, 211] on input "text" at bounding box center [792, 218] width 1051 height 28
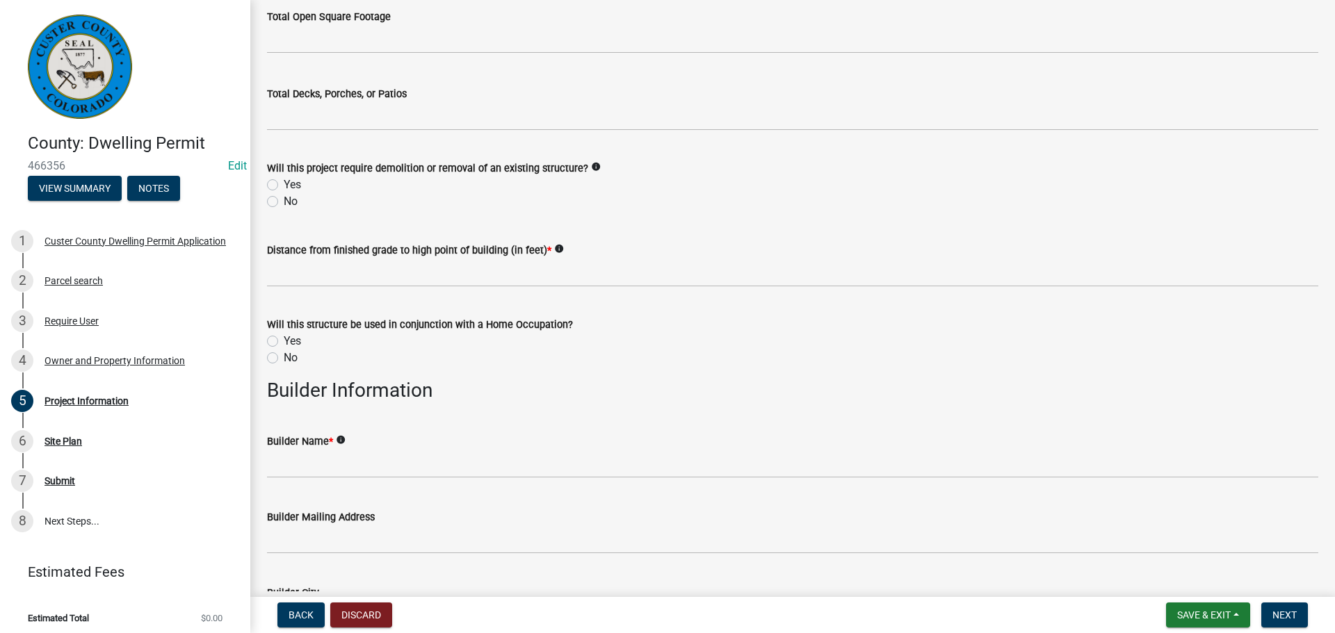
scroll to position [1460, 0]
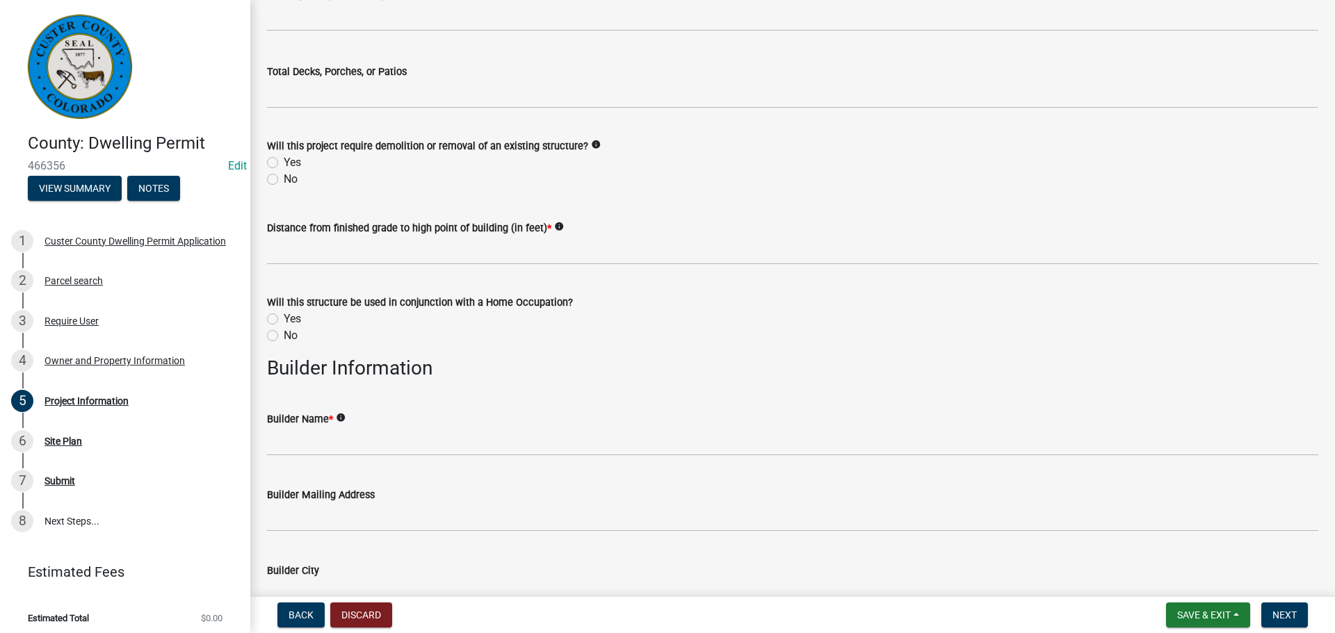
type input "200"
click at [284, 177] on label "No" at bounding box center [291, 179] width 14 height 17
click at [284, 177] on input "No" at bounding box center [288, 175] width 9 height 9
radio input "true"
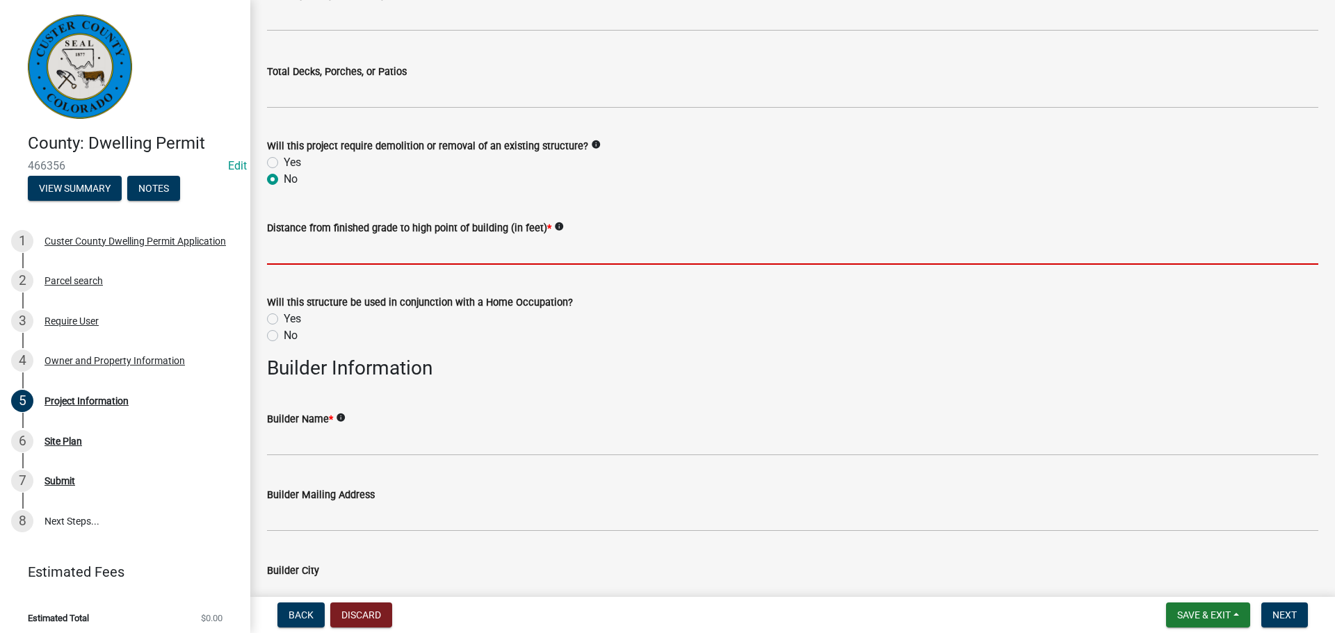
click at [350, 258] on input "text" at bounding box center [792, 250] width 1051 height 28
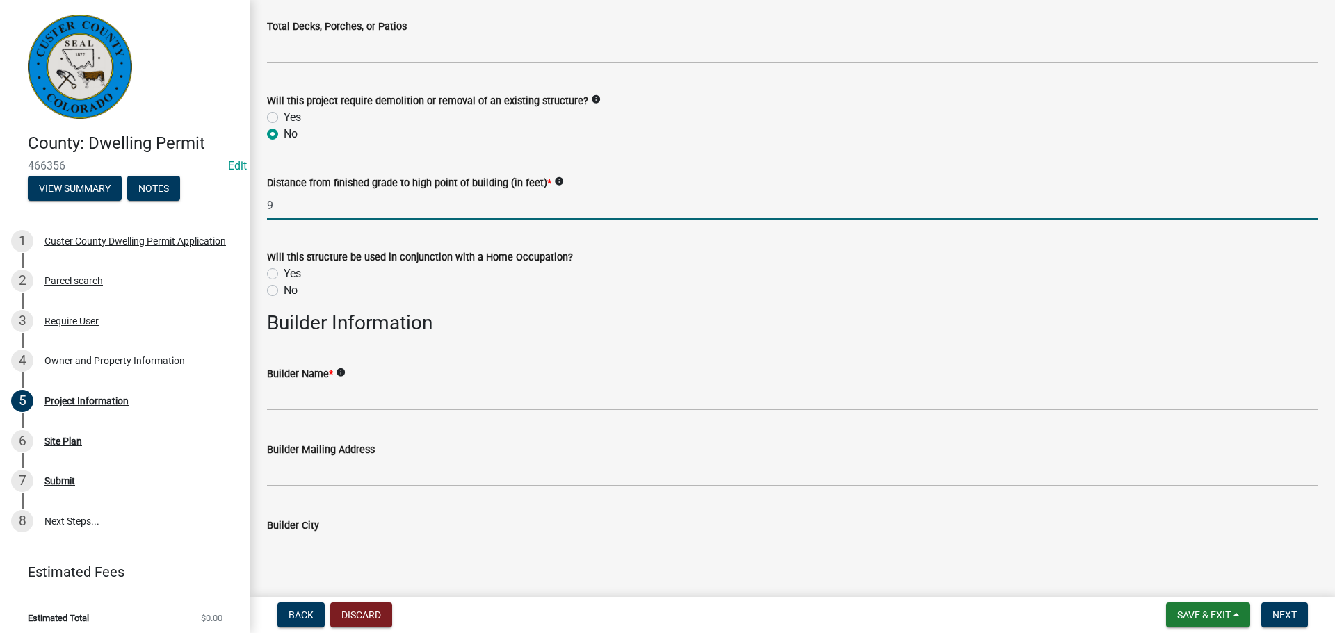
scroll to position [1529, 0]
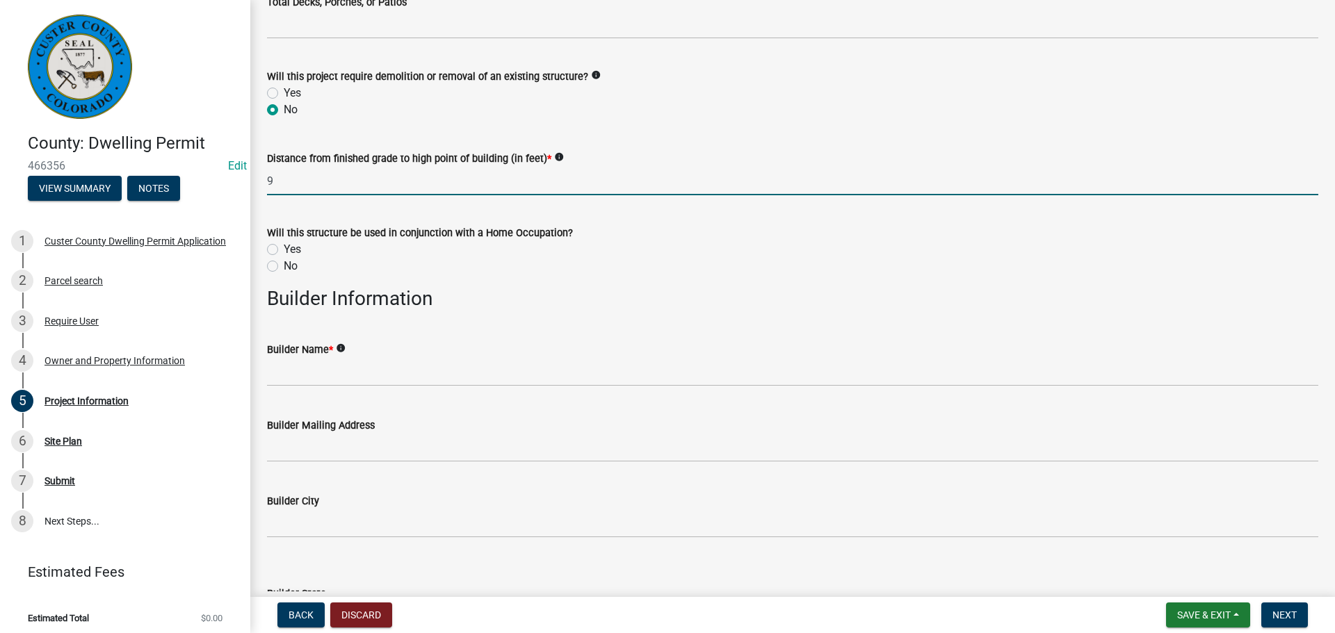
type input "9"
click at [284, 271] on label "No" at bounding box center [291, 266] width 14 height 17
click at [284, 267] on input "No" at bounding box center [288, 262] width 9 height 9
radio input "true"
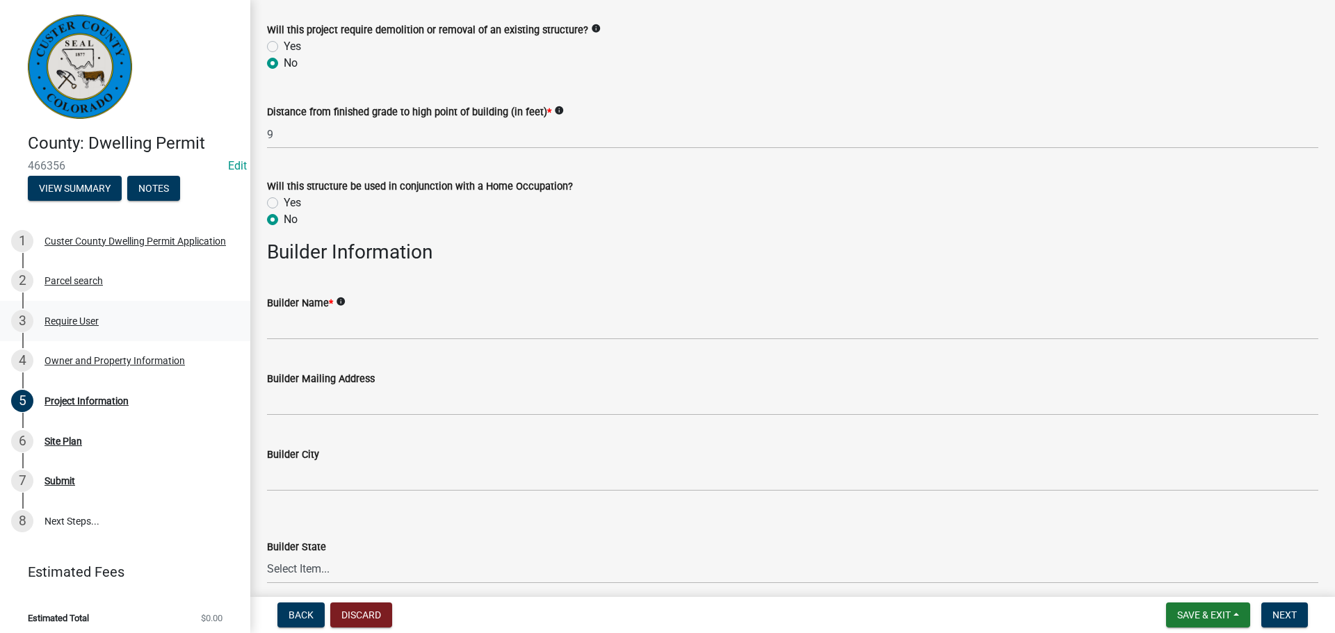
scroll to position [1599, 0]
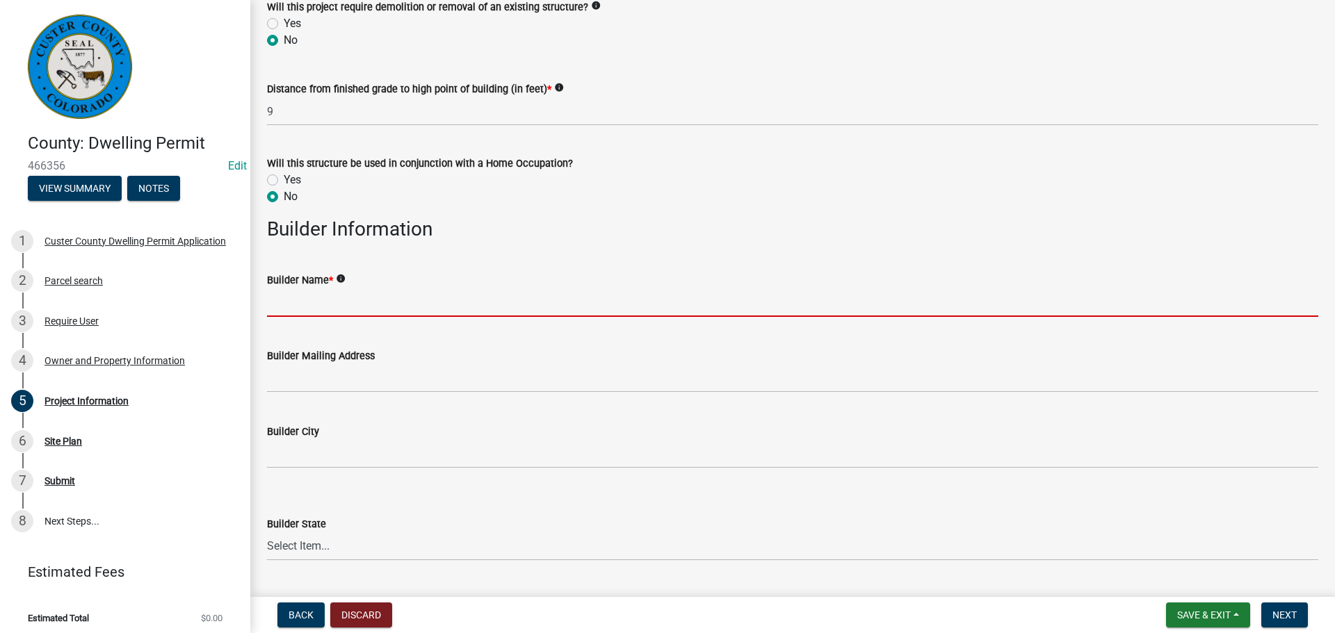
click at [373, 307] on input "Builder Name *" at bounding box center [792, 302] width 1051 height 28
type input "self"
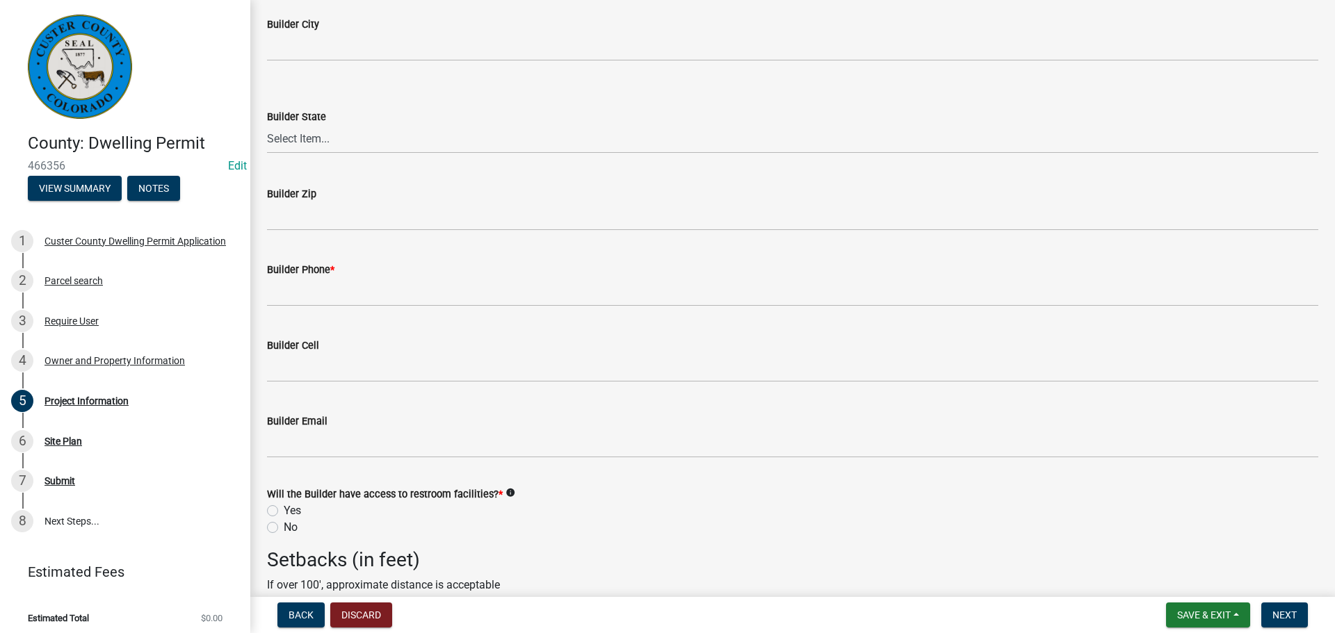
scroll to position [2016, 0]
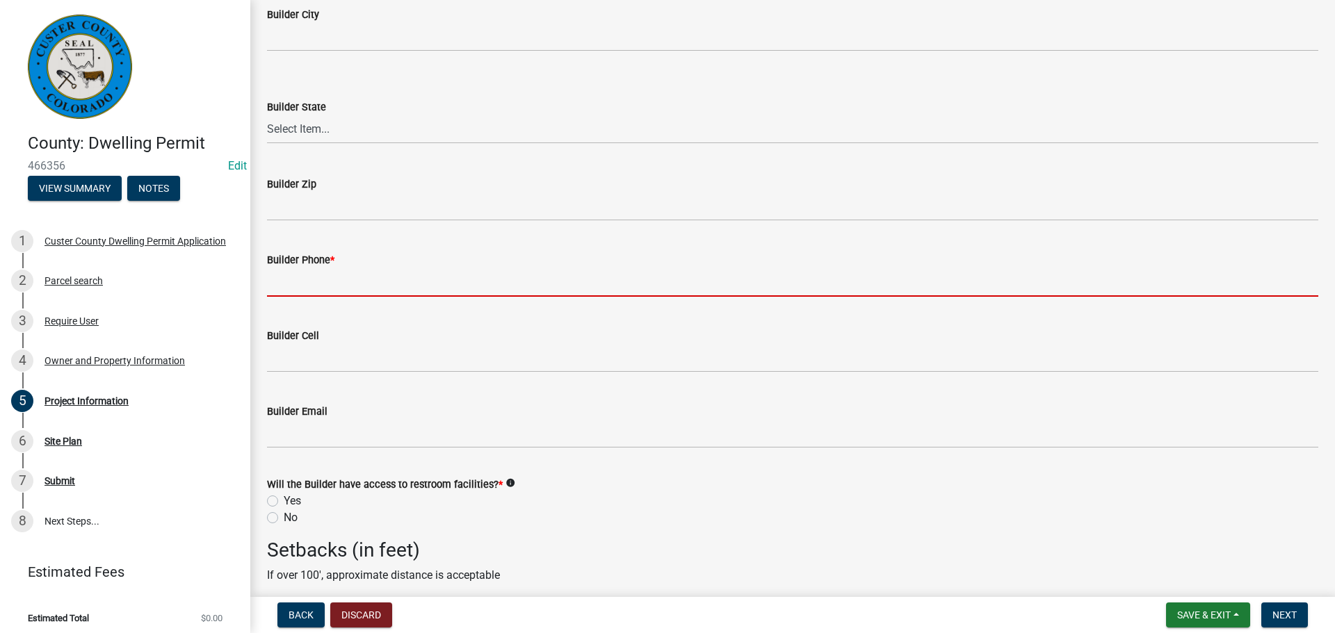
click at [363, 279] on input "Builder Phone *" at bounding box center [792, 282] width 1051 height 28
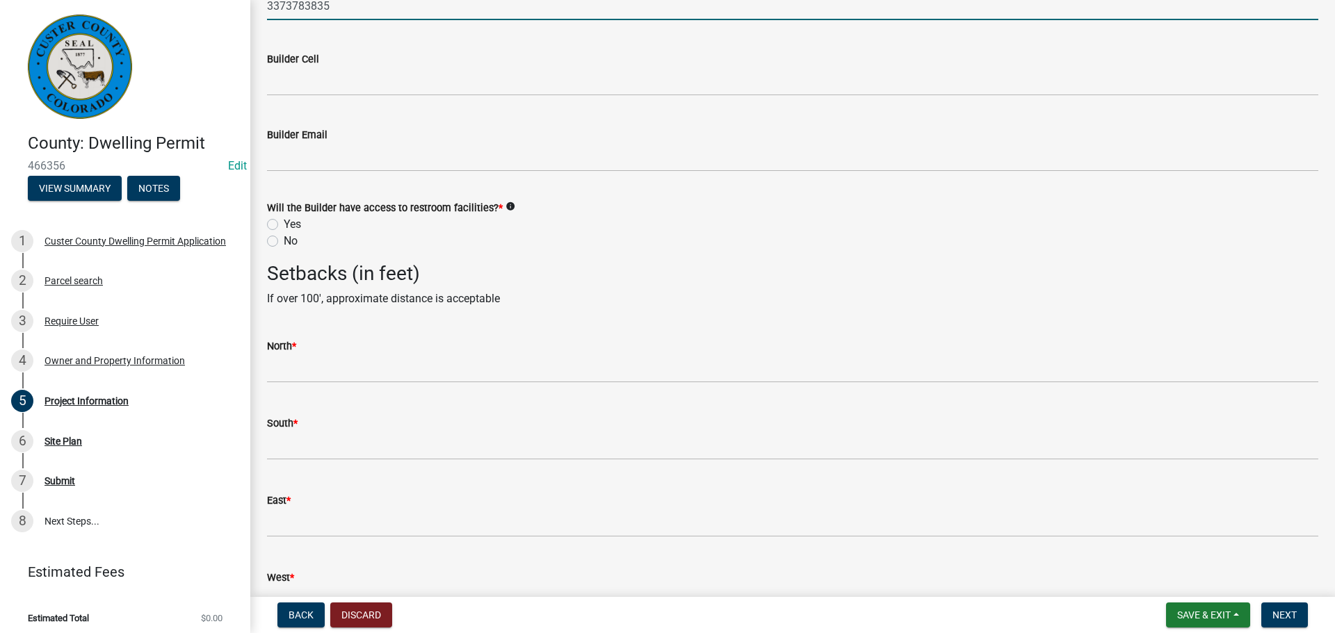
scroll to position [2294, 0]
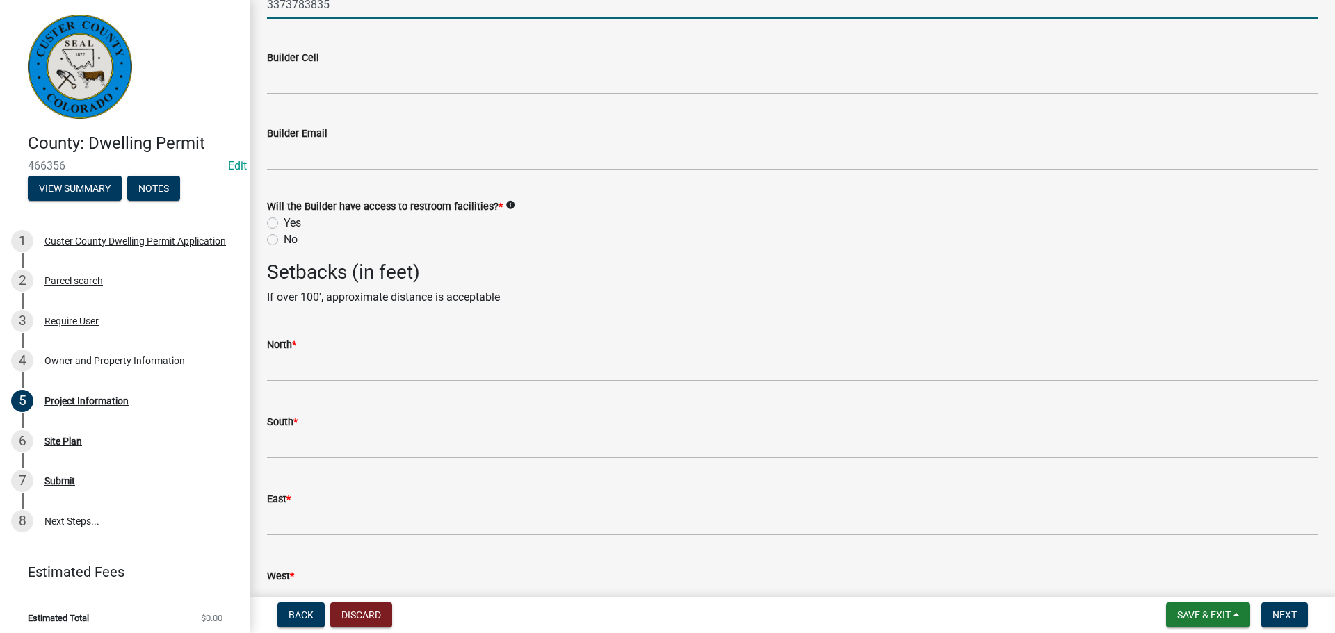
type input "3373783835"
click at [284, 223] on label "Yes" at bounding box center [292, 223] width 17 height 17
click at [284, 223] on input "Yes" at bounding box center [288, 219] width 9 height 9
radio input "true"
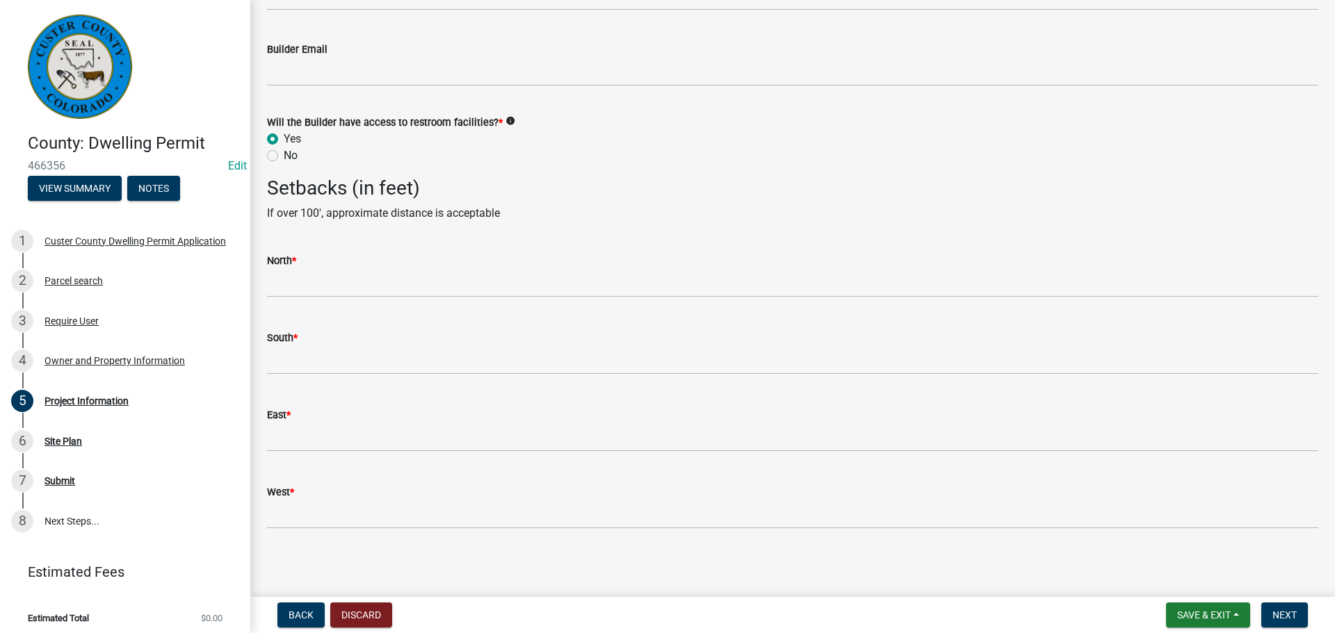
scroll to position [2381, 0]
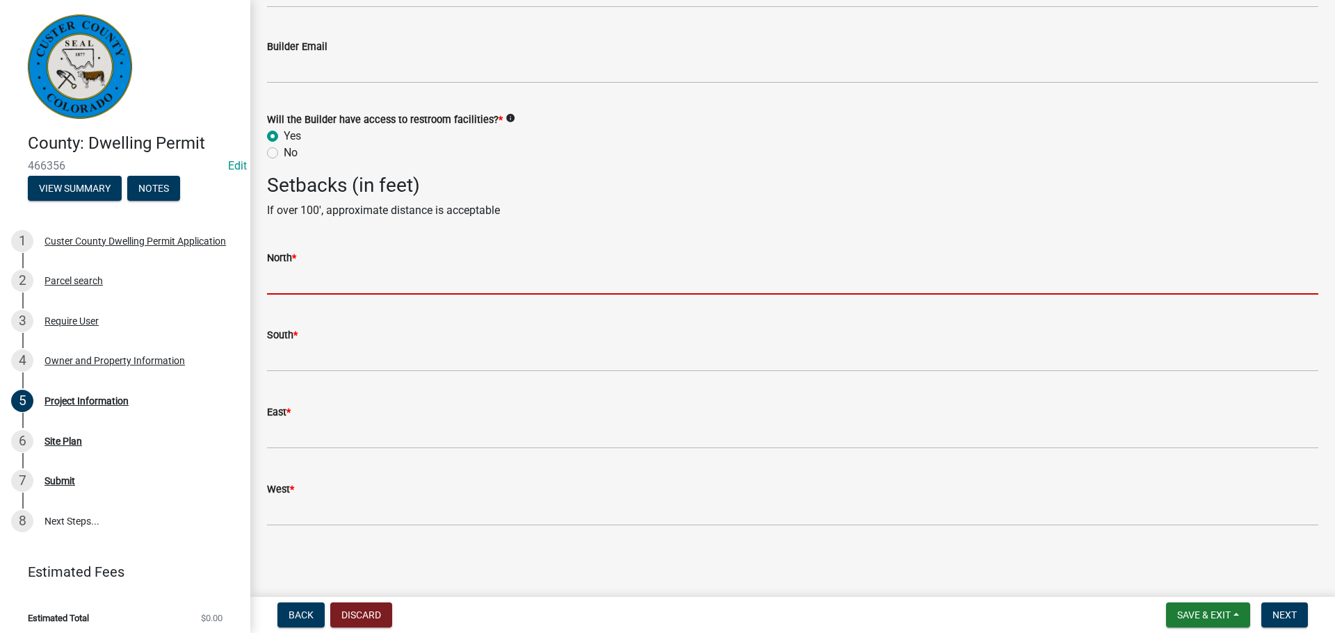
click at [362, 281] on input "text" at bounding box center [792, 280] width 1051 height 28
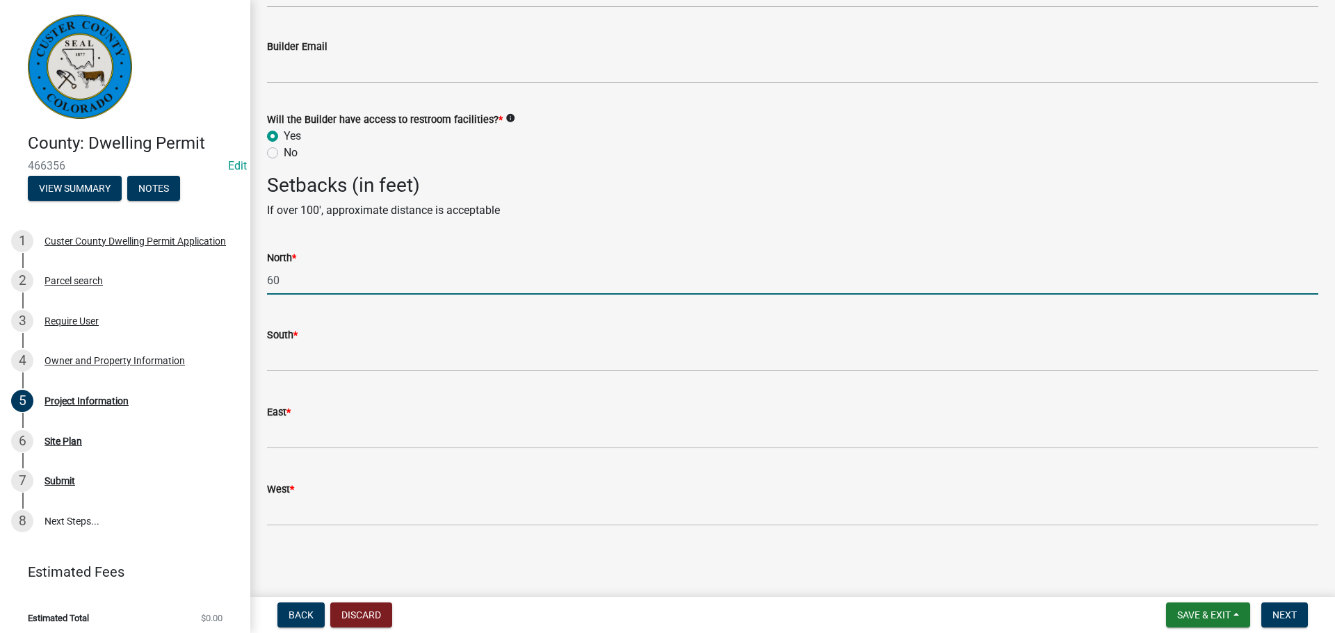
type input "60"
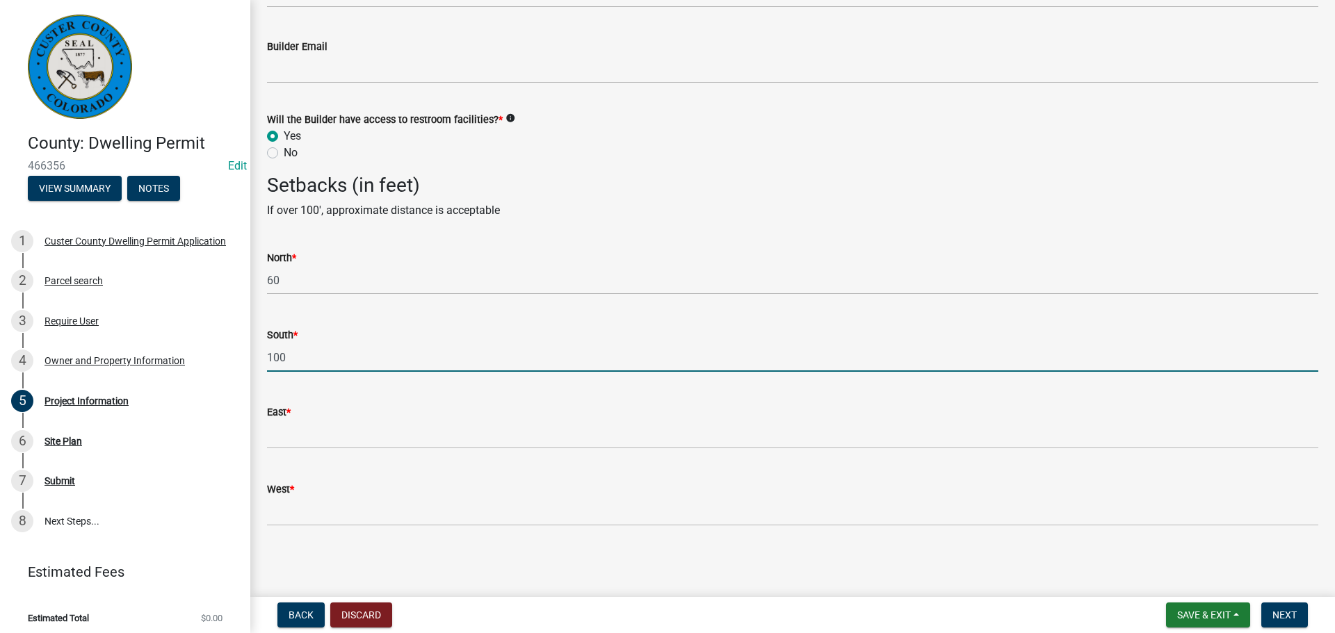
type input "100"
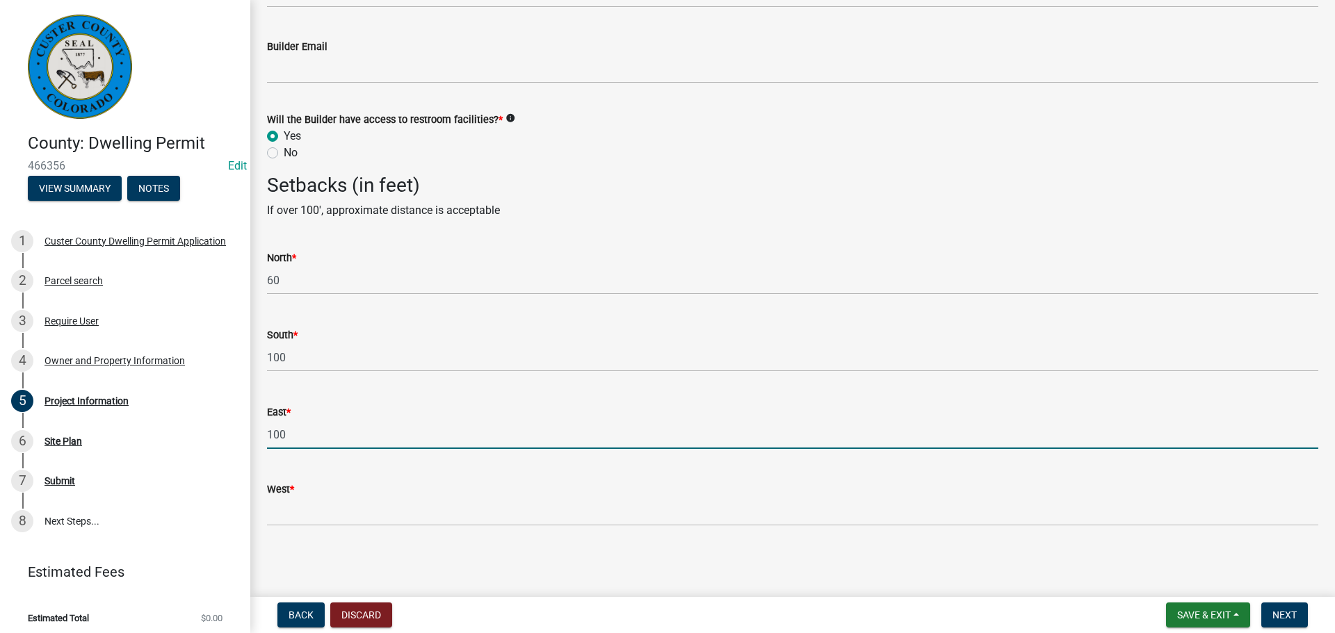
type input "100"
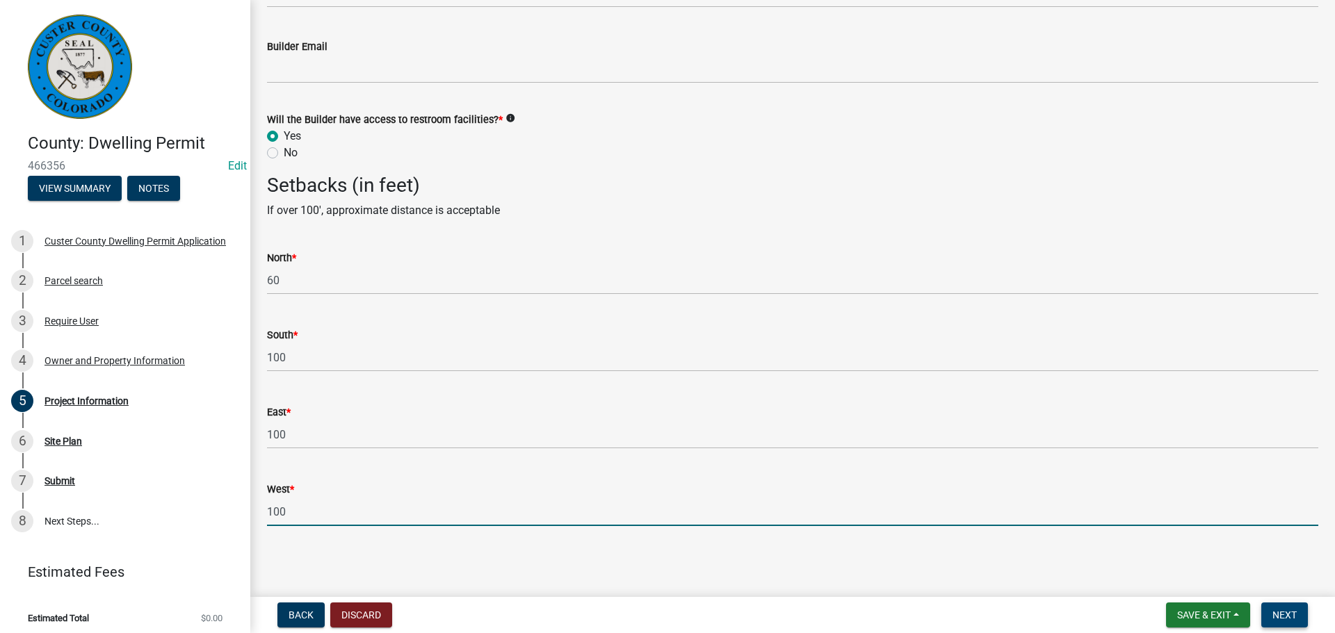
type input "100"
click at [1294, 612] on span "Next" at bounding box center [1284, 615] width 24 height 11
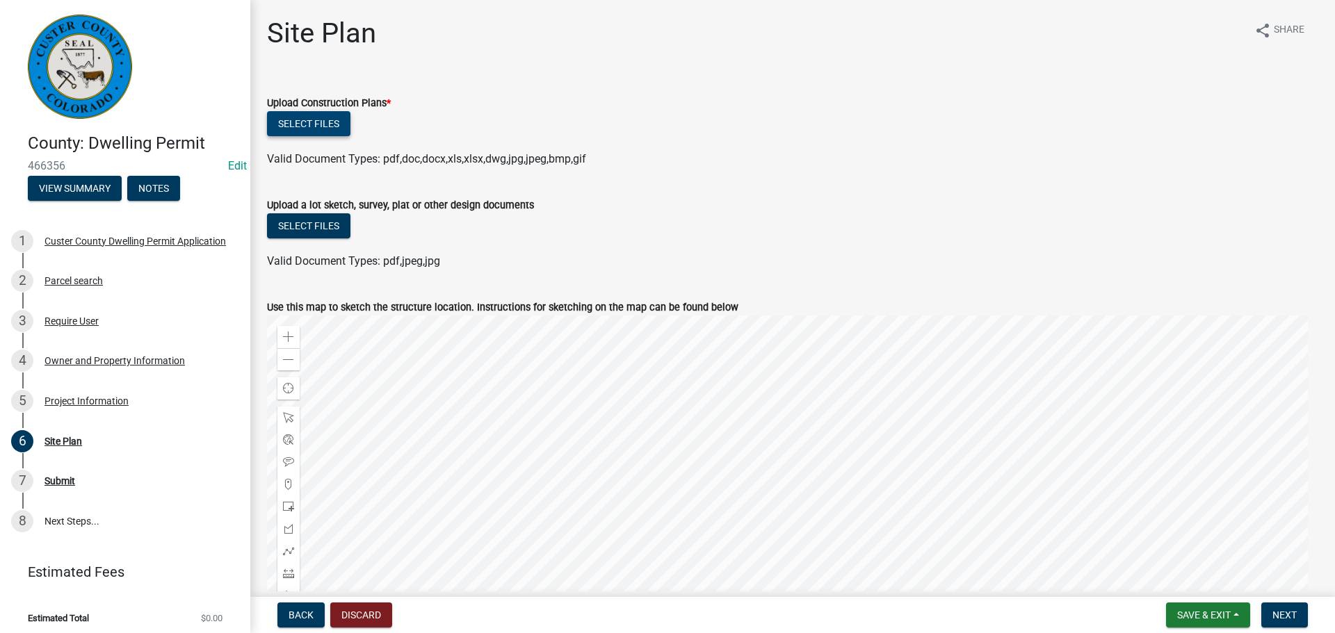
click at [311, 127] on button "Select files" at bounding box center [308, 123] width 83 height 25
click at [324, 131] on button "Select files" at bounding box center [308, 123] width 83 height 25
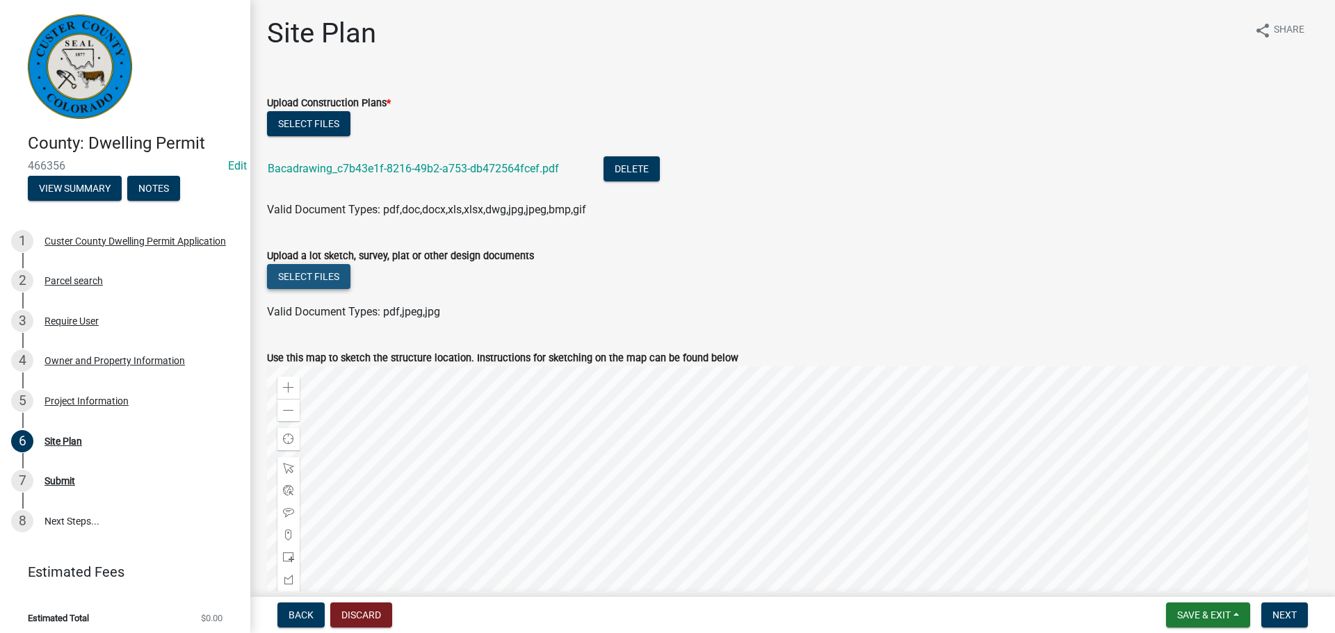
click at [318, 272] on button "Select files" at bounding box center [308, 276] width 83 height 25
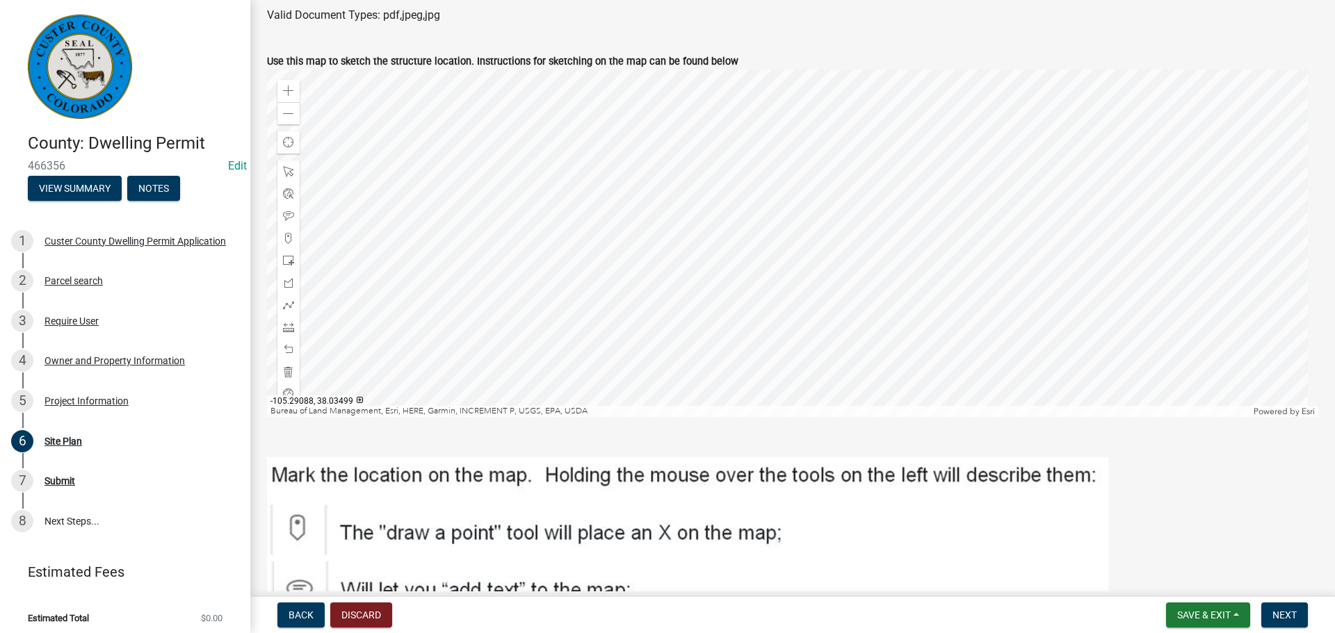
scroll to position [551, 0]
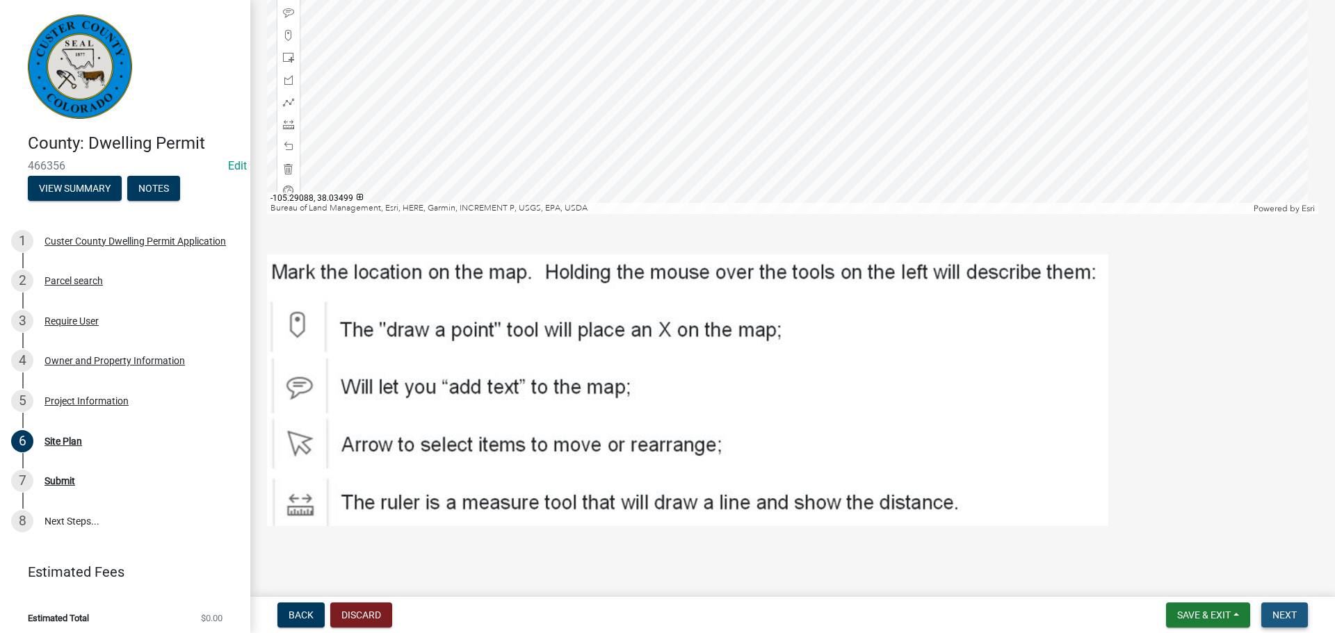
click at [1292, 621] on span "Next" at bounding box center [1284, 615] width 24 height 11
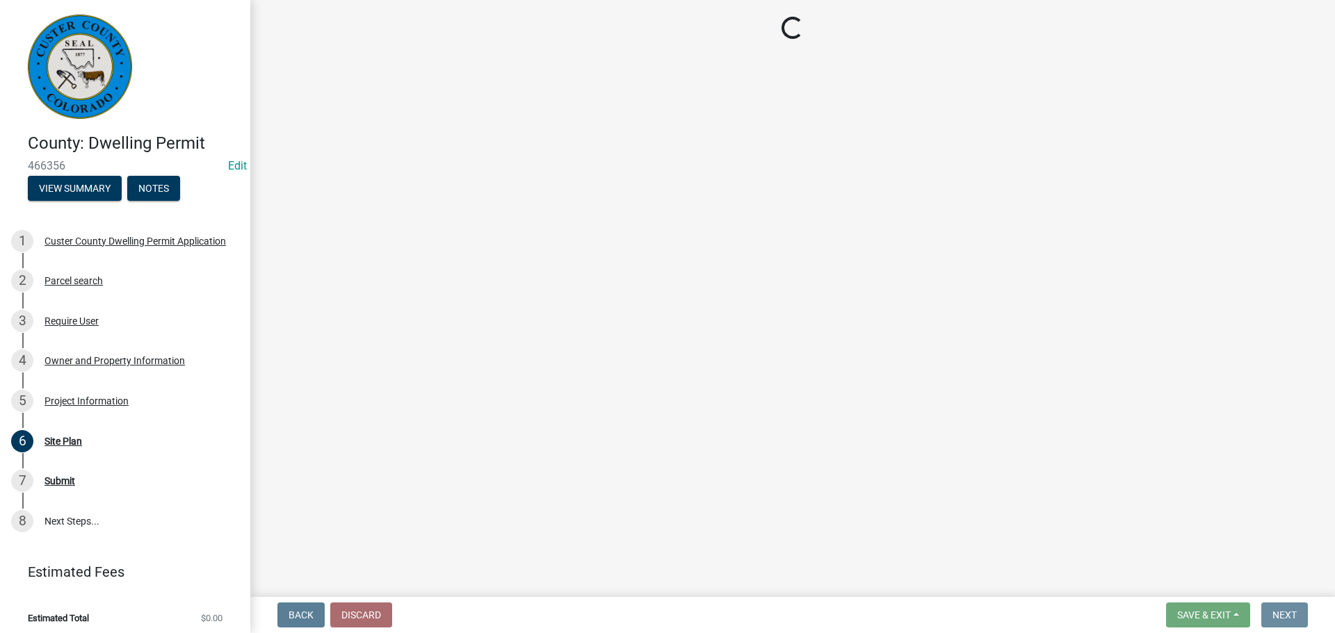
scroll to position [0, 0]
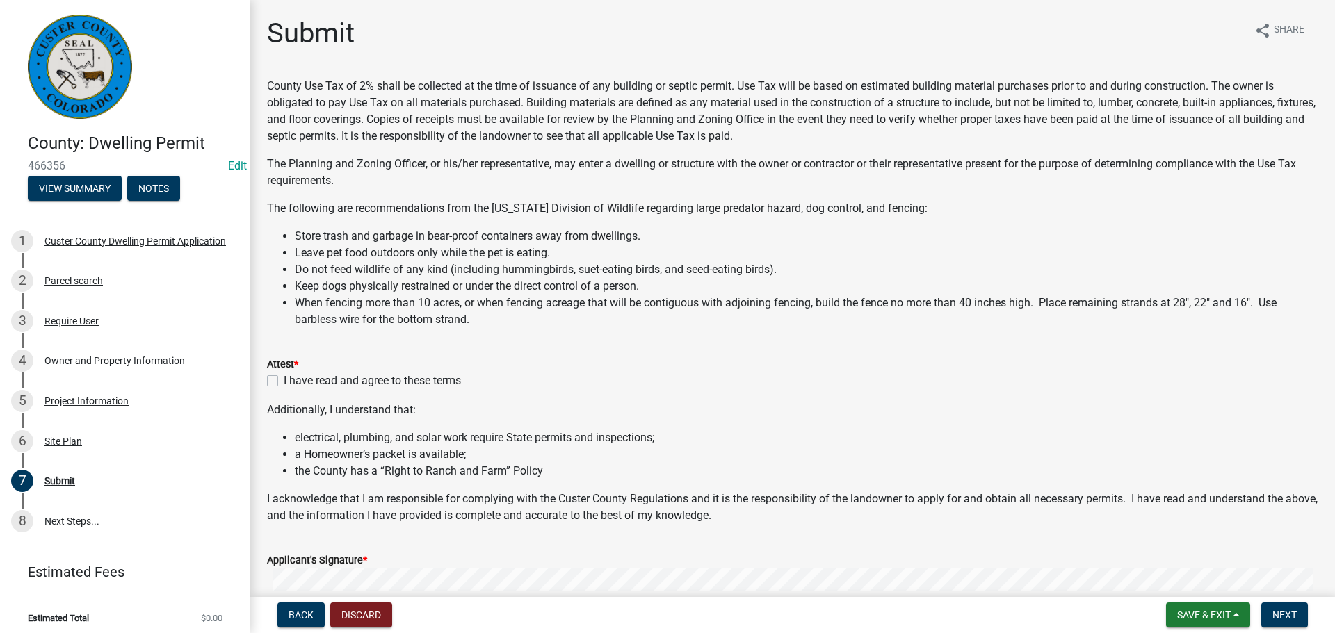
click at [284, 384] on label "I have read and agree to these terms" at bounding box center [372, 381] width 177 height 17
click at [284, 382] on input "I have read and agree to these terms" at bounding box center [288, 377] width 9 height 9
checkbox input "true"
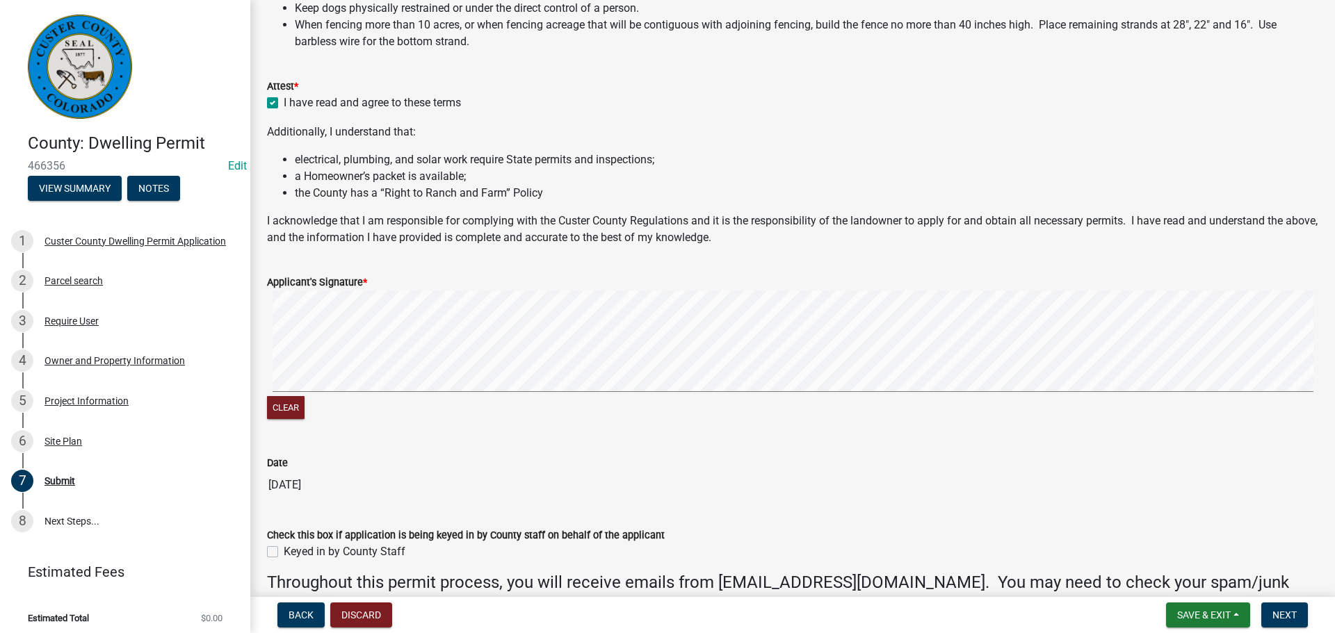
scroll to position [424, 0]
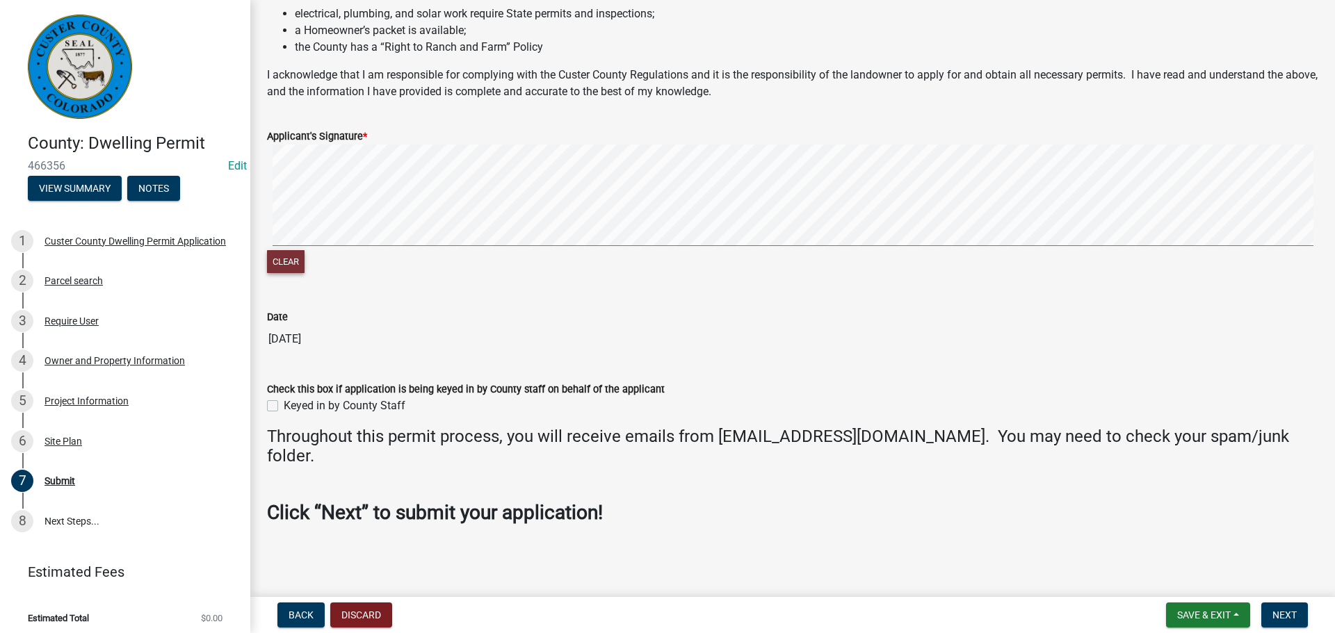
click at [291, 261] on button "Clear" at bounding box center [286, 261] width 38 height 23
click at [281, 268] on button "Clear" at bounding box center [286, 261] width 38 height 23
click at [292, 268] on button "Clear" at bounding box center [286, 261] width 38 height 23
click at [284, 406] on label "Keyed in by County Staff" at bounding box center [345, 406] width 122 height 17
click at [284, 406] on input "Keyed in by County Staff" at bounding box center [288, 402] width 9 height 9
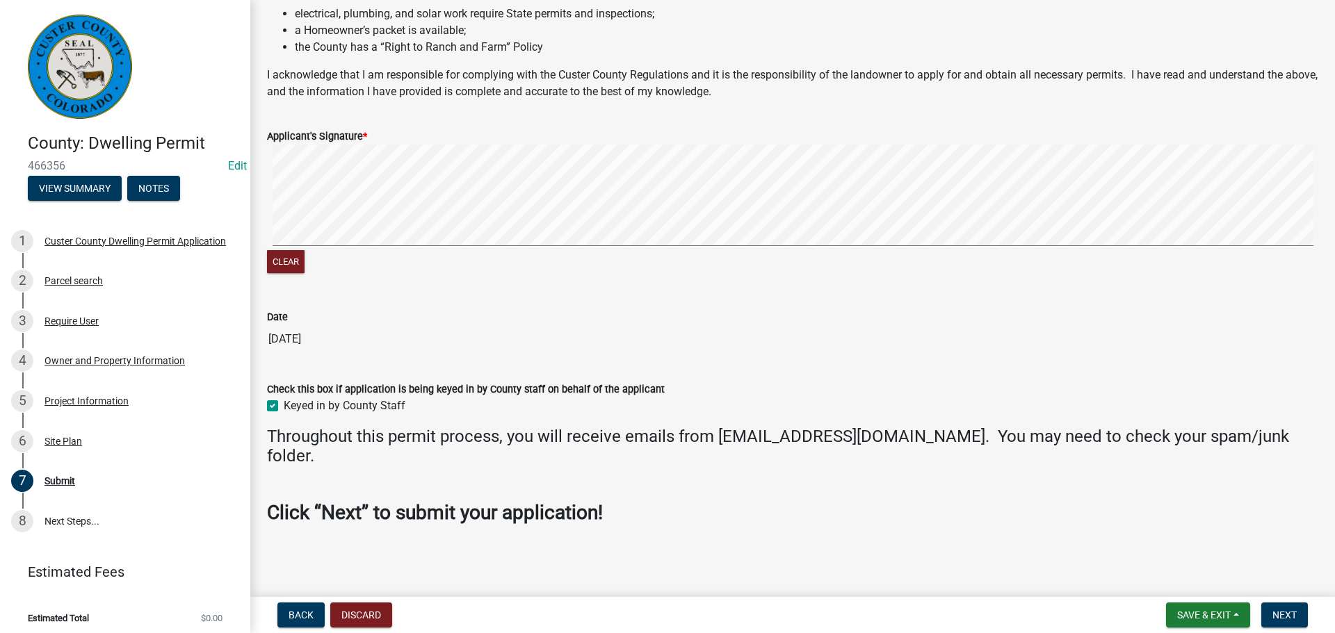
checkbox input "true"
click at [1287, 605] on button "Next" at bounding box center [1284, 615] width 47 height 25
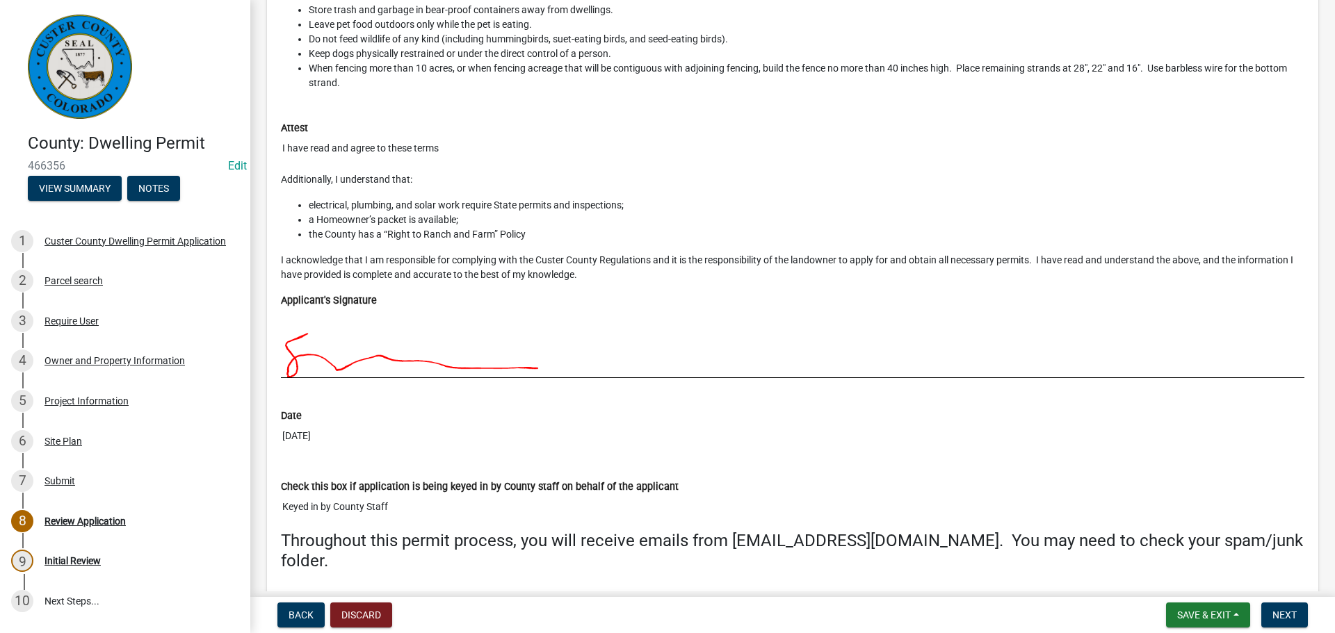
scroll to position [5736, 0]
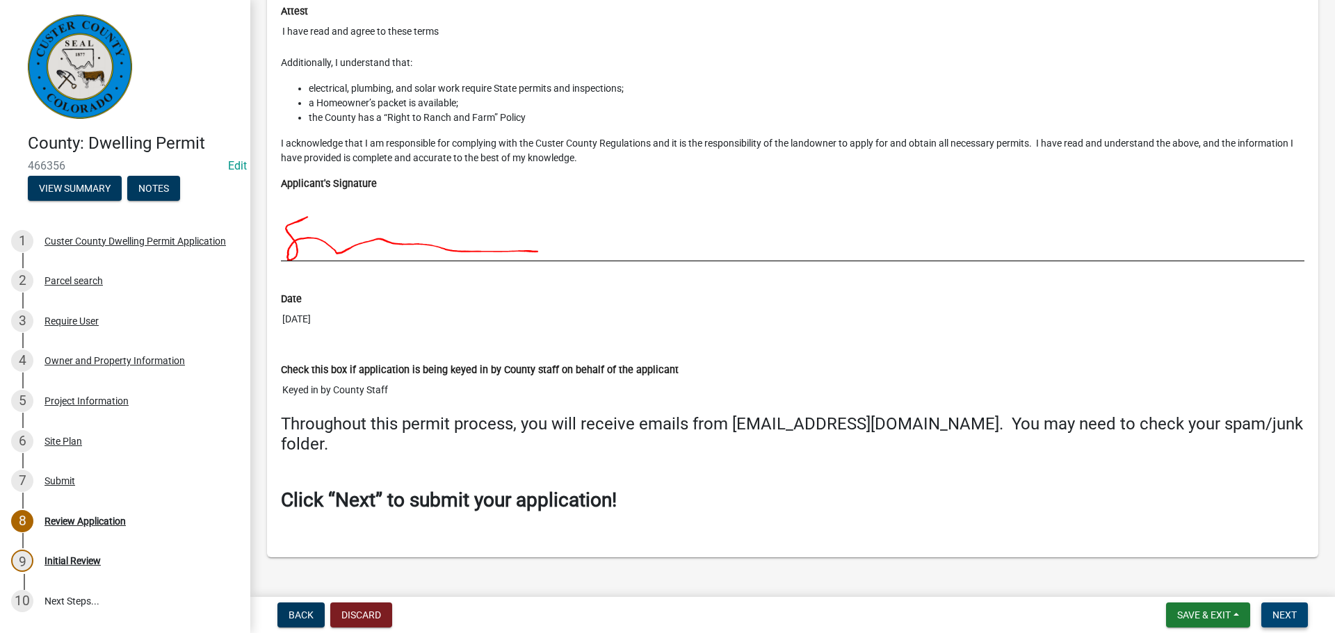
click at [1278, 621] on span "Next" at bounding box center [1284, 615] width 24 height 11
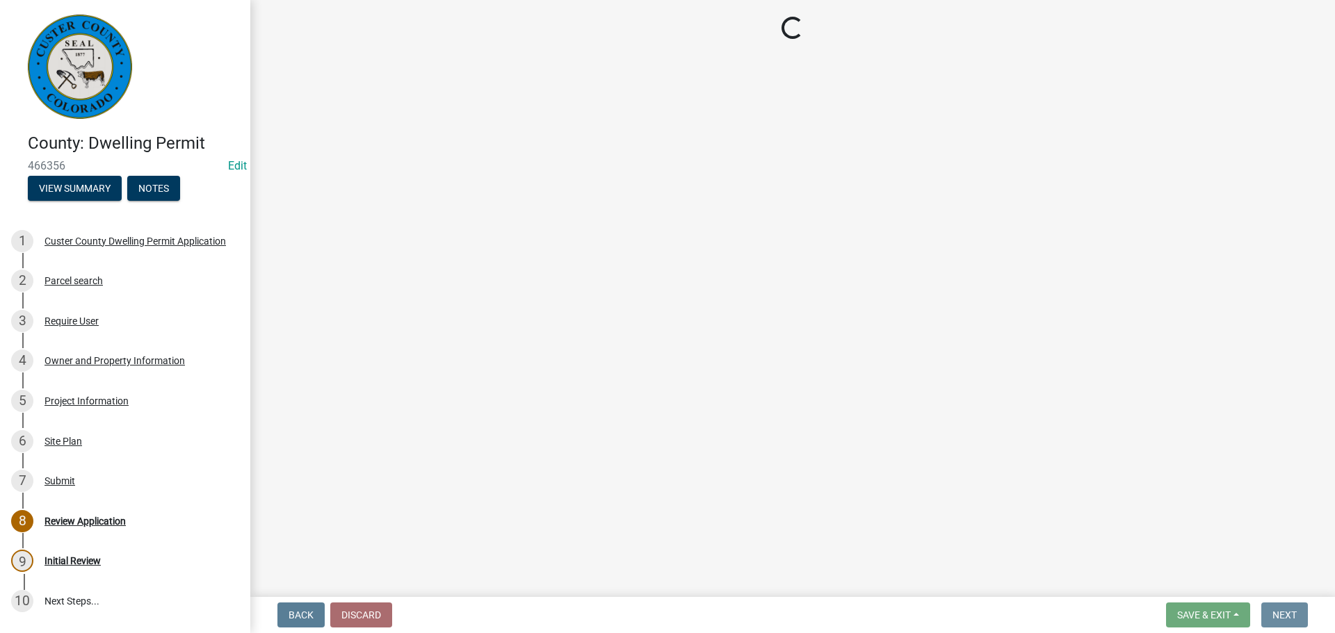
scroll to position [0, 0]
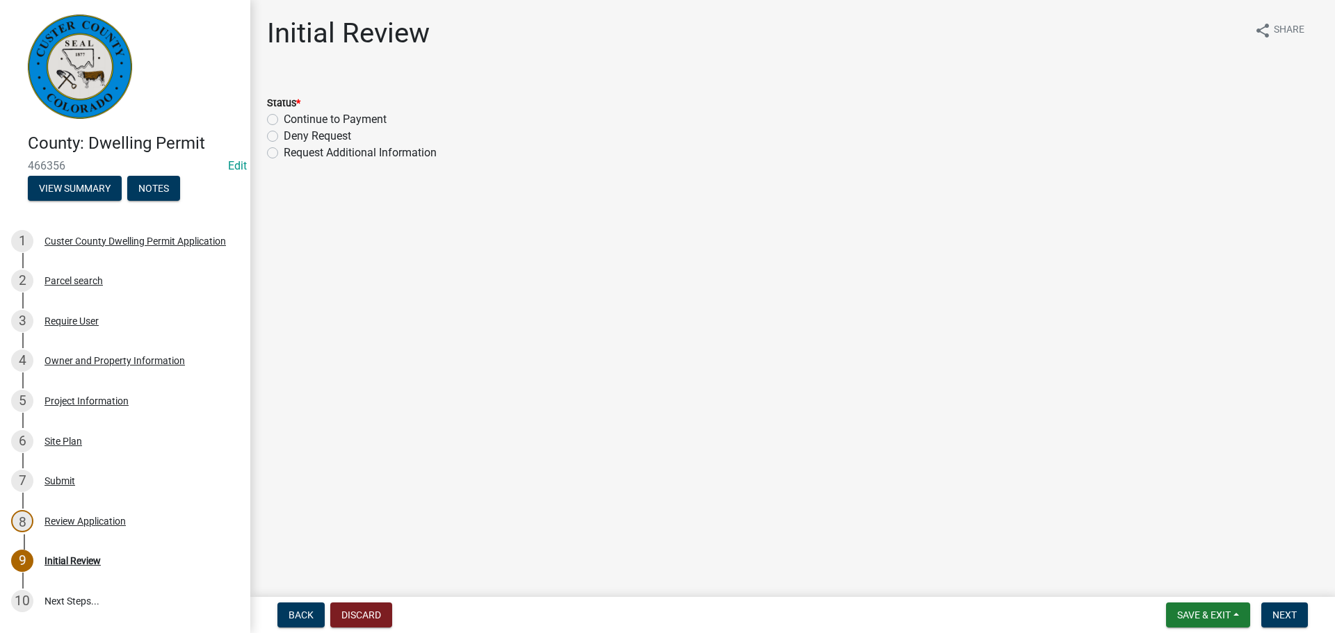
click at [284, 122] on label "Continue to Payment" at bounding box center [335, 119] width 103 height 17
click at [284, 120] on input "Continue to Payment" at bounding box center [288, 115] width 9 height 9
radio input "true"
click at [1300, 611] on button "Next" at bounding box center [1284, 615] width 47 height 25
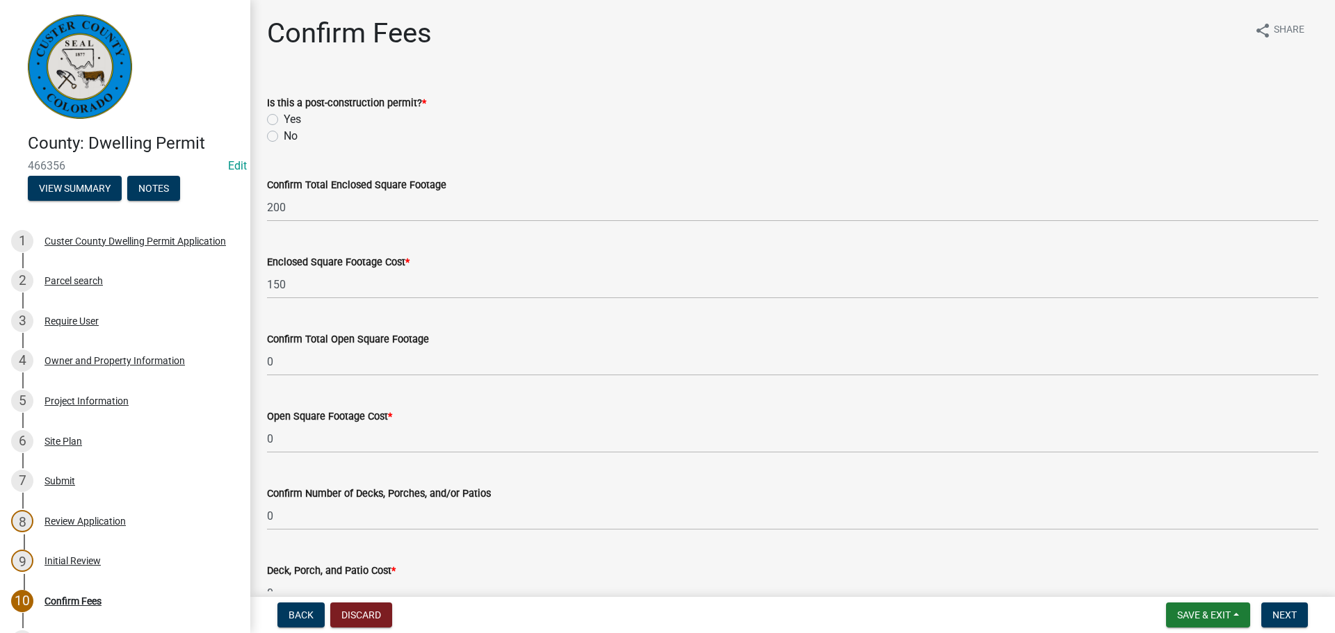
click at [284, 137] on label "No" at bounding box center [291, 136] width 14 height 17
click at [284, 137] on input "No" at bounding box center [288, 132] width 9 height 9
radio input "true"
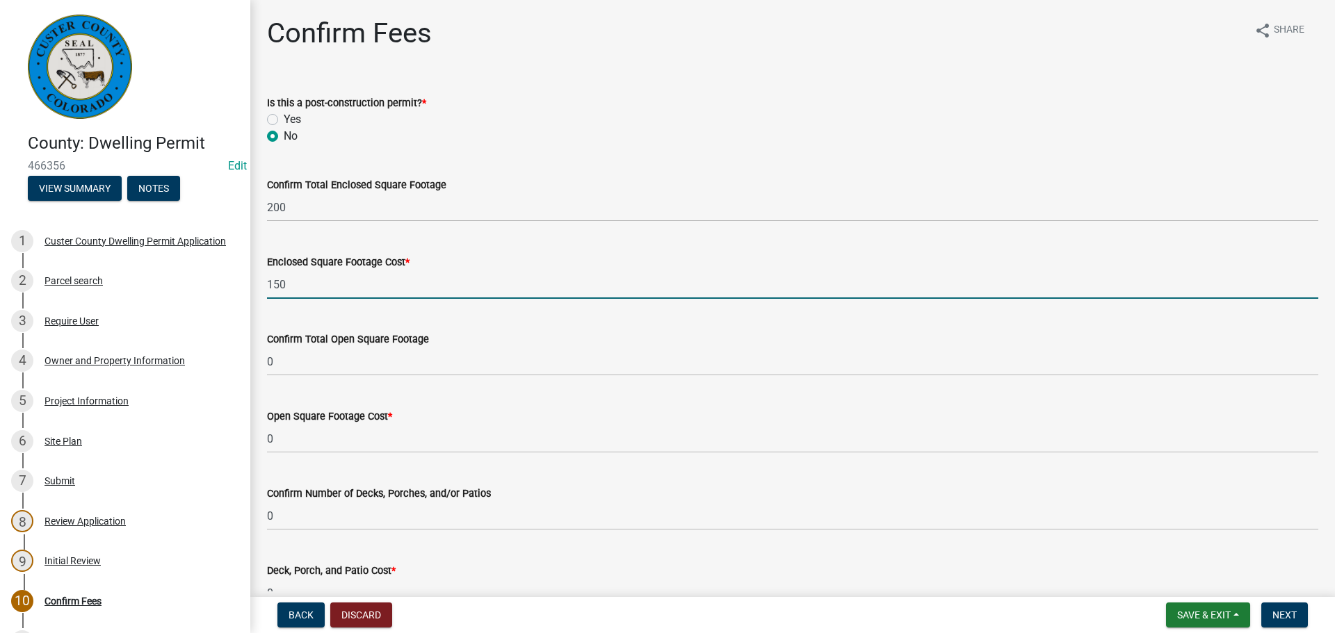
click at [352, 293] on input "150" at bounding box center [792, 284] width 1051 height 28
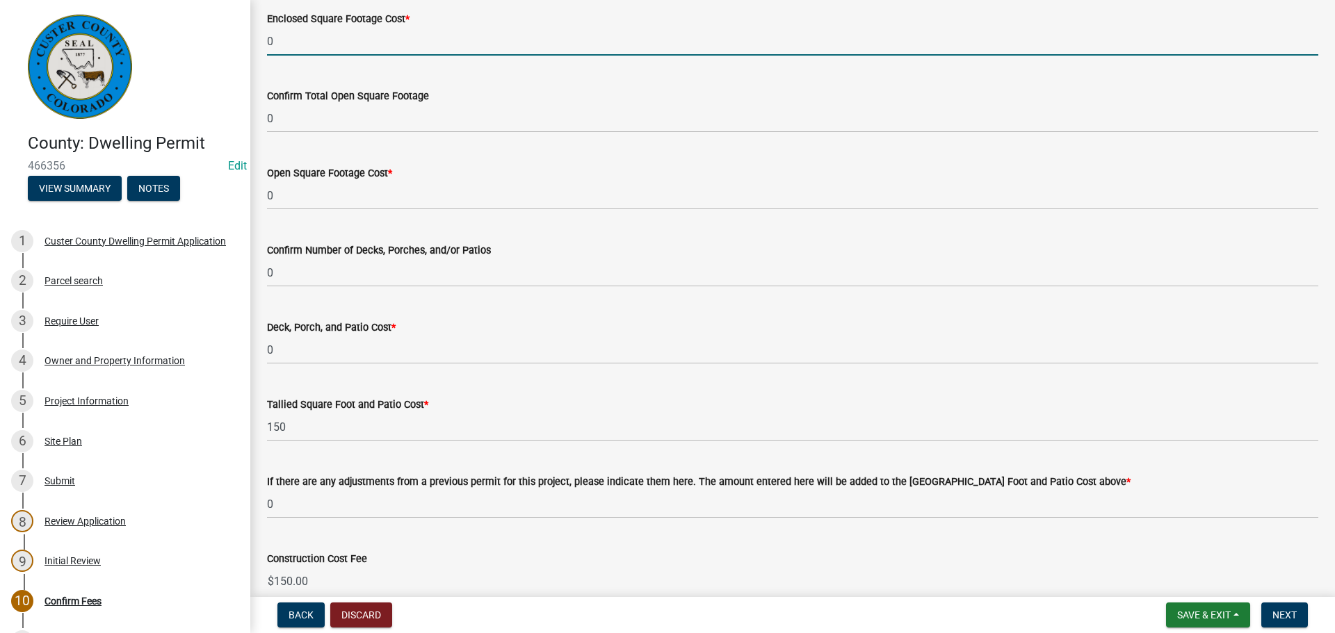
scroll to position [278, 0]
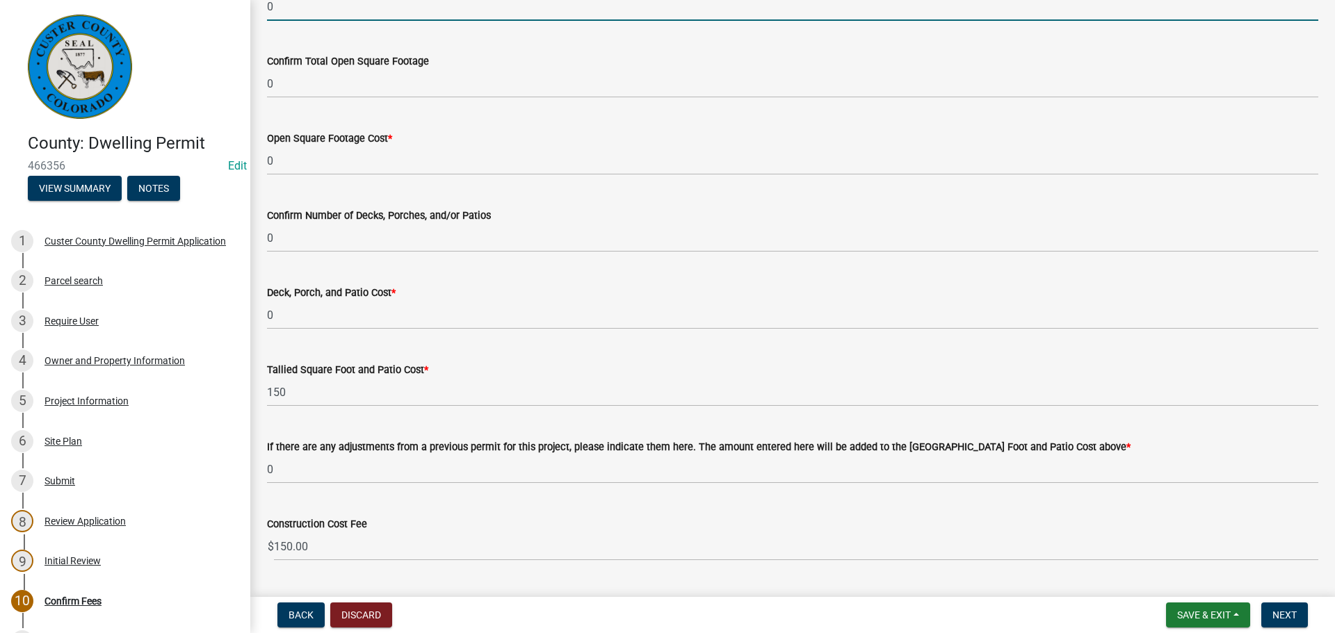
type input "0"
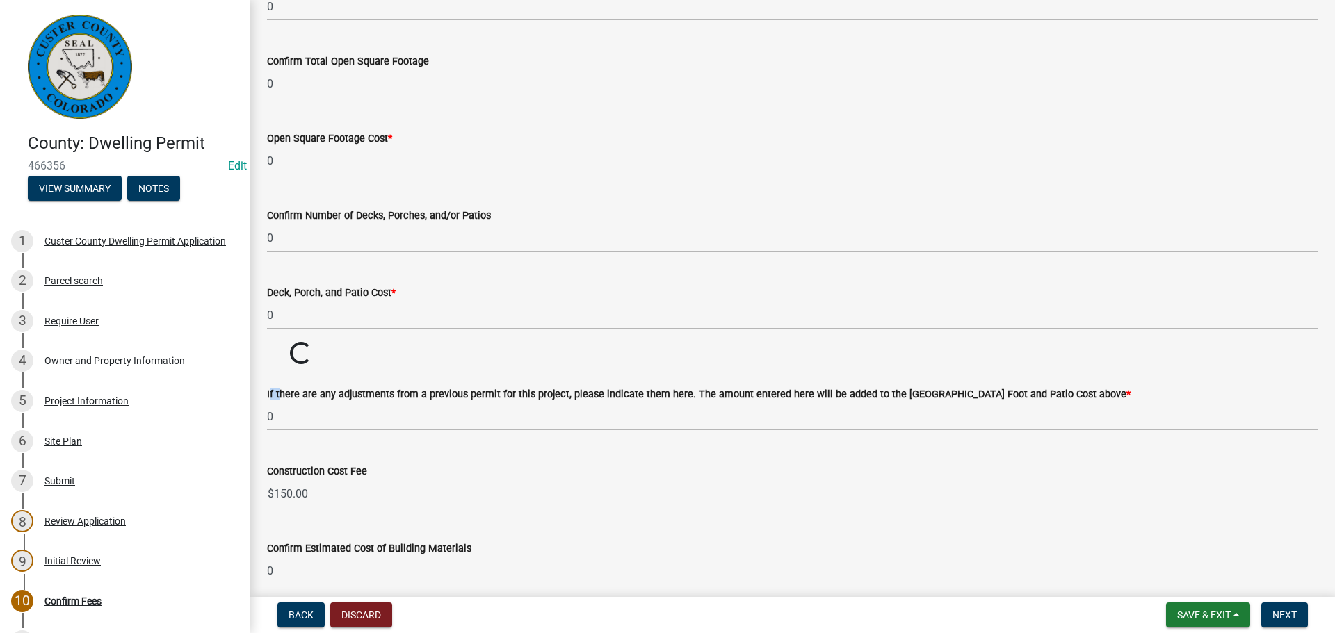
click at [348, 387] on div "If there are any adjustments from a previous permit for this project, please in…" at bounding box center [792, 394] width 1051 height 17
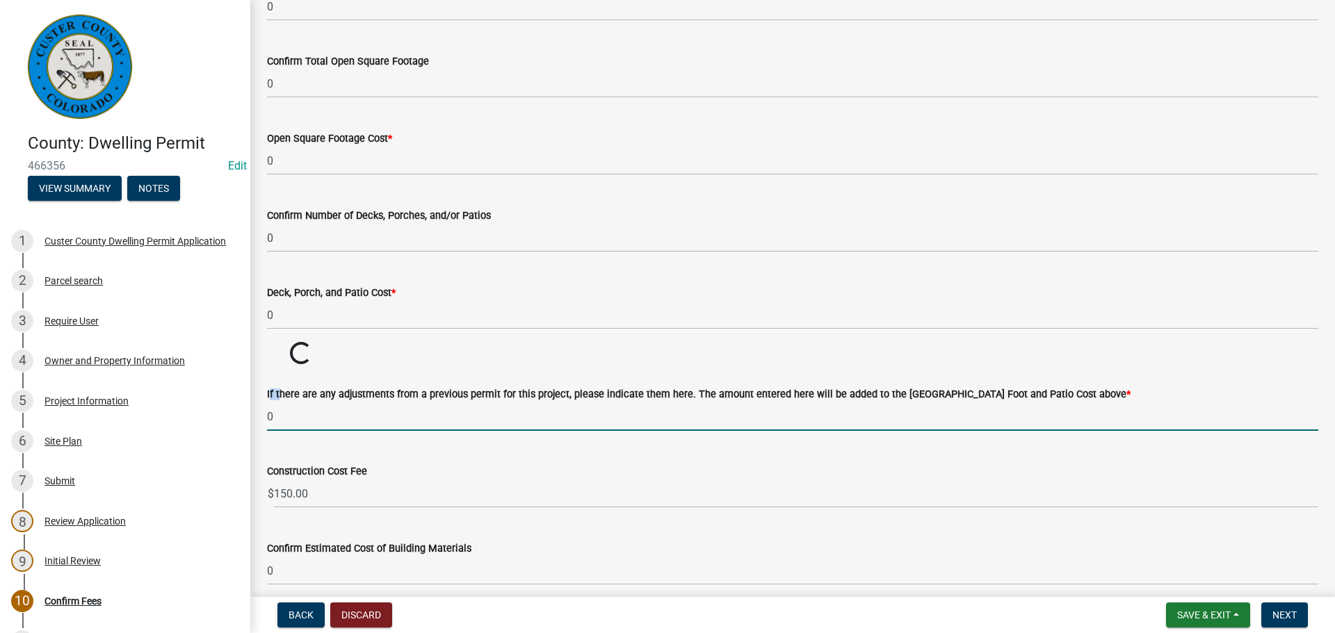
click at [343, 411] on input "0" at bounding box center [792, 416] width 1051 height 28
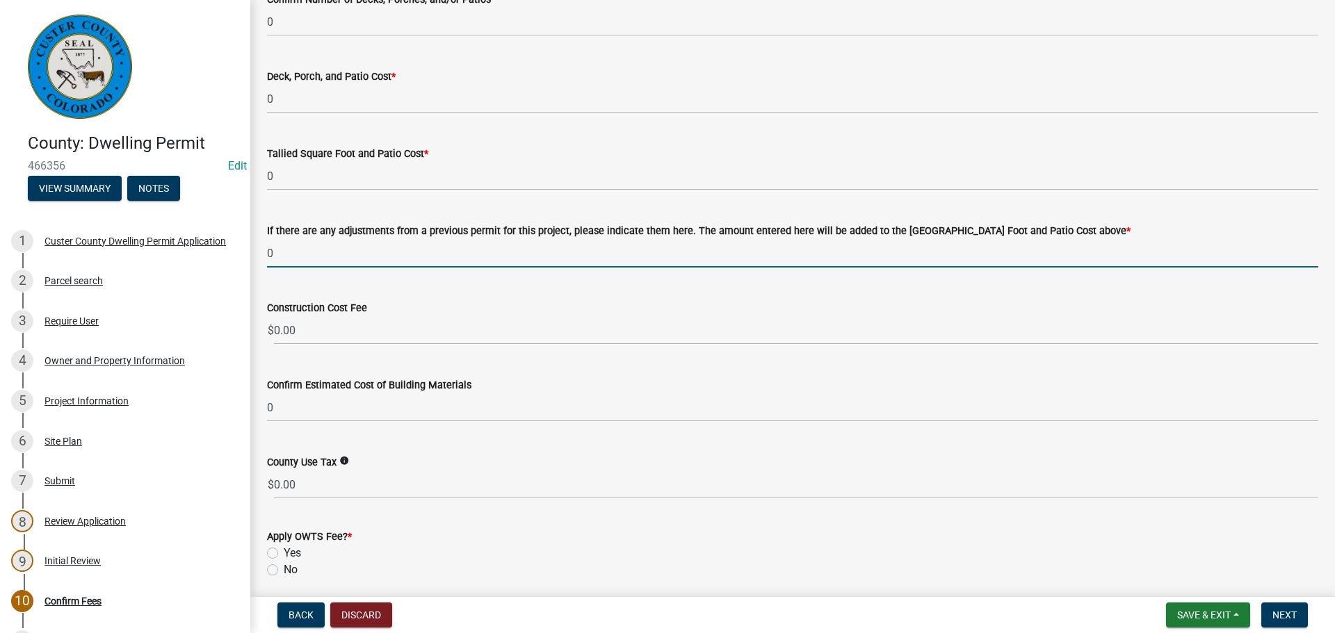
scroll to position [625, 0]
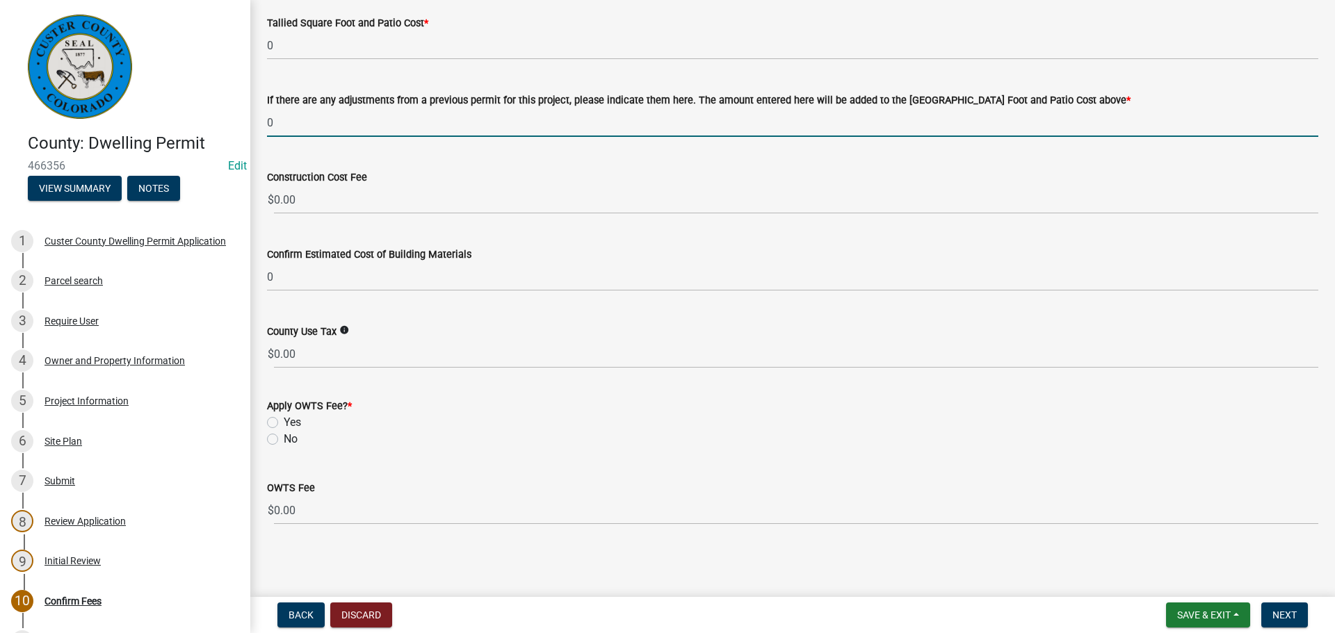
click at [284, 439] on label "No" at bounding box center [291, 439] width 14 height 17
click at [284, 439] on input "No" at bounding box center [288, 435] width 9 height 9
radio input "true"
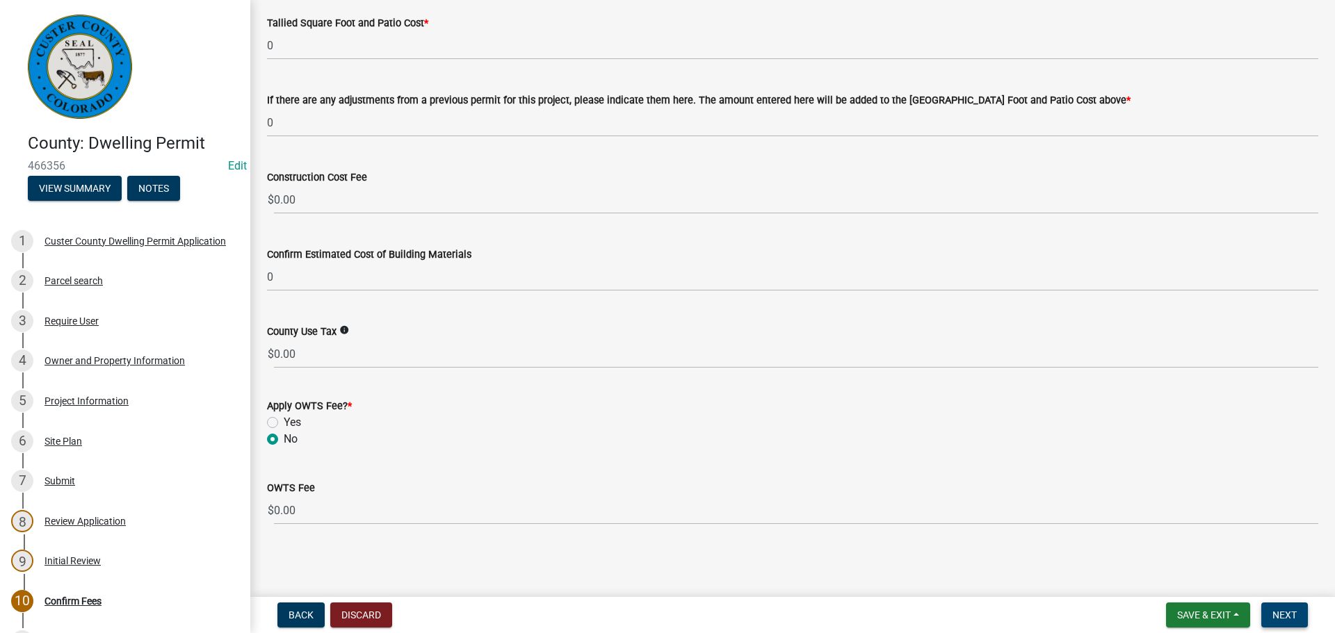
click at [1292, 612] on span "Next" at bounding box center [1284, 615] width 24 height 11
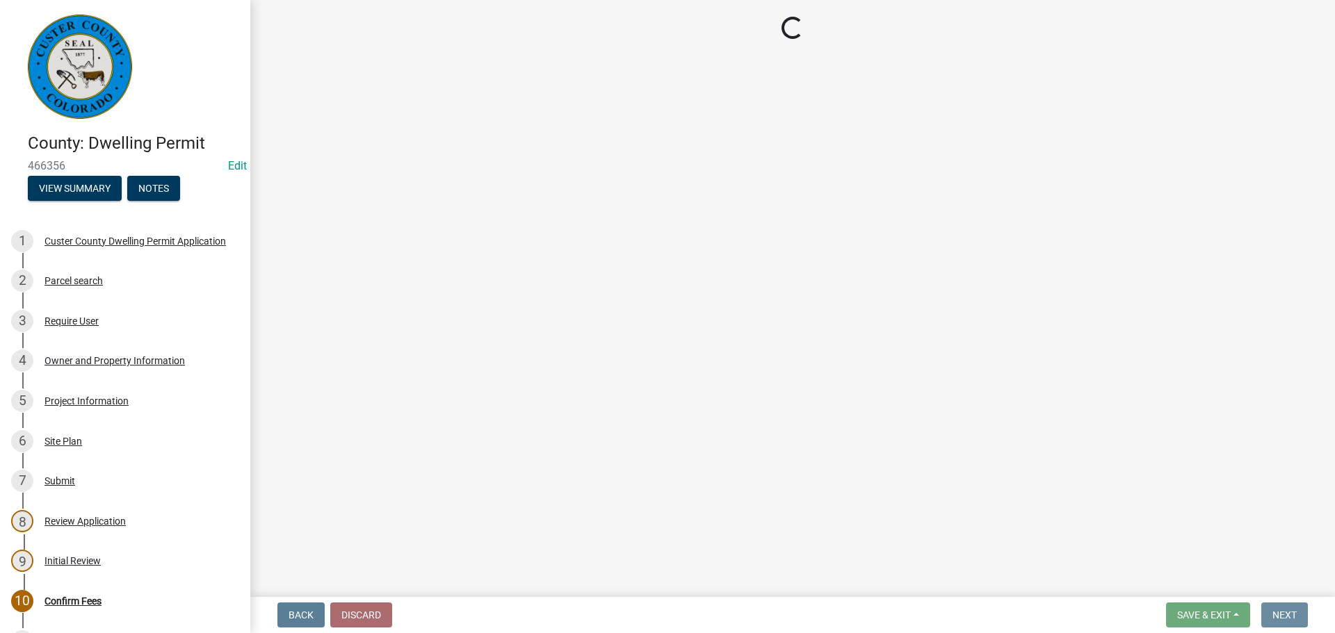
scroll to position [0, 0]
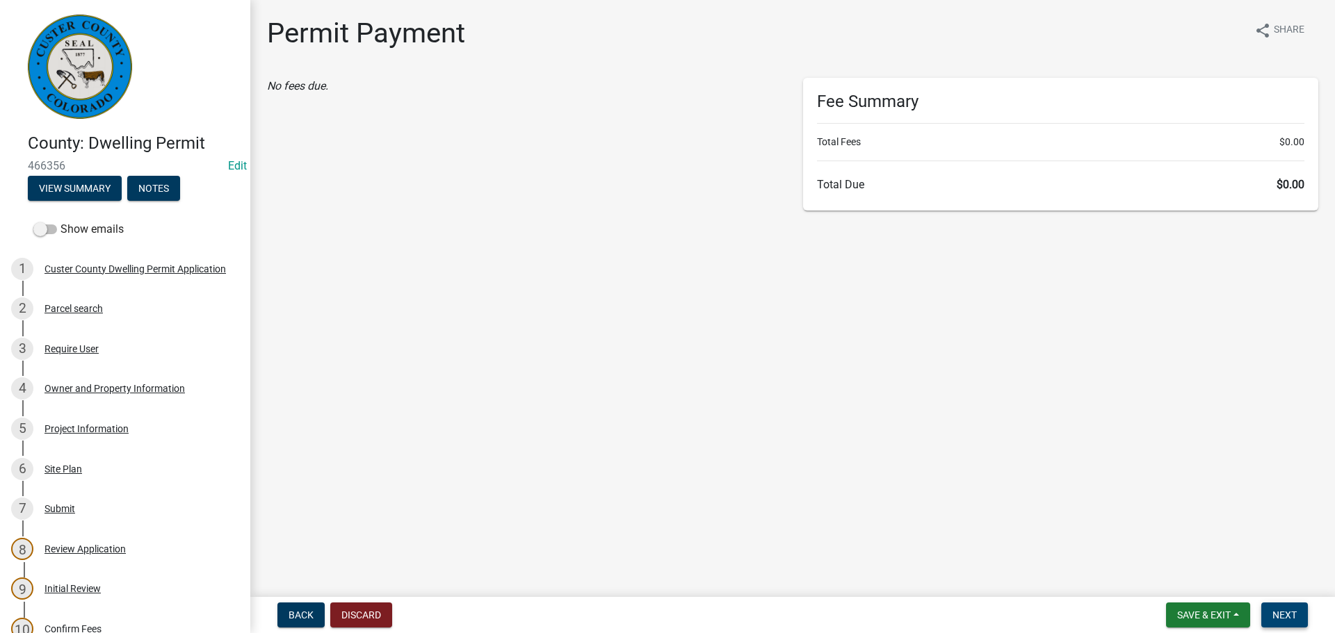
click at [1292, 614] on span "Next" at bounding box center [1284, 615] width 24 height 11
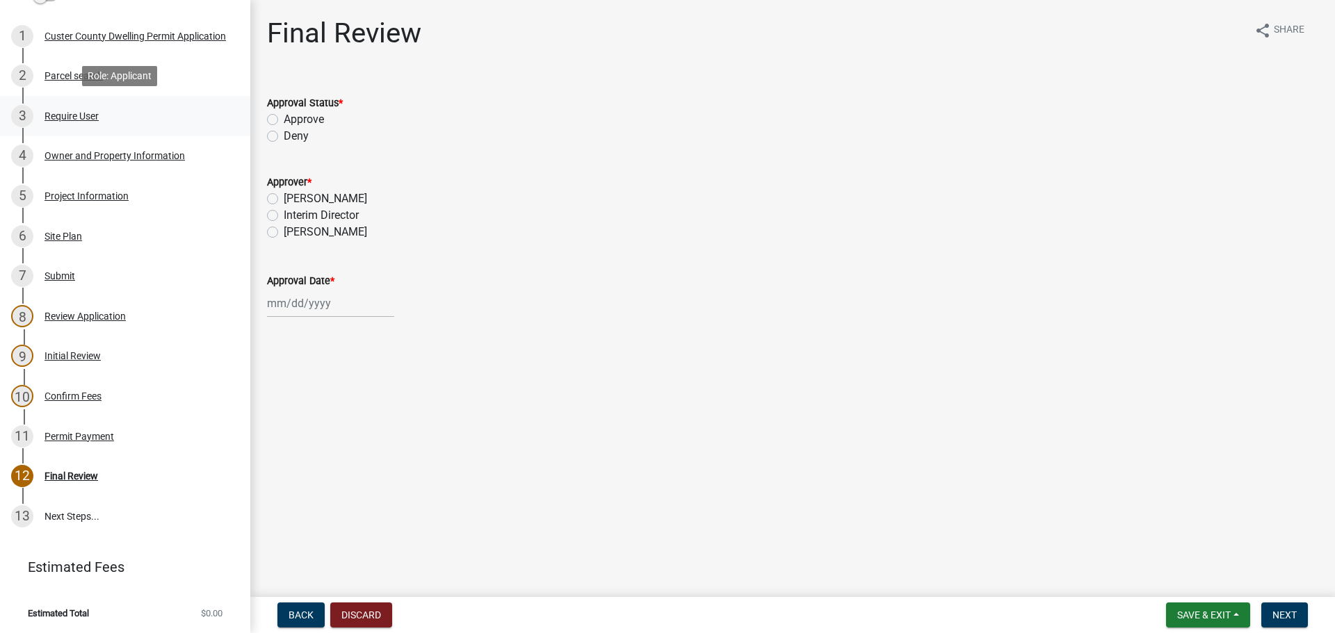
scroll to position [234, 0]
click at [284, 117] on label "Approve" at bounding box center [304, 119] width 40 height 17
click at [284, 117] on input "Approve" at bounding box center [288, 115] width 9 height 9
radio input "true"
click at [284, 229] on label "Sheyenne Shy" at bounding box center [325, 232] width 83 height 17
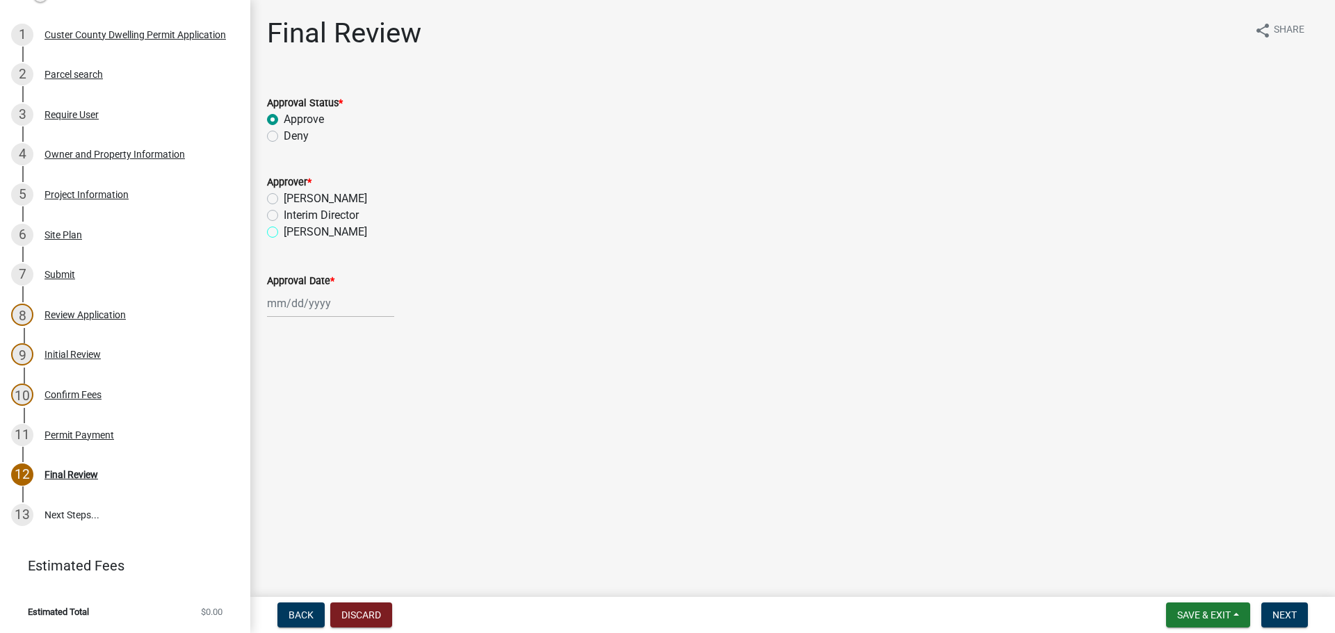
click at [284, 229] on input "Sheyenne Shy" at bounding box center [288, 228] width 9 height 9
radio input "true"
click at [300, 313] on div at bounding box center [330, 303] width 127 height 28
select select "8"
select select "2025"
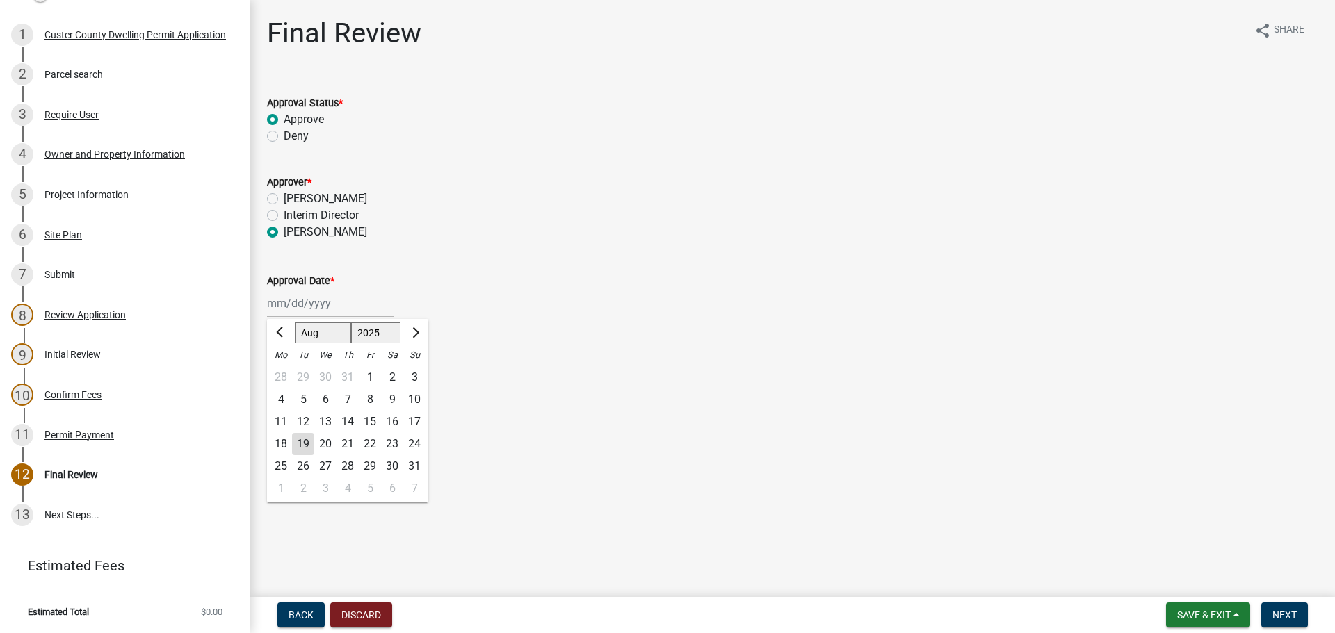
click at [301, 444] on div "19" at bounding box center [303, 444] width 22 height 22
type input "08/19/2025"
click at [1295, 615] on span "Next" at bounding box center [1284, 615] width 24 height 11
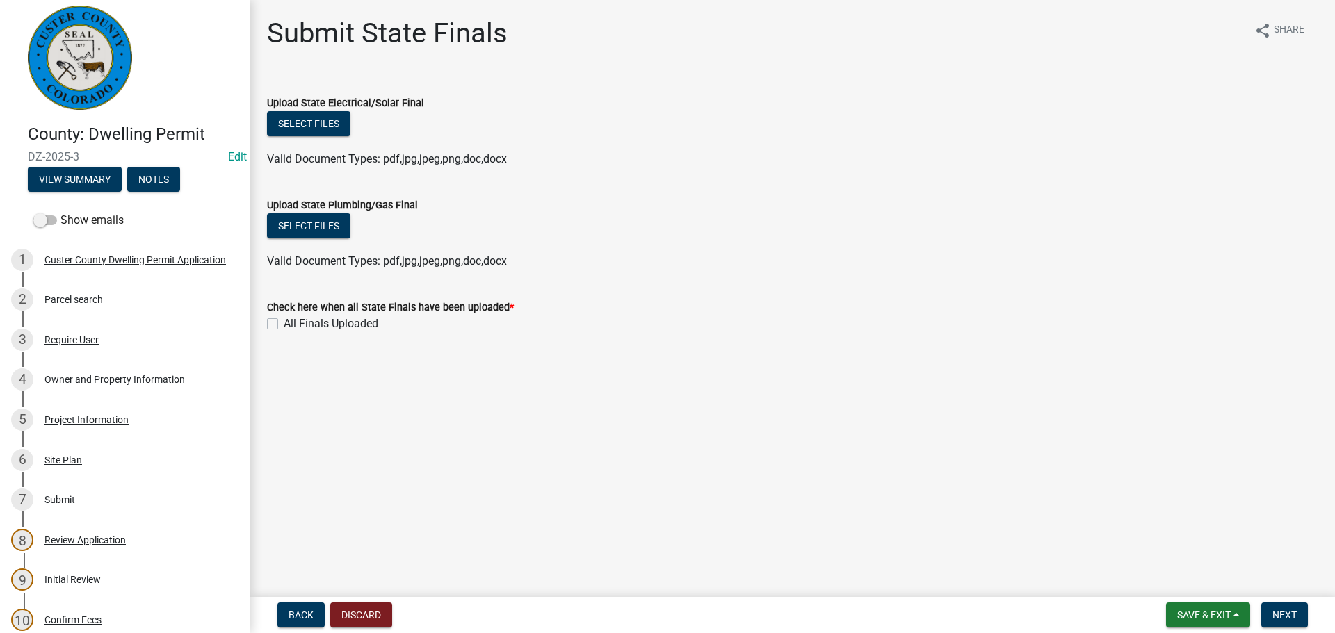
scroll to position [0, 0]
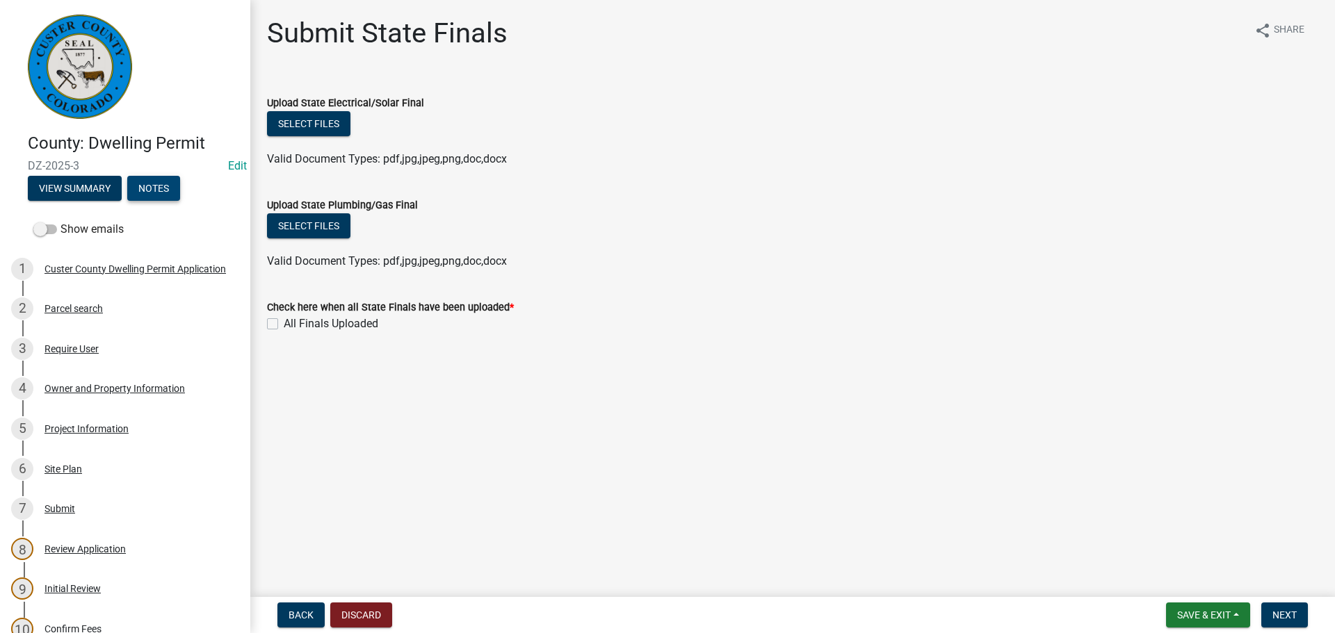
click at [152, 189] on button "Notes" at bounding box center [153, 188] width 53 height 25
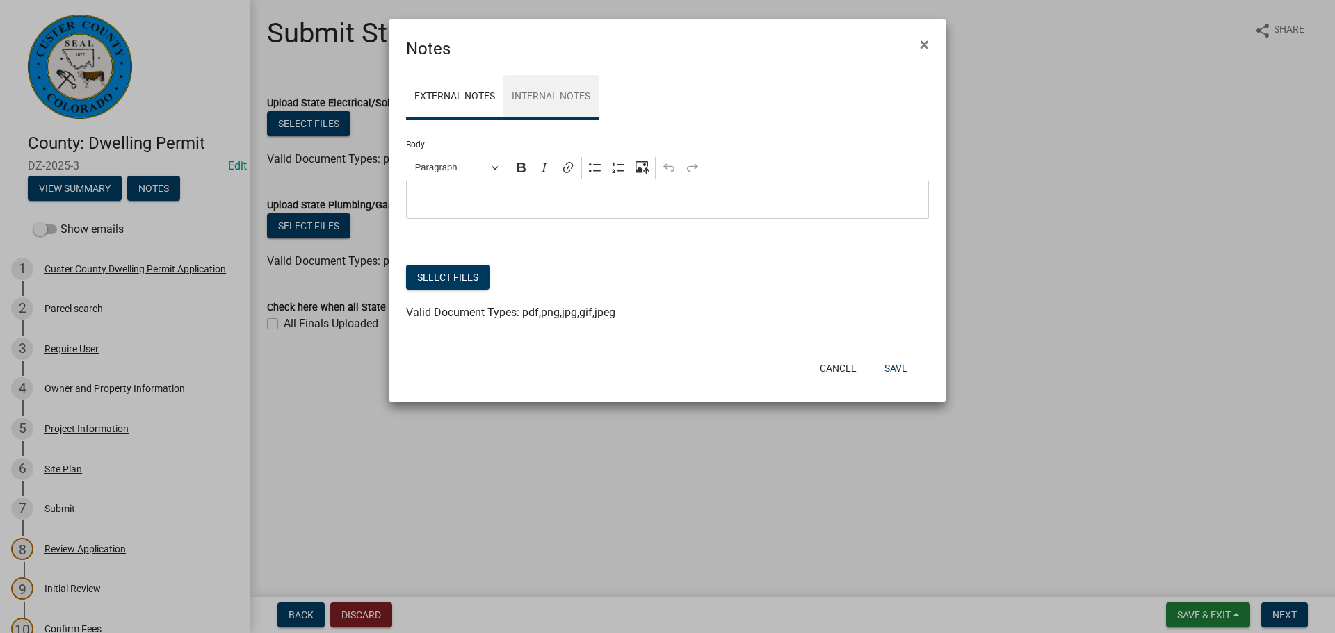
click at [551, 96] on link "Internal Notes" at bounding box center [550, 97] width 95 height 44
click at [477, 196] on p "Editor editing area: main. Press Alt+0 for help." at bounding box center [668, 200] width 508 height 17
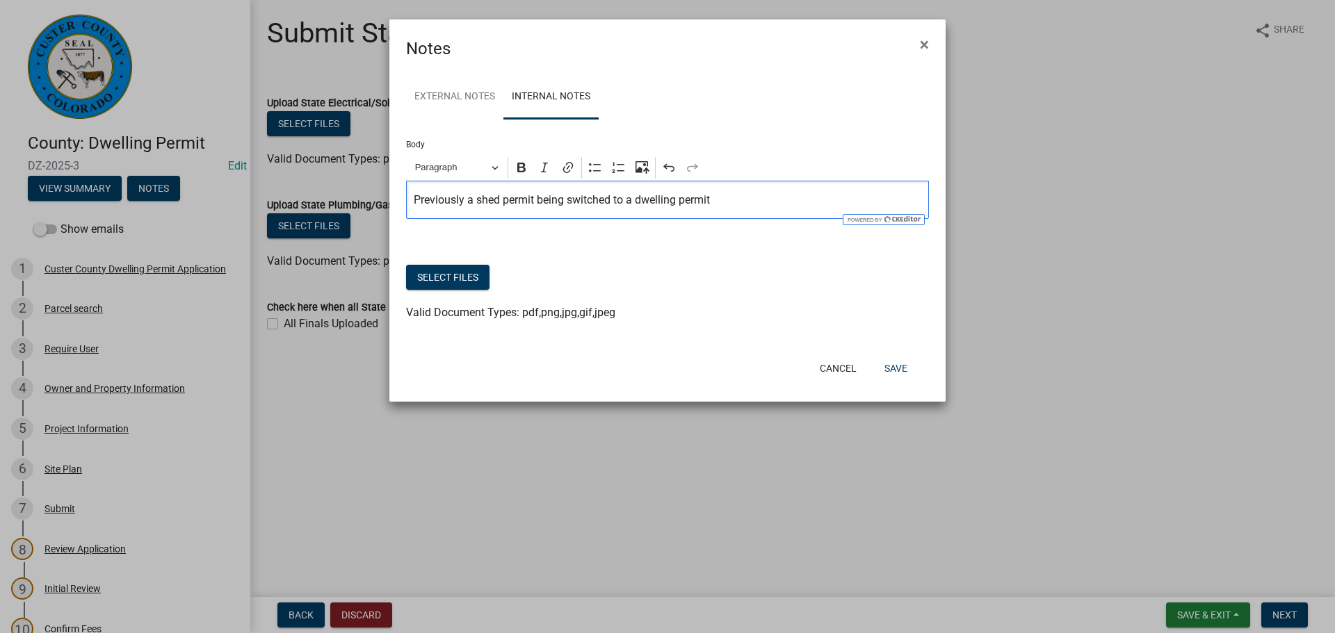
click at [810, 211] on div "Previously a shed permit being switched to a dwelling permit" at bounding box center [667, 200] width 523 height 38
click at [905, 373] on button "Save" at bounding box center [895, 368] width 45 height 25
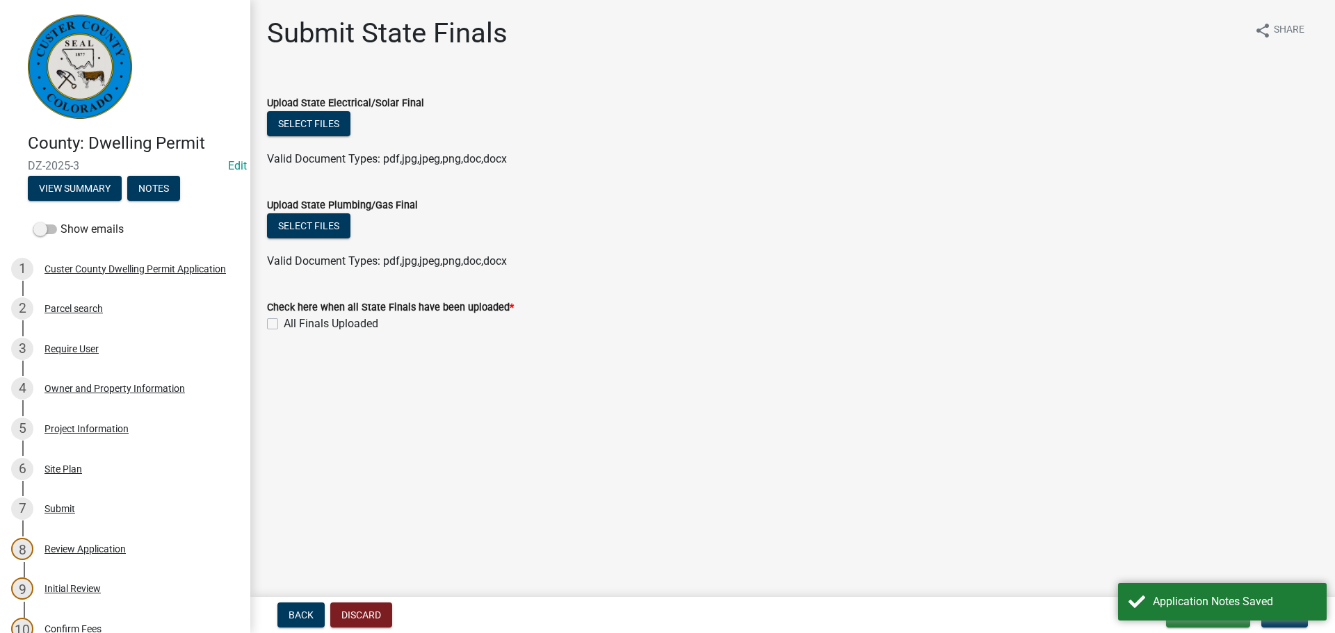
click at [812, 437] on main "Submit State Finals share Share Upload State Electrical/Solar Final Select file…" at bounding box center [792, 296] width 1084 height 592
click at [1210, 610] on span "Save & Exit" at bounding box center [1204, 615] width 54 height 11
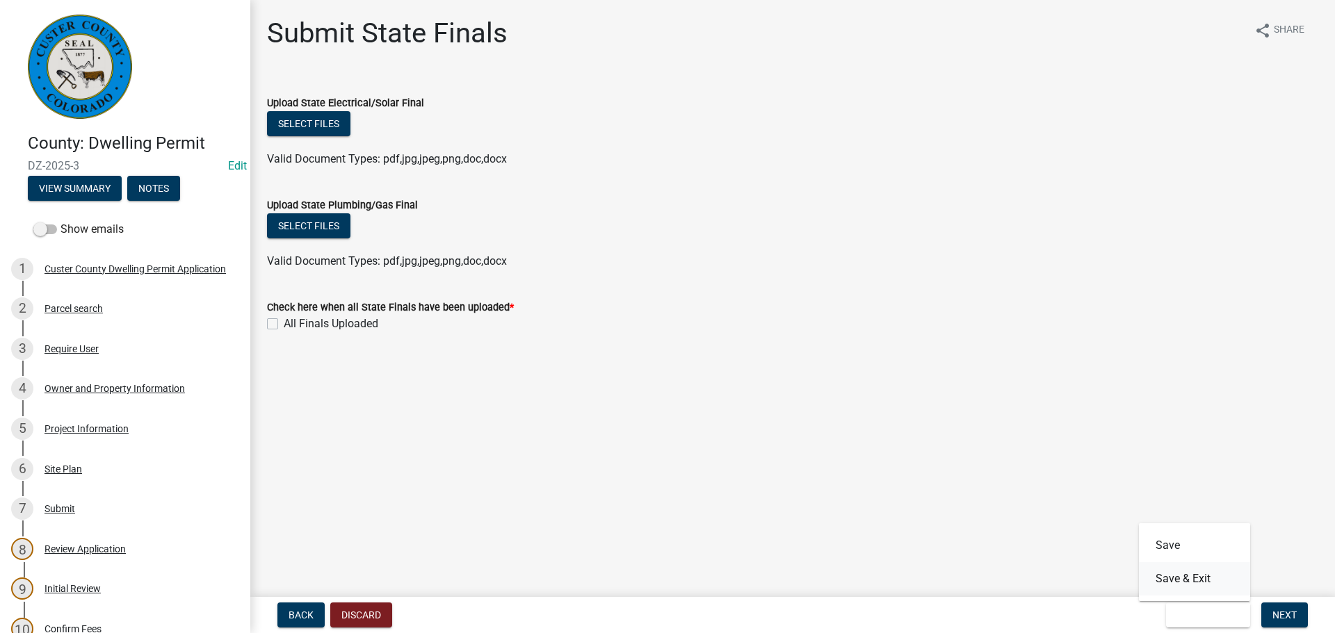
click at [1221, 574] on button "Save & Exit" at bounding box center [1194, 578] width 111 height 33
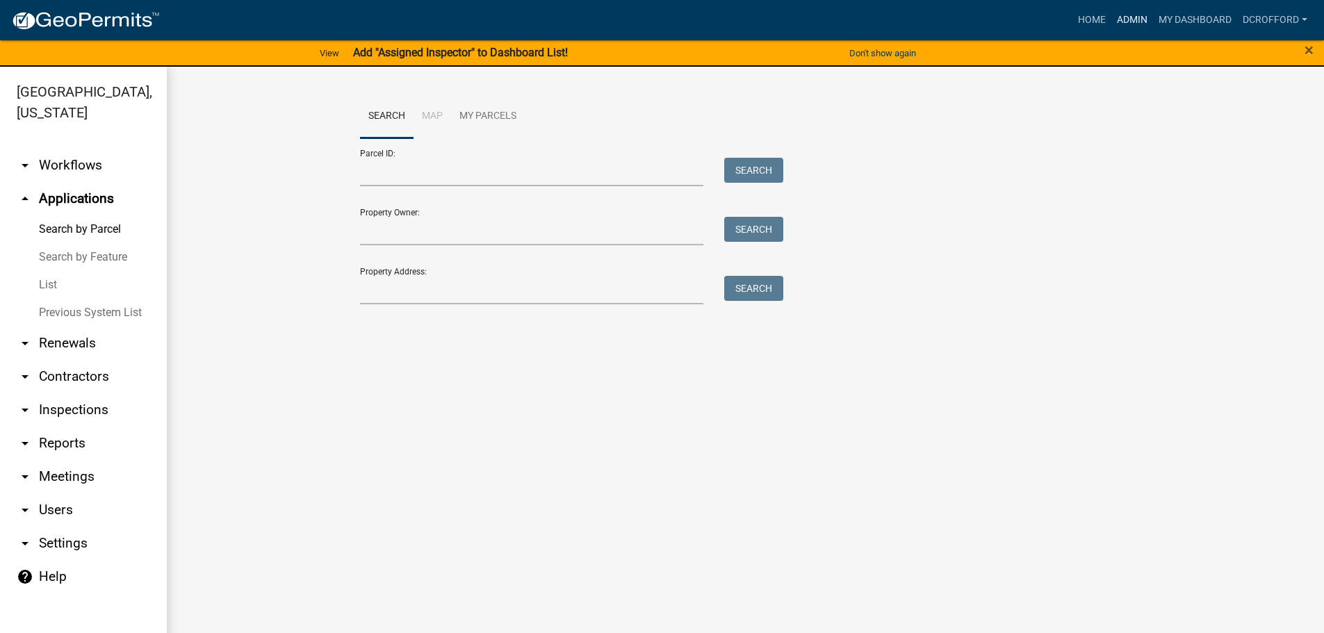
click at [1118, 13] on link "Admin" at bounding box center [1132, 20] width 42 height 26
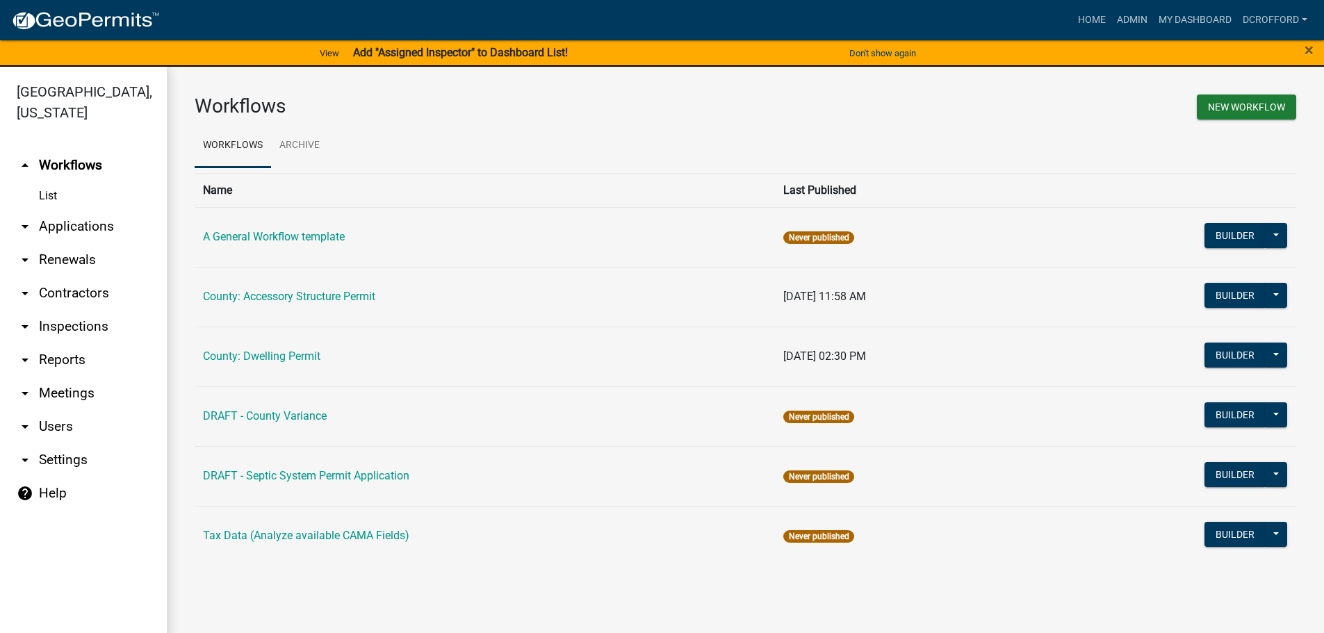
click at [77, 229] on link "arrow_drop_down Applications" at bounding box center [83, 226] width 167 height 33
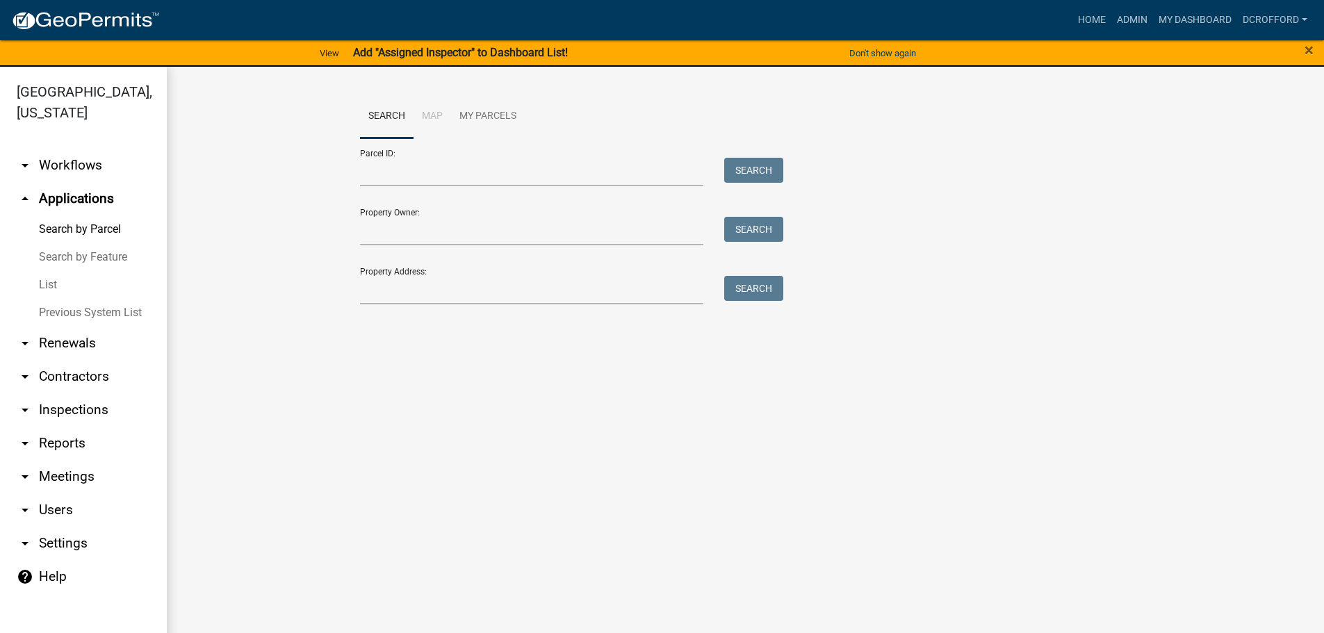
click at [41, 289] on link "List" at bounding box center [83, 285] width 167 height 28
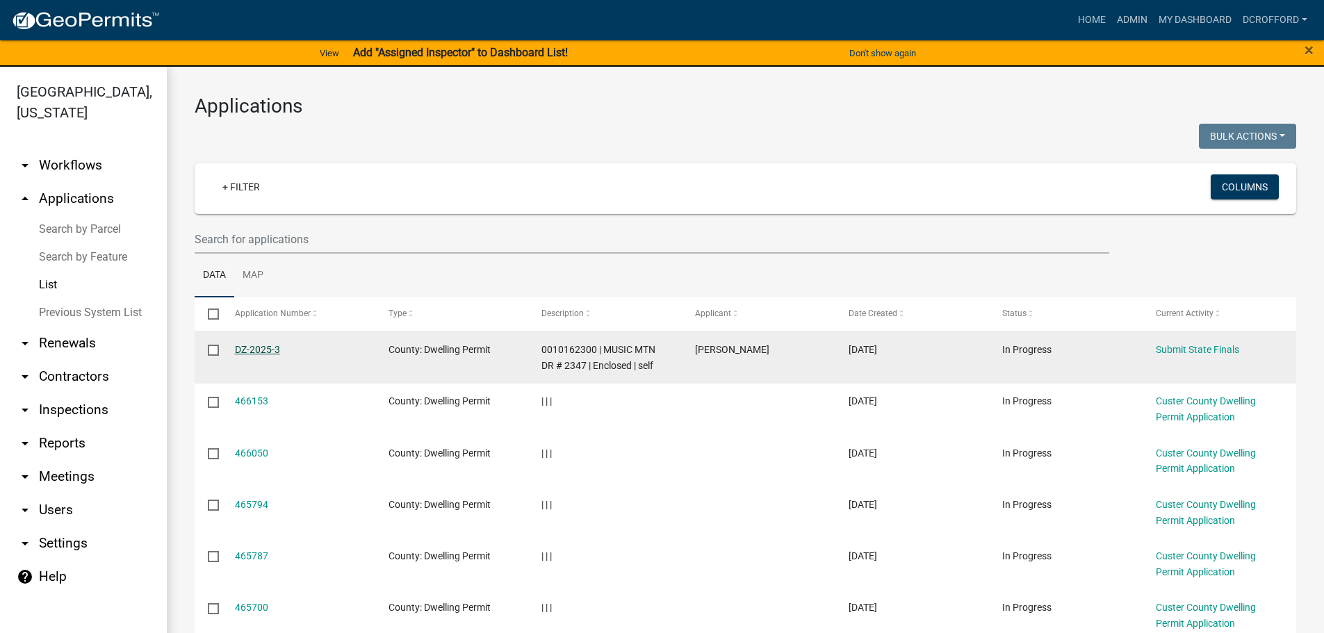
click at [245, 348] on link "DZ-2025-3" at bounding box center [257, 349] width 45 height 11
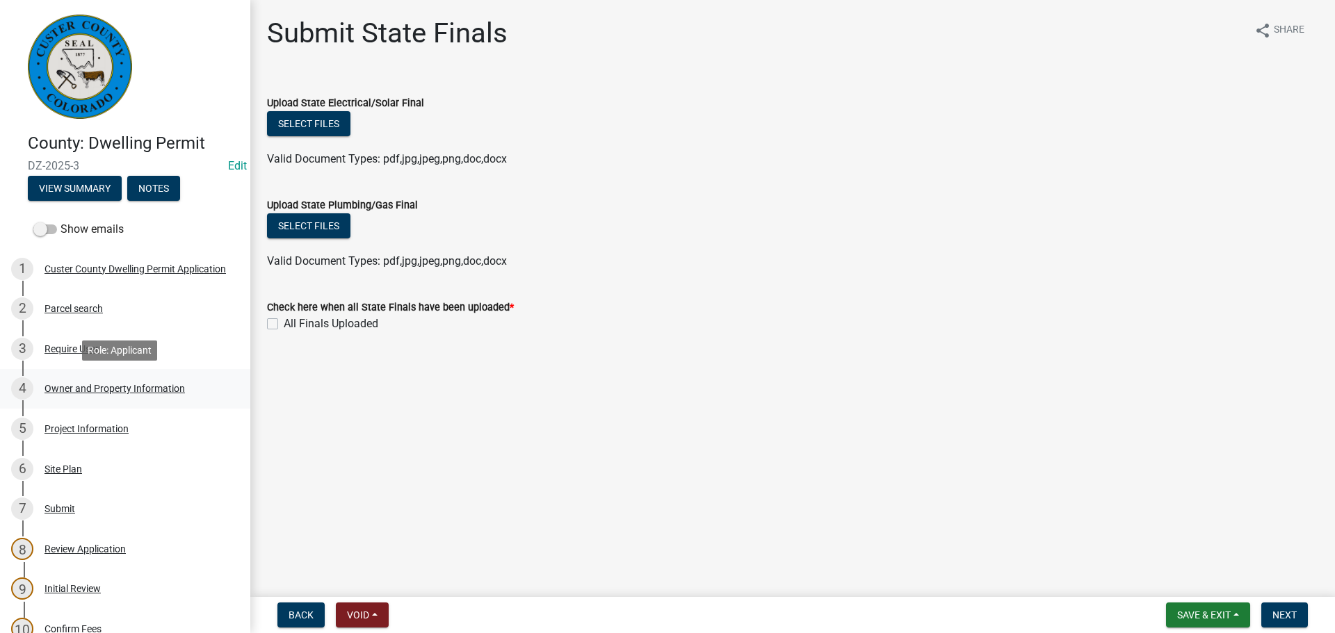
click at [65, 386] on div "Owner and Property Information" at bounding box center [114, 389] width 140 height 10
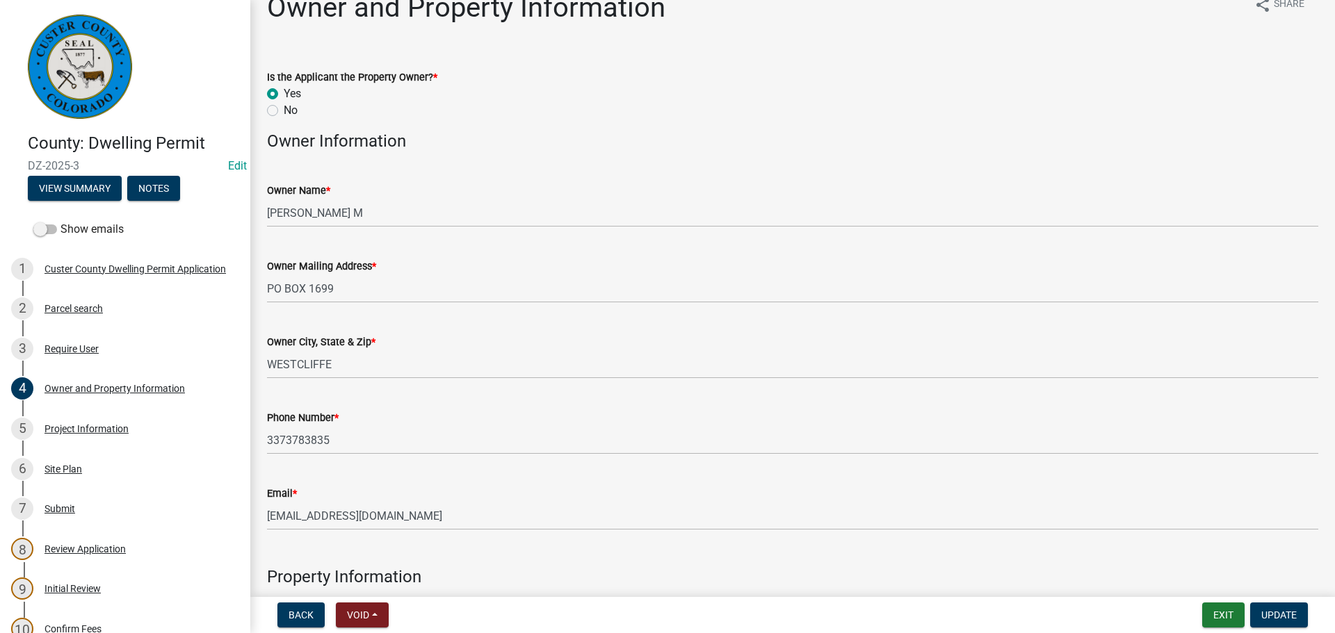
scroll to position [70, 0]
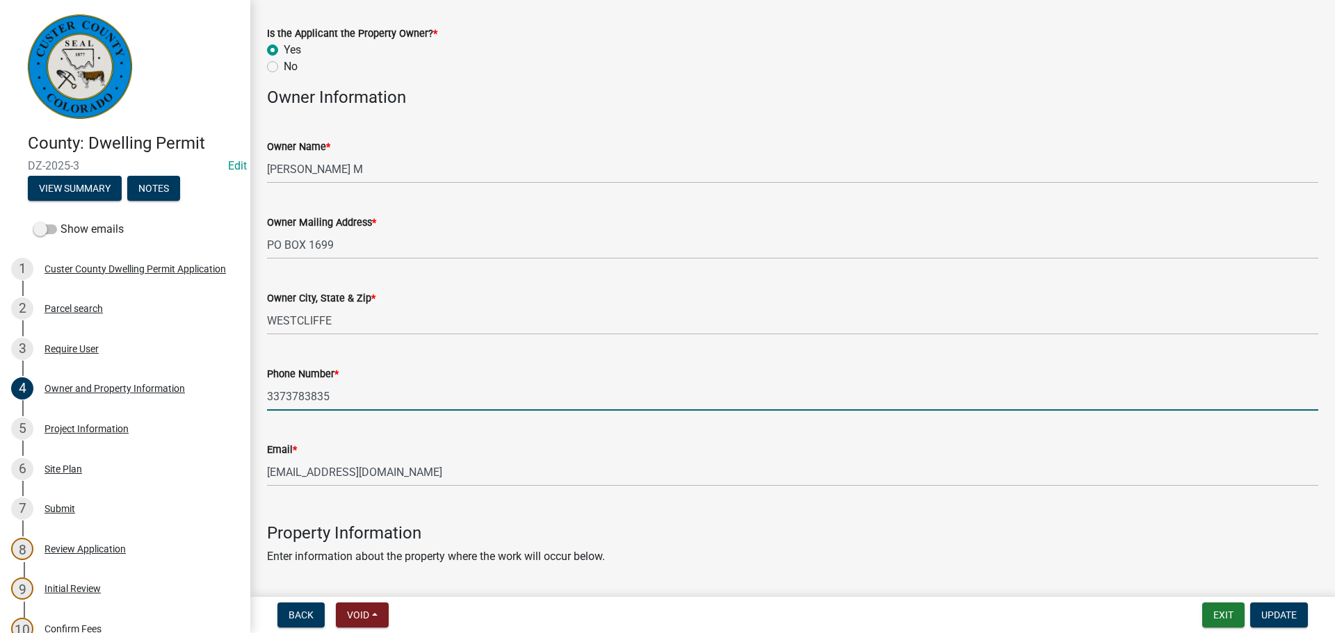
click at [285, 396] on input "3373783835" at bounding box center [792, 396] width 1051 height 28
type input "[PHONE_NUMBER]"
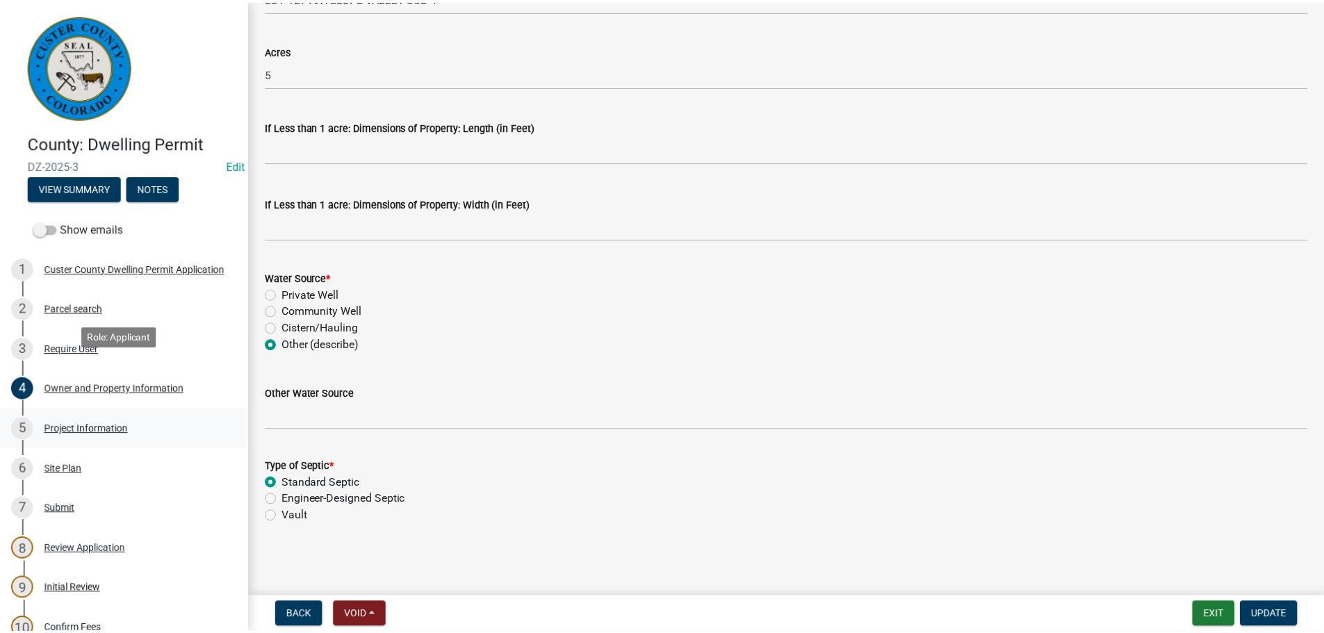
scroll to position [278, 0]
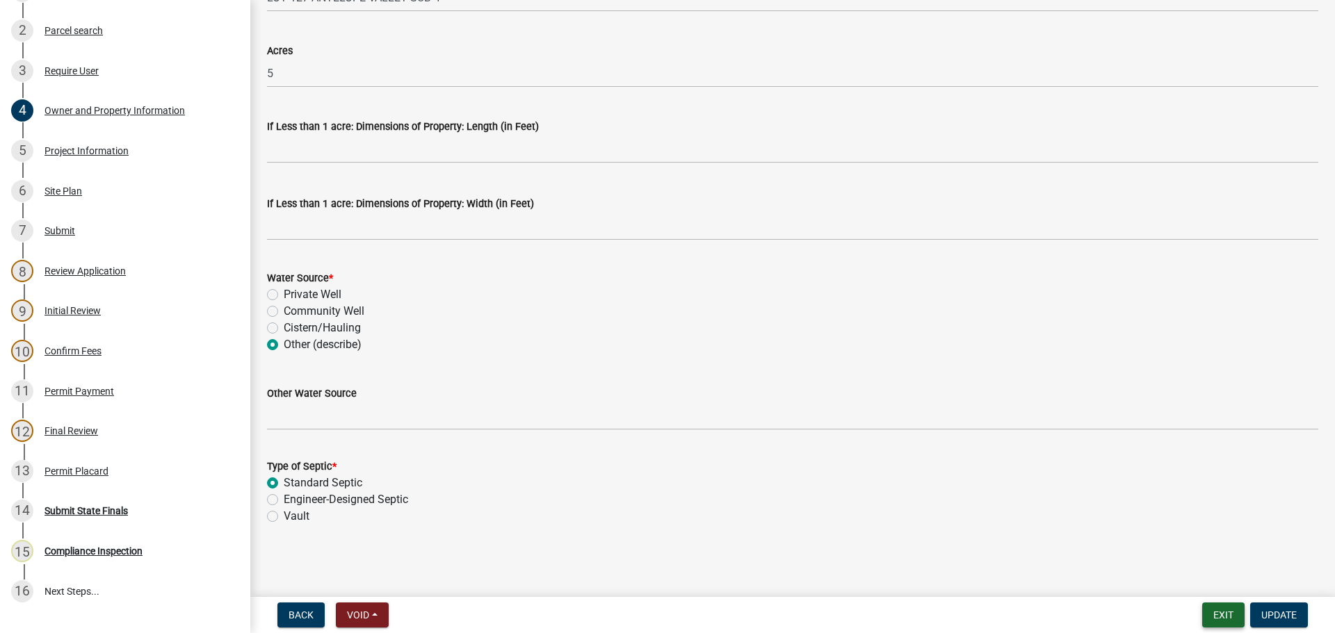
click at [1226, 619] on button "Exit" at bounding box center [1223, 615] width 42 height 25
